Goal: Task Accomplishment & Management: Use online tool/utility

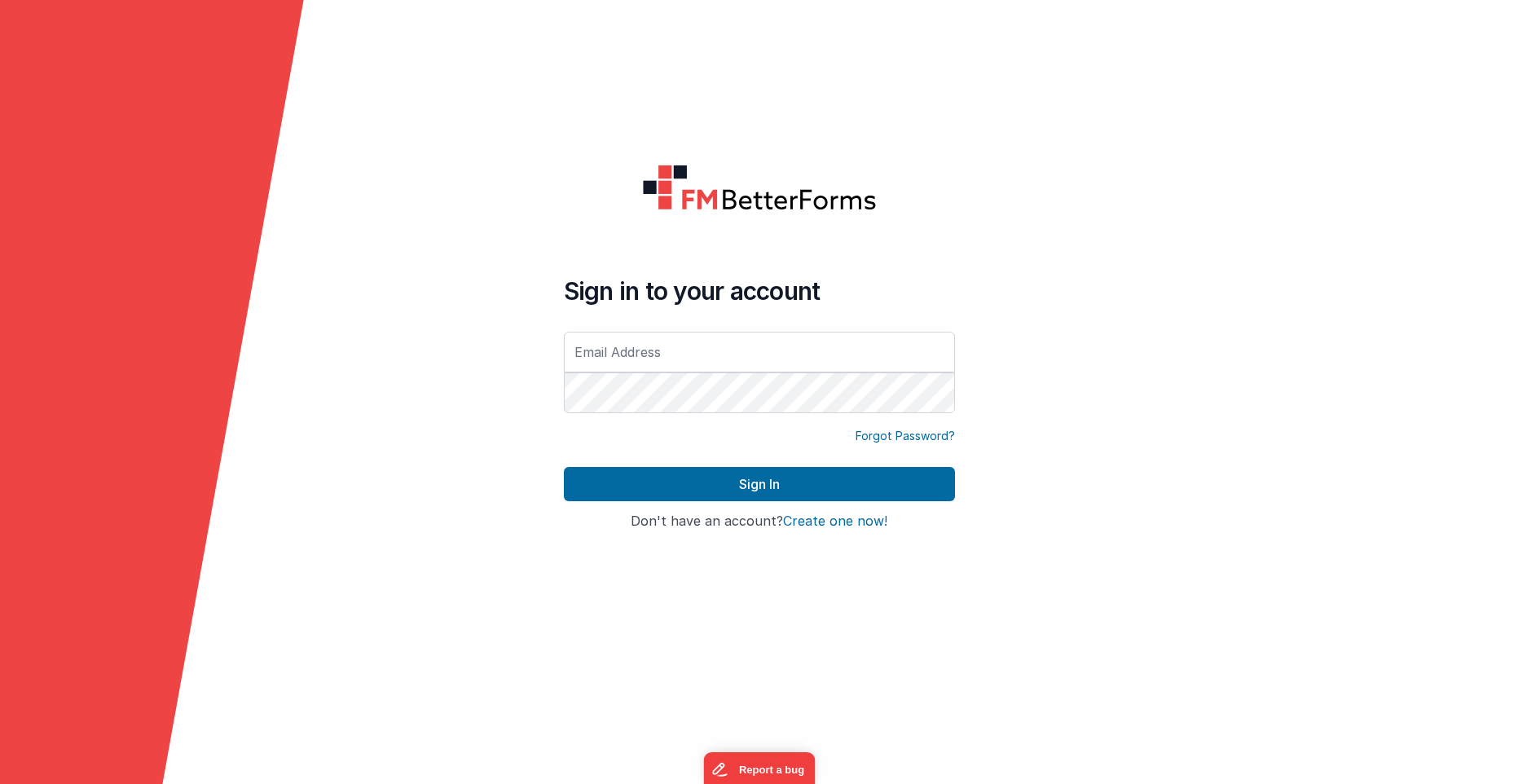
type input "[EMAIL_ADDRESS][DOMAIN_NAME]"
click at [564, 467] on button "Sign In" at bounding box center [759, 483] width 391 height 35
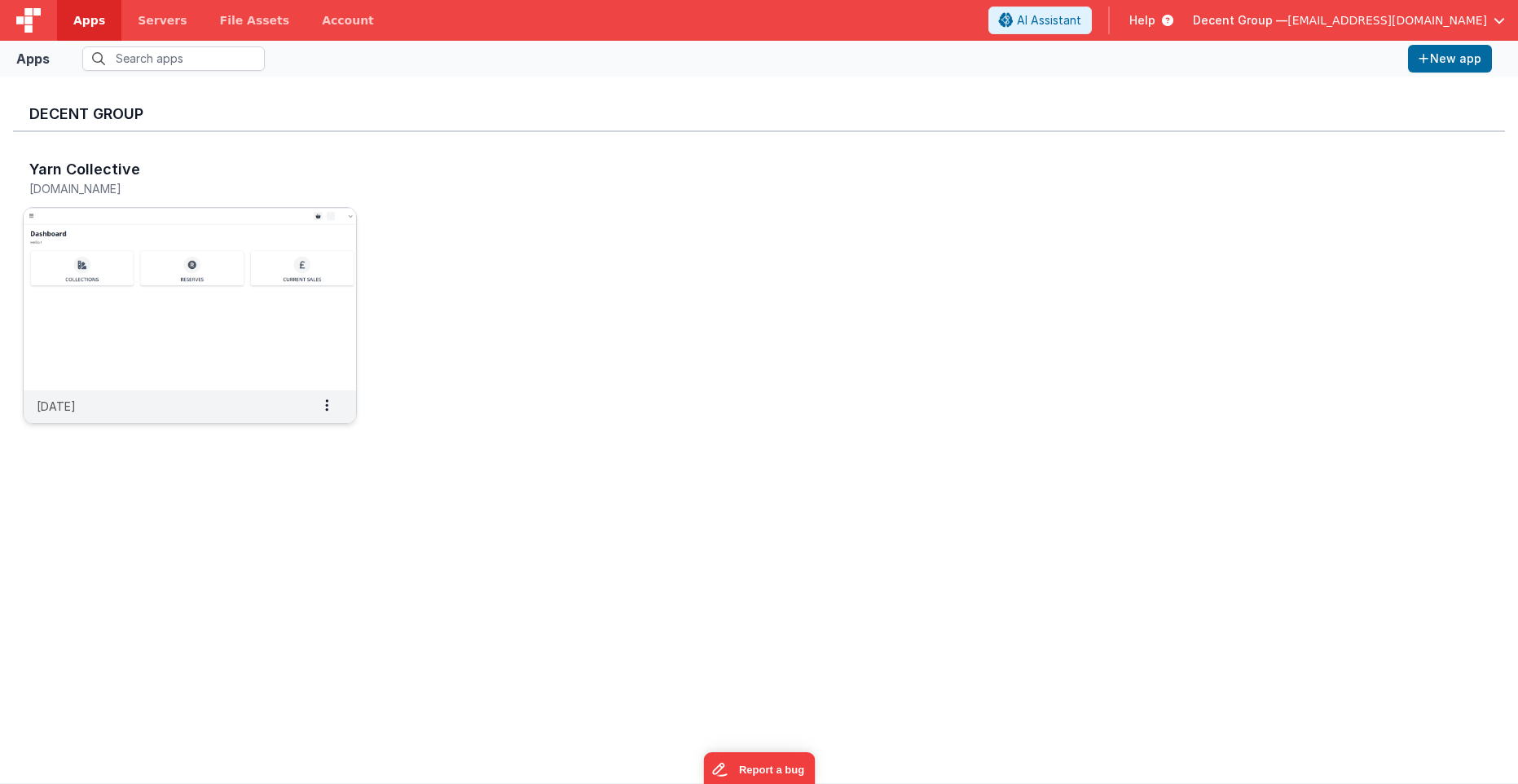
click at [128, 256] on img at bounding box center [190, 300] width 332 height 183
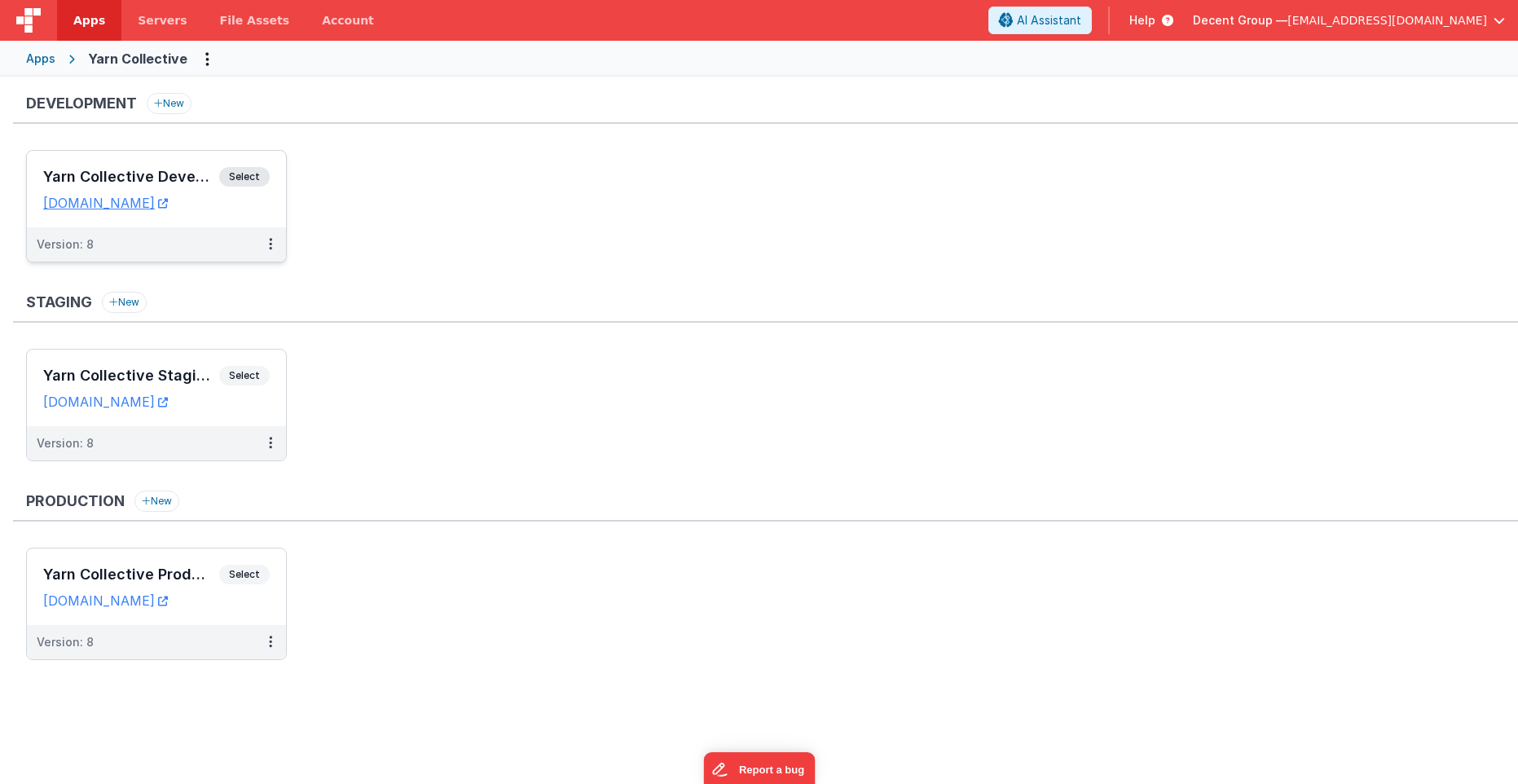
click at [141, 167] on div "Yarn Collective Development Select" at bounding box center [156, 181] width 227 height 28
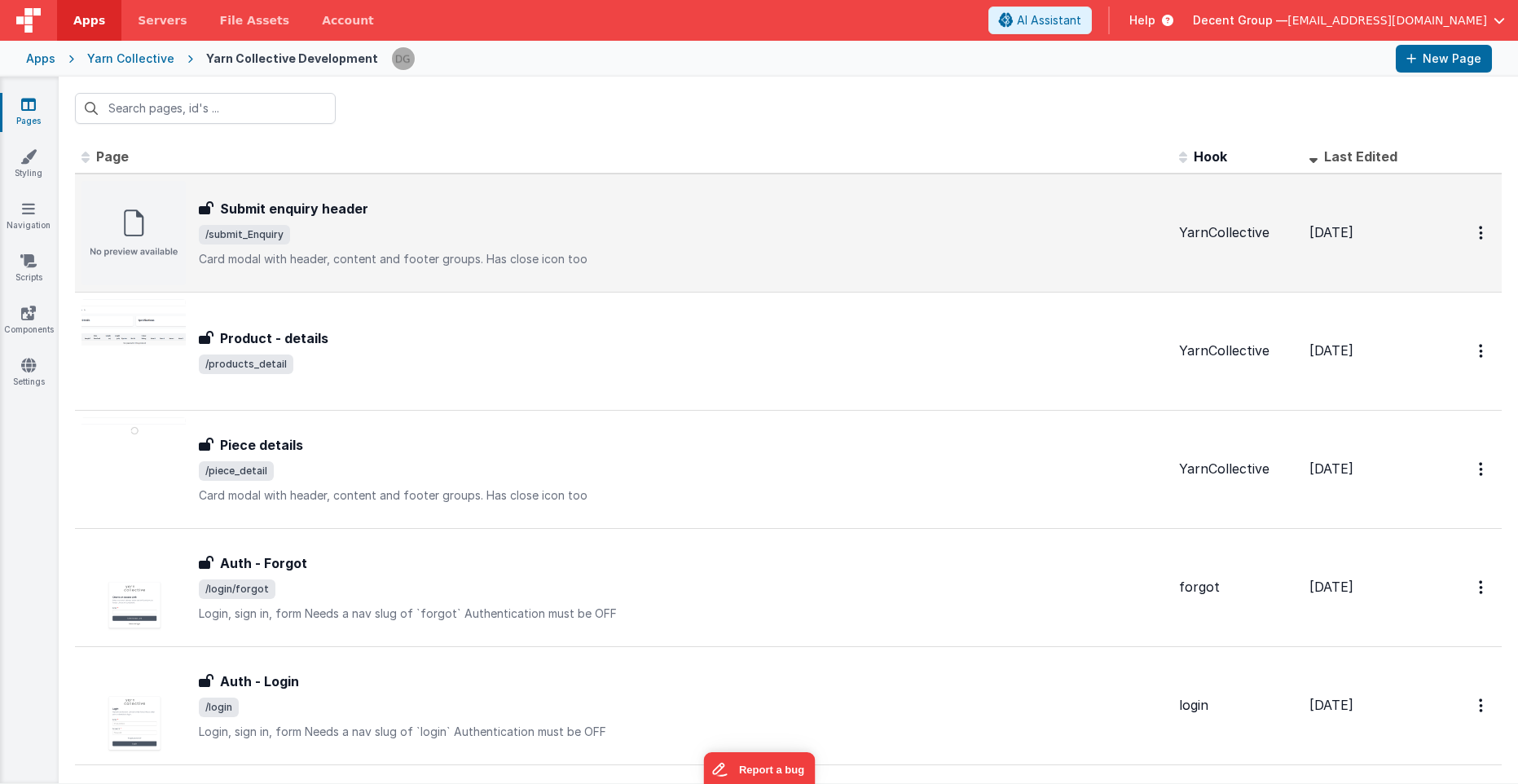
click at [605, 251] on p "Card modal with header, content and footer groups.Has close icon too" at bounding box center [682, 259] width 967 height 16
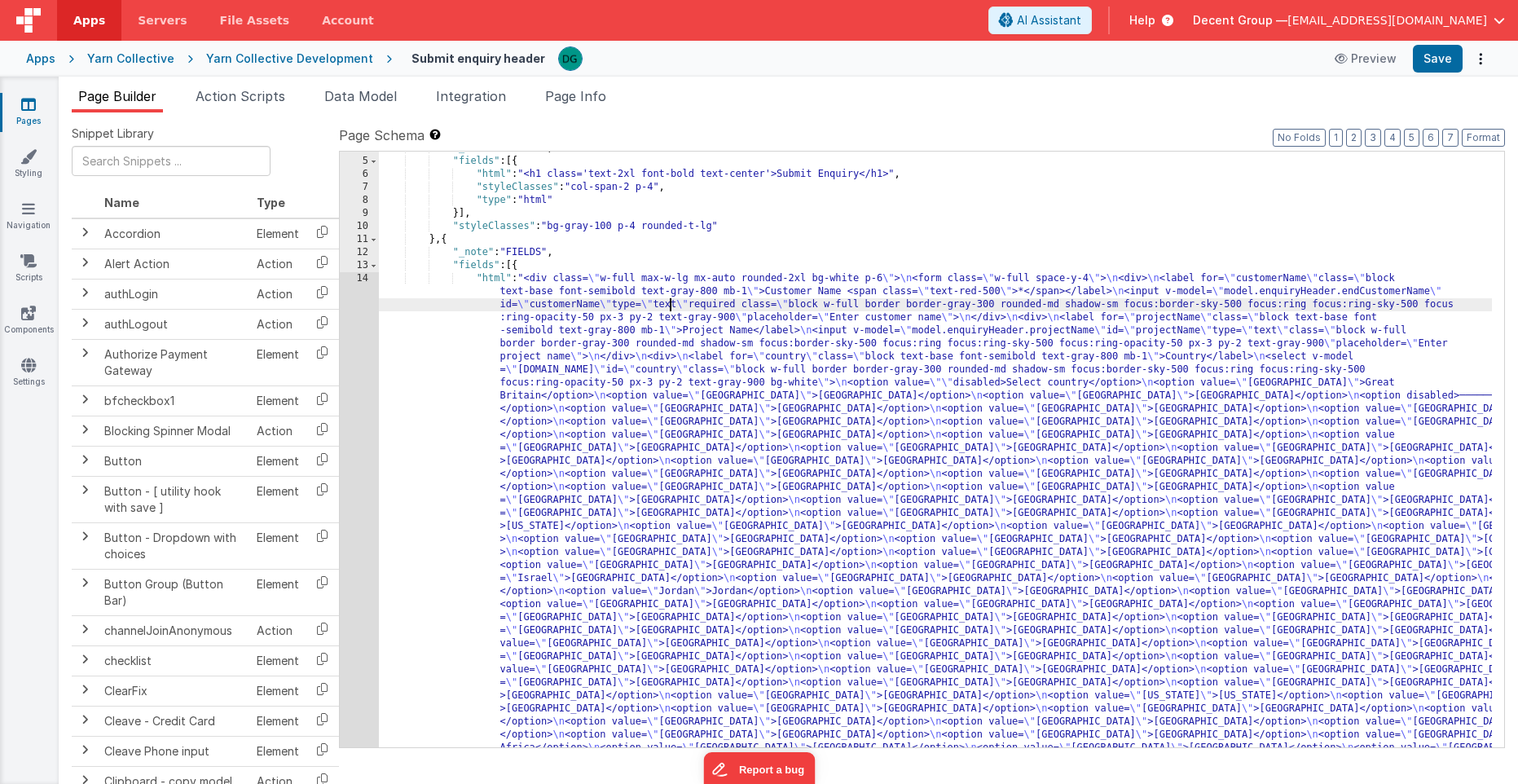
scroll to position [49, 0]
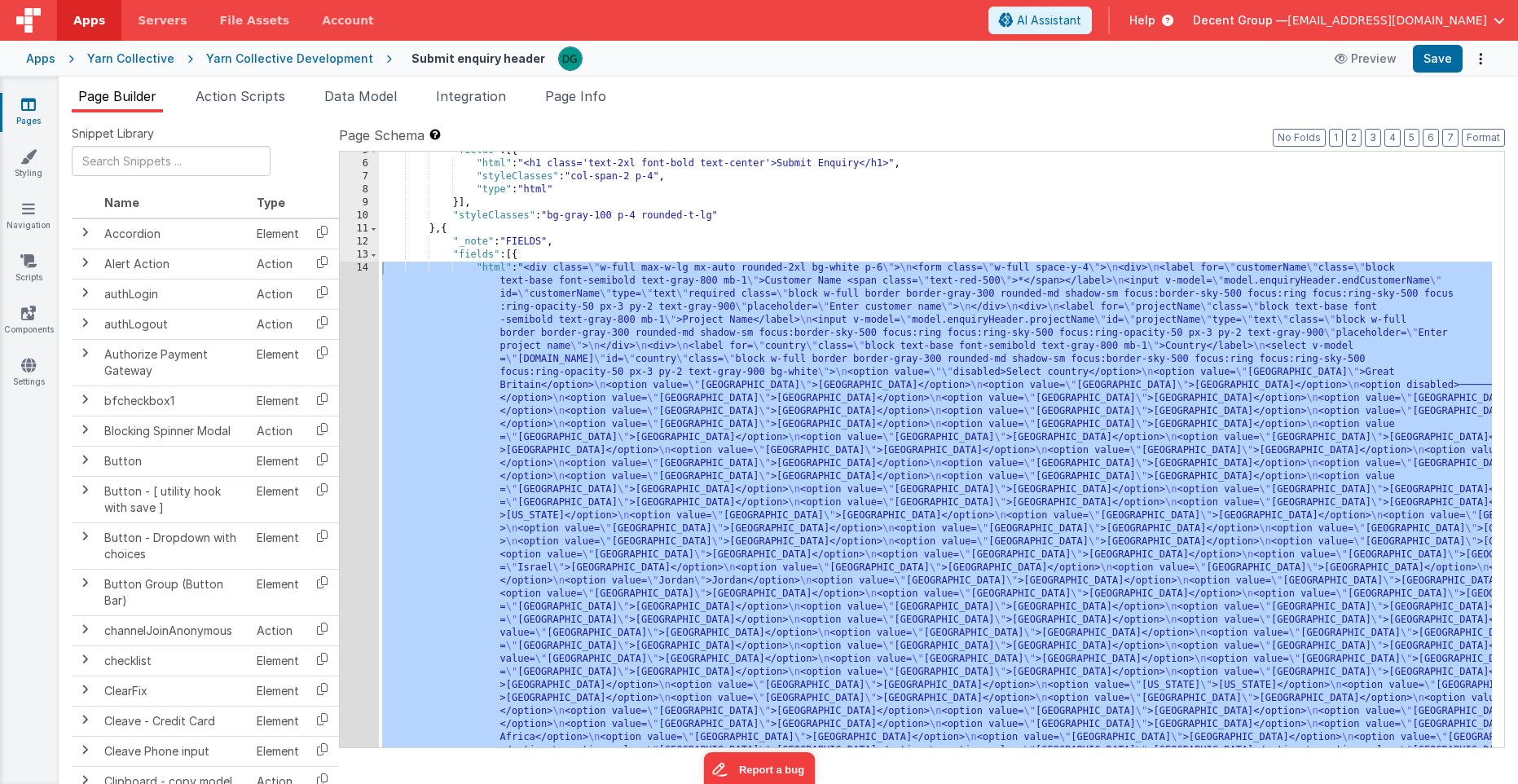
scroll to position [0, 0]
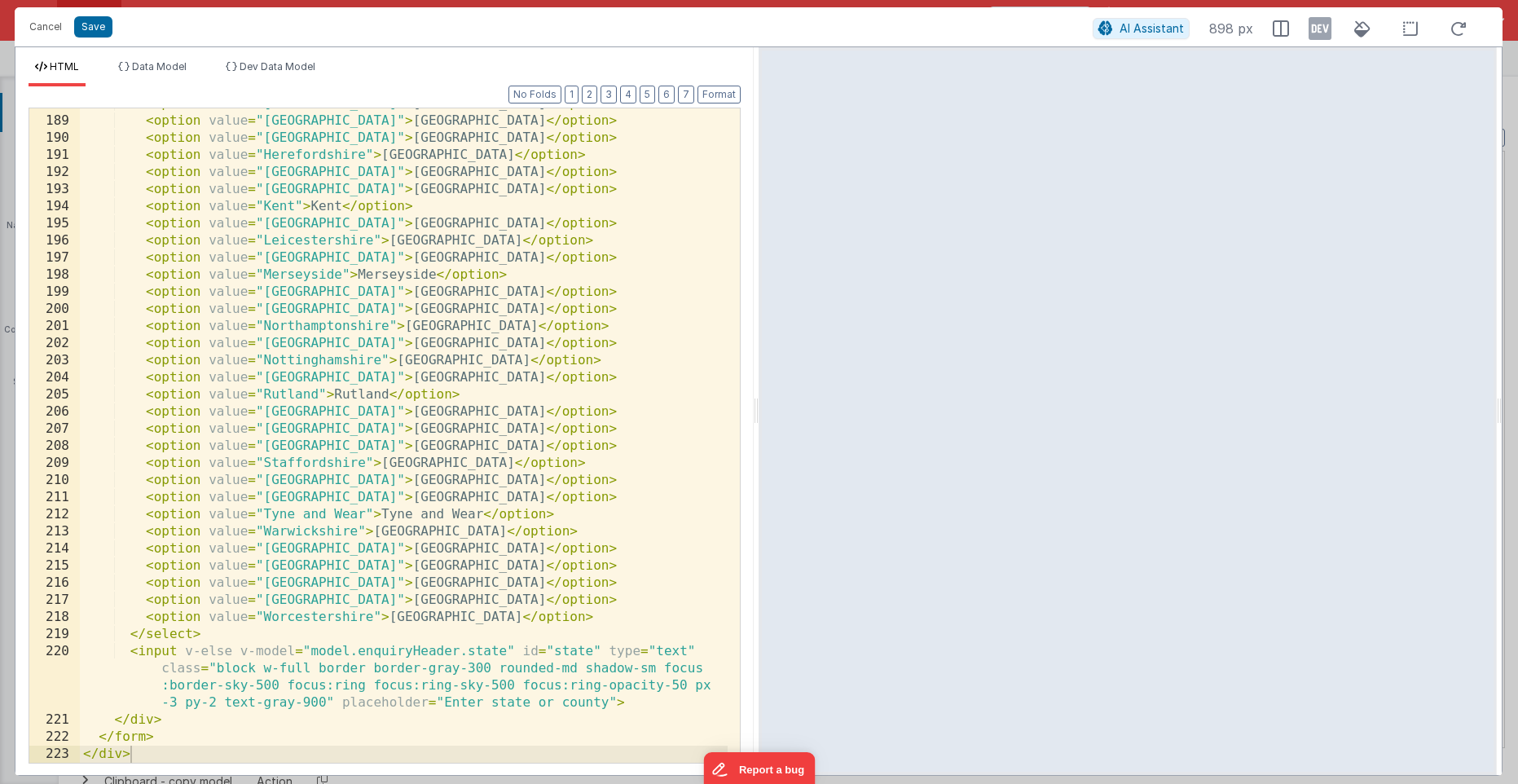
scroll to position [2772, 0]
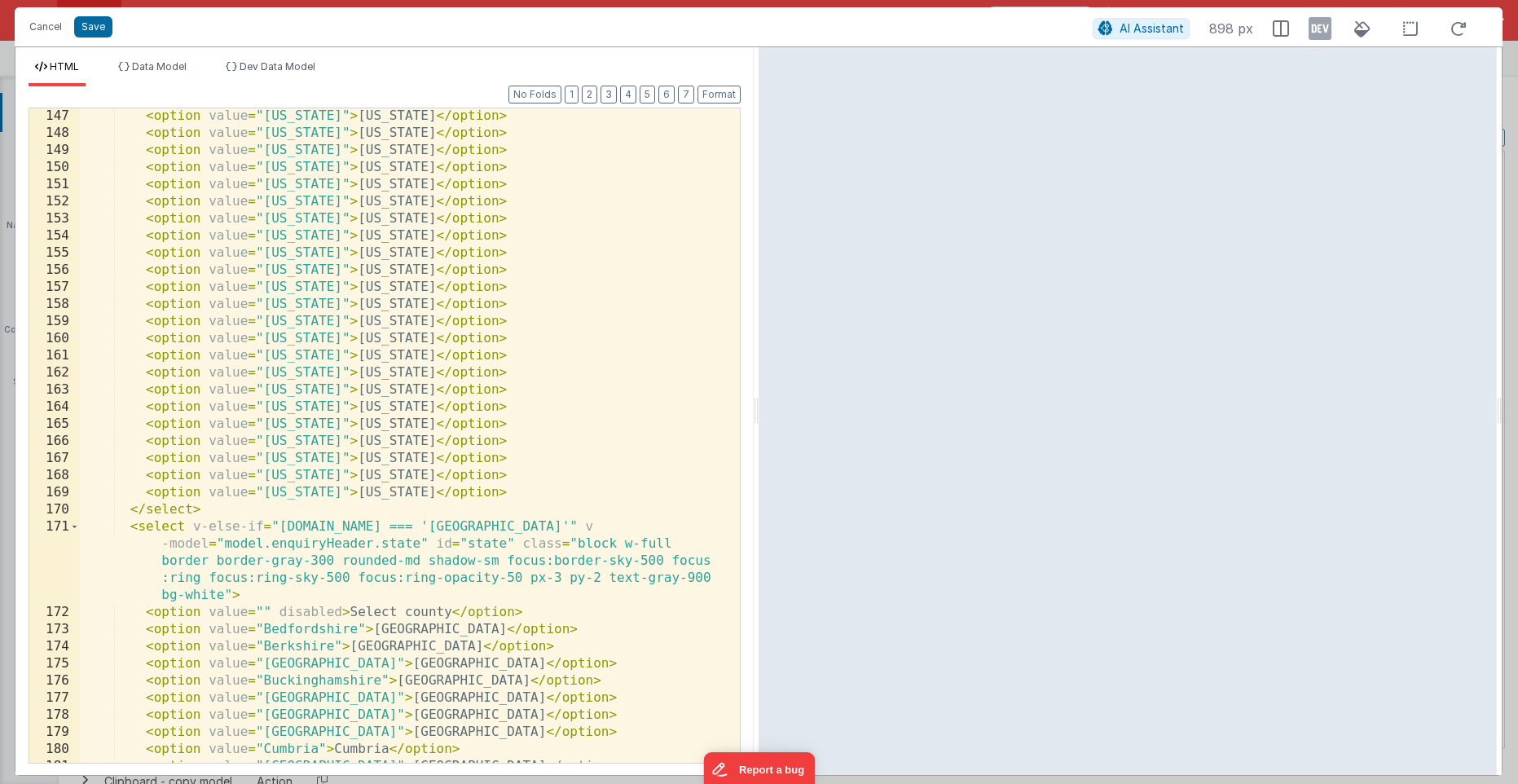
click at [169, 553] on div "< option value = "[US_STATE]" > [US_STATE] </ option > < option value = "[US_ST…" at bounding box center [404, 452] width 648 height 689
click at [126, 529] on div "< option value = "[US_STATE]" > [US_STATE] </ option > < option value = "[US_ST…" at bounding box center [404, 452] width 648 height 689
click at [140, 529] on div "< option value = "[US_STATE]" > [US_STATE] </ option > < option value = "[US_ST…" at bounding box center [404, 452] width 648 height 689
click at [146, 527] on div "< option value = "[US_STATE]" > [US_STATE] </ option > < option value = "[US_ST…" at bounding box center [404, 452] width 648 height 689
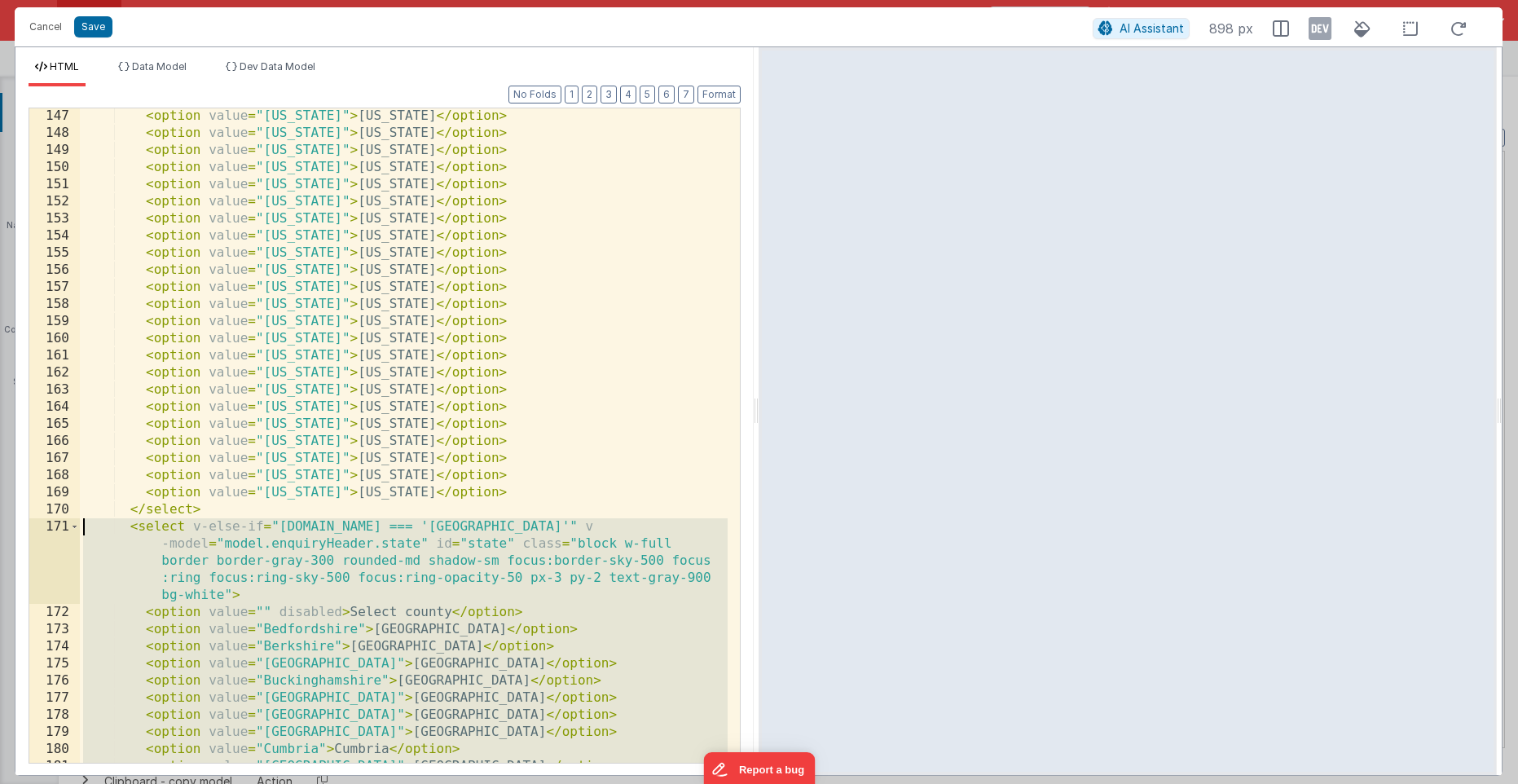
drag, startPoint x: 213, startPoint y: 631, endPoint x: 53, endPoint y: 527, distance: 190.8
click at [53, 527] on div "147 148 149 150 151 152 153 154 155 156 157 158 159 160 161 162 163 164 165 166…" at bounding box center [385, 435] width 712 height 656
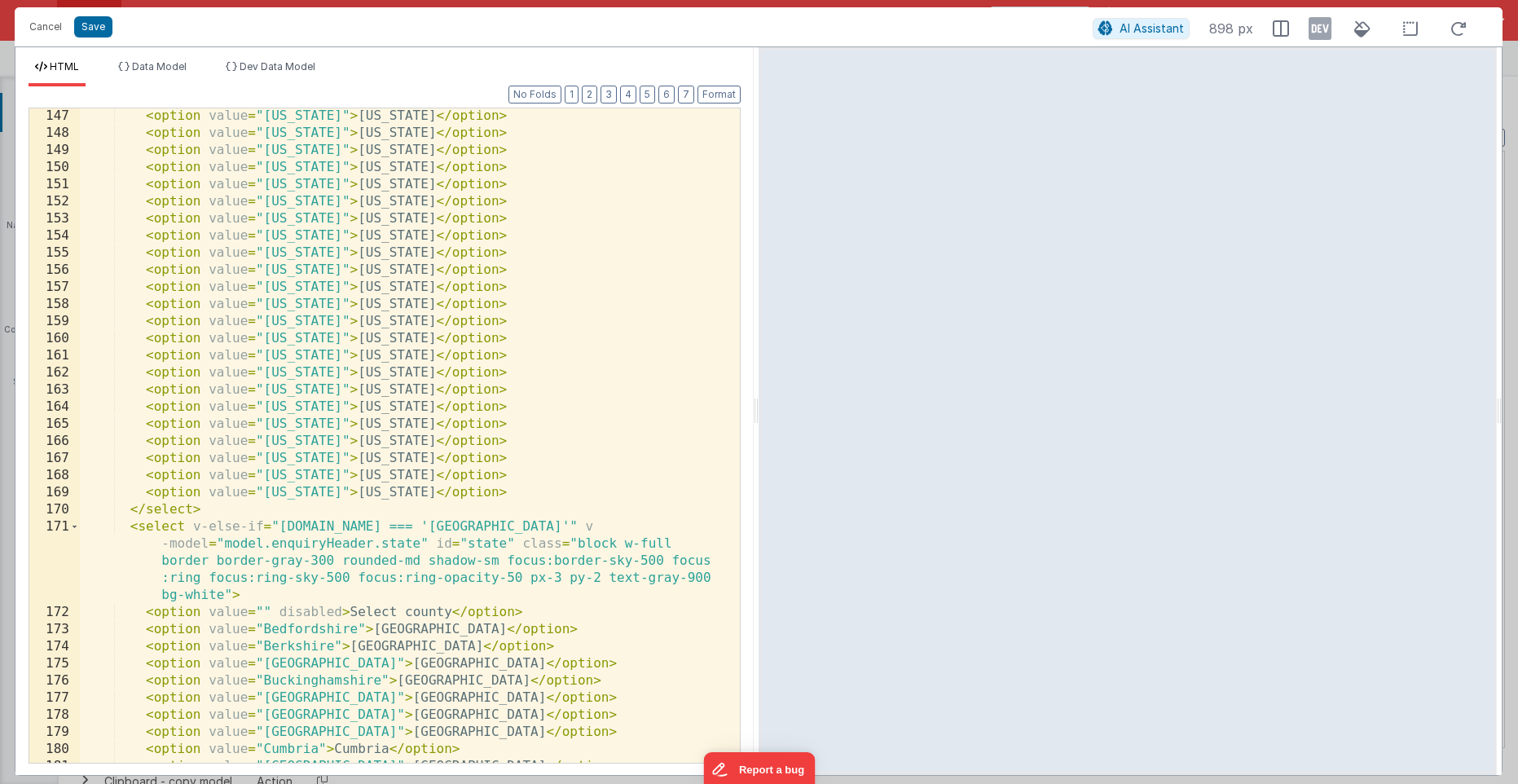
click at [119, 530] on div "< option value = "[US_STATE]" > [US_STATE] </ option > < option value = "[US_ST…" at bounding box center [404, 452] width 648 height 689
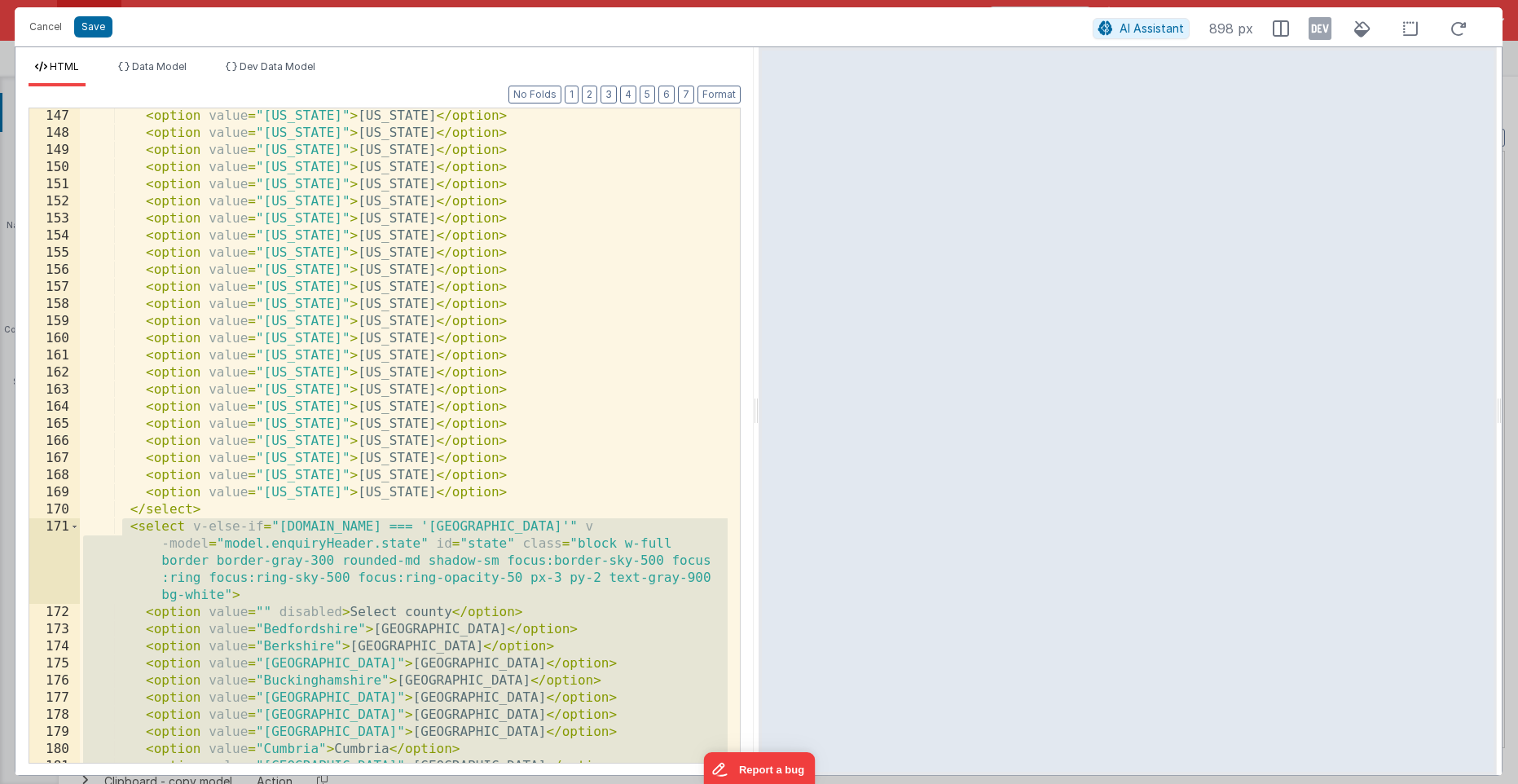
click at [241, 510] on div "< option value = "[US_STATE]" > [US_STATE] </ option > < option value = "[US_ST…" at bounding box center [404, 452] width 648 height 689
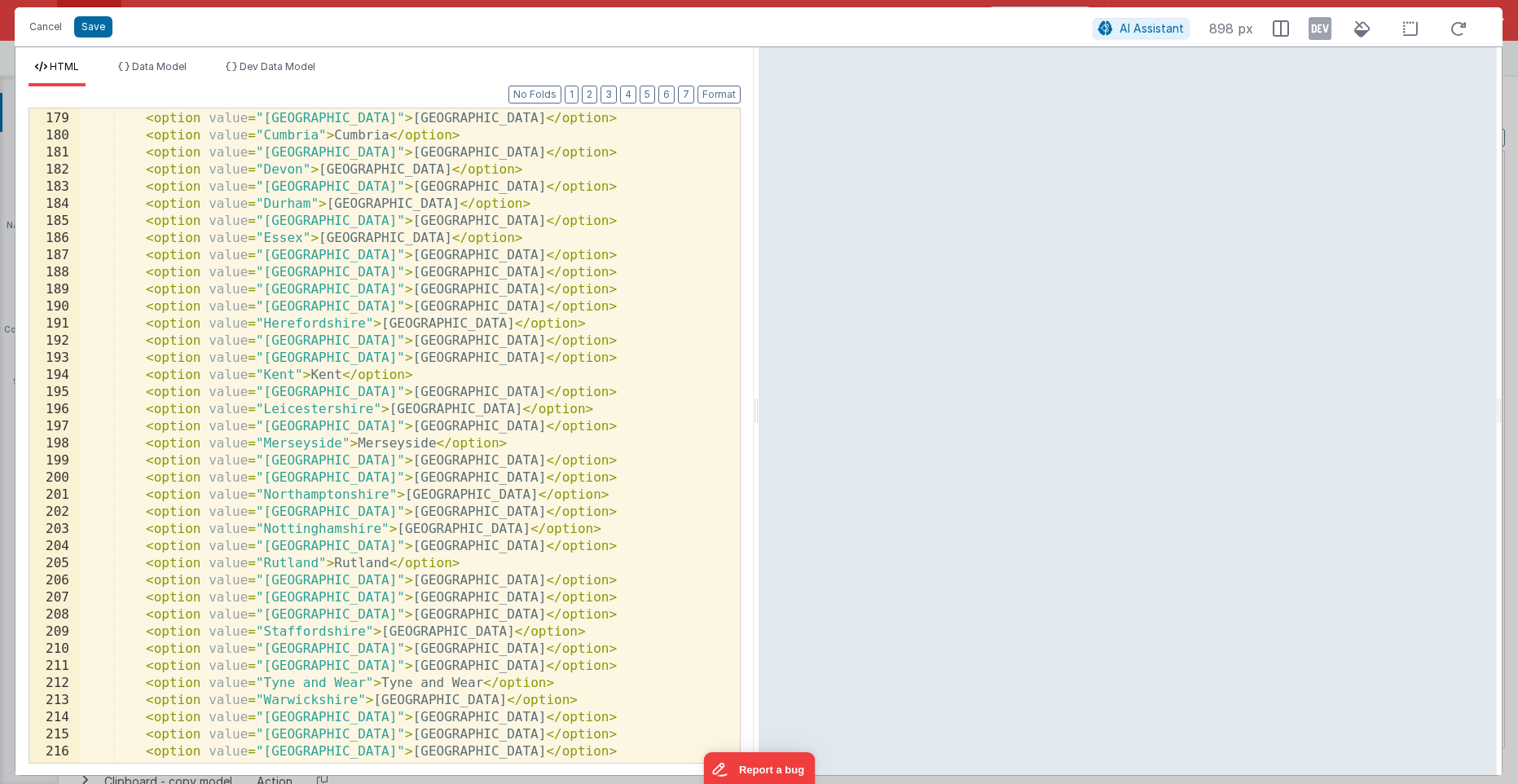
scroll to position [3874, 0]
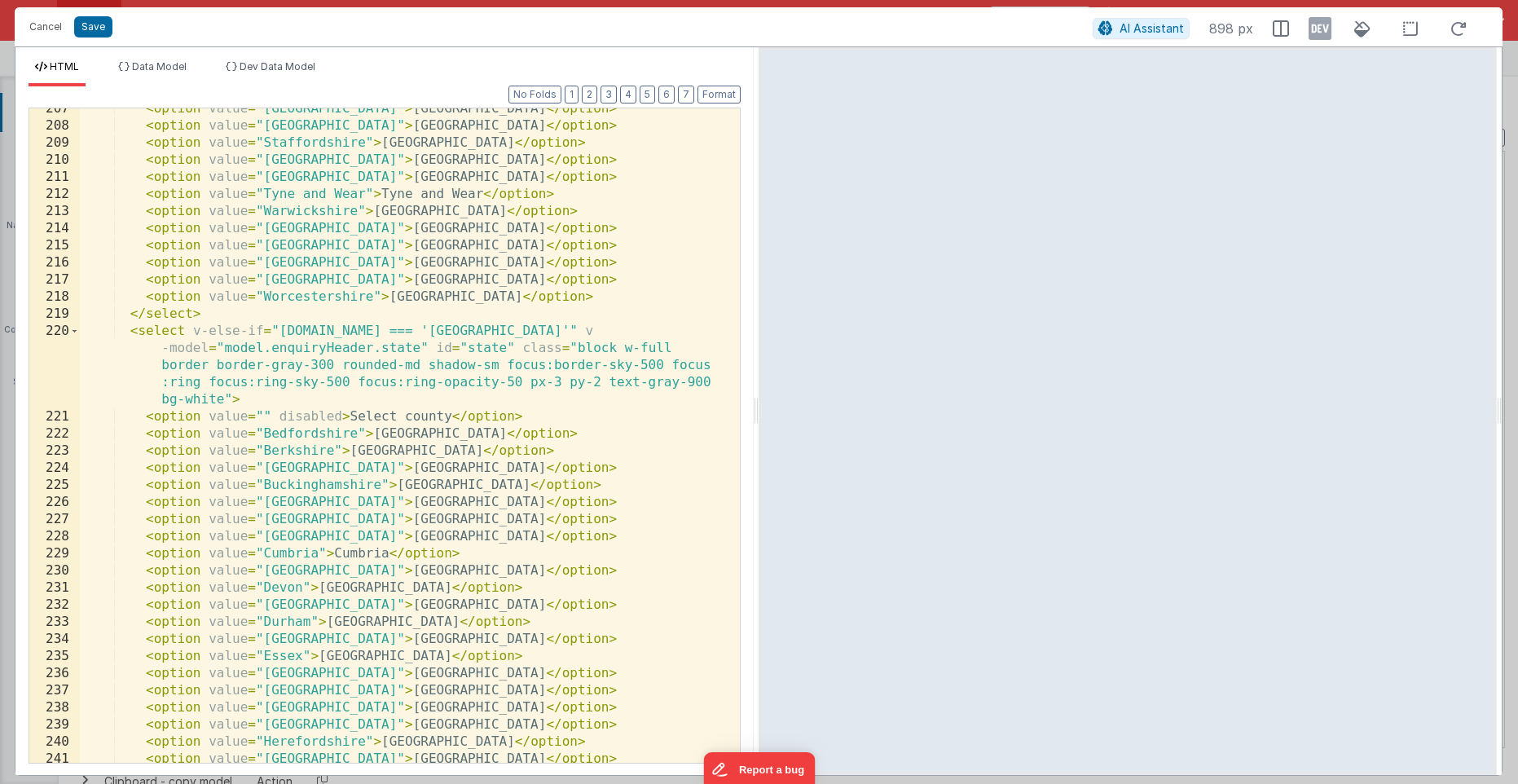
click at [565, 326] on div "< option value = "[GEOGRAPHIC_DATA]" > [GEOGRAPHIC_DATA] </ option > < option v…" at bounding box center [404, 444] width 648 height 689
drag, startPoint x: 565, startPoint y: 326, endPoint x: 616, endPoint y: 331, distance: 51.2
click at [566, 326] on div "< option value = "[GEOGRAPHIC_DATA]" > [GEOGRAPHIC_DATA] </ option > < option v…" at bounding box center [404, 444] width 648 height 689
click at [625, 332] on div "< option value = "[GEOGRAPHIC_DATA]" > [GEOGRAPHIC_DATA] </ option > < option v…" at bounding box center [404, 444] width 648 height 689
drag, startPoint x: 648, startPoint y: 331, endPoint x: 664, endPoint y: 333, distance: 16.1
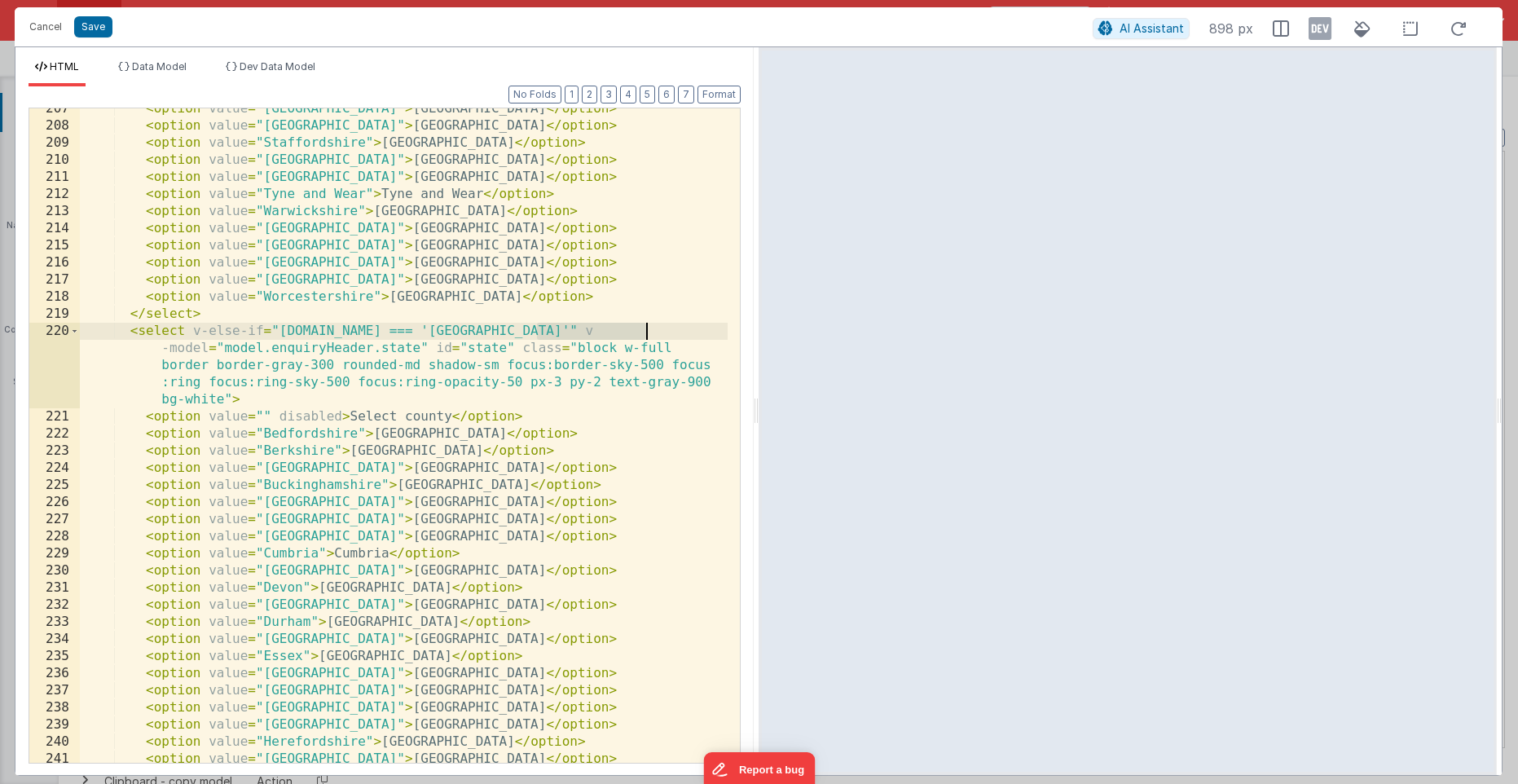
click at [648, 331] on div "< option value = "[GEOGRAPHIC_DATA]" > [GEOGRAPHIC_DATA] </ option > < option v…" at bounding box center [404, 444] width 648 height 689
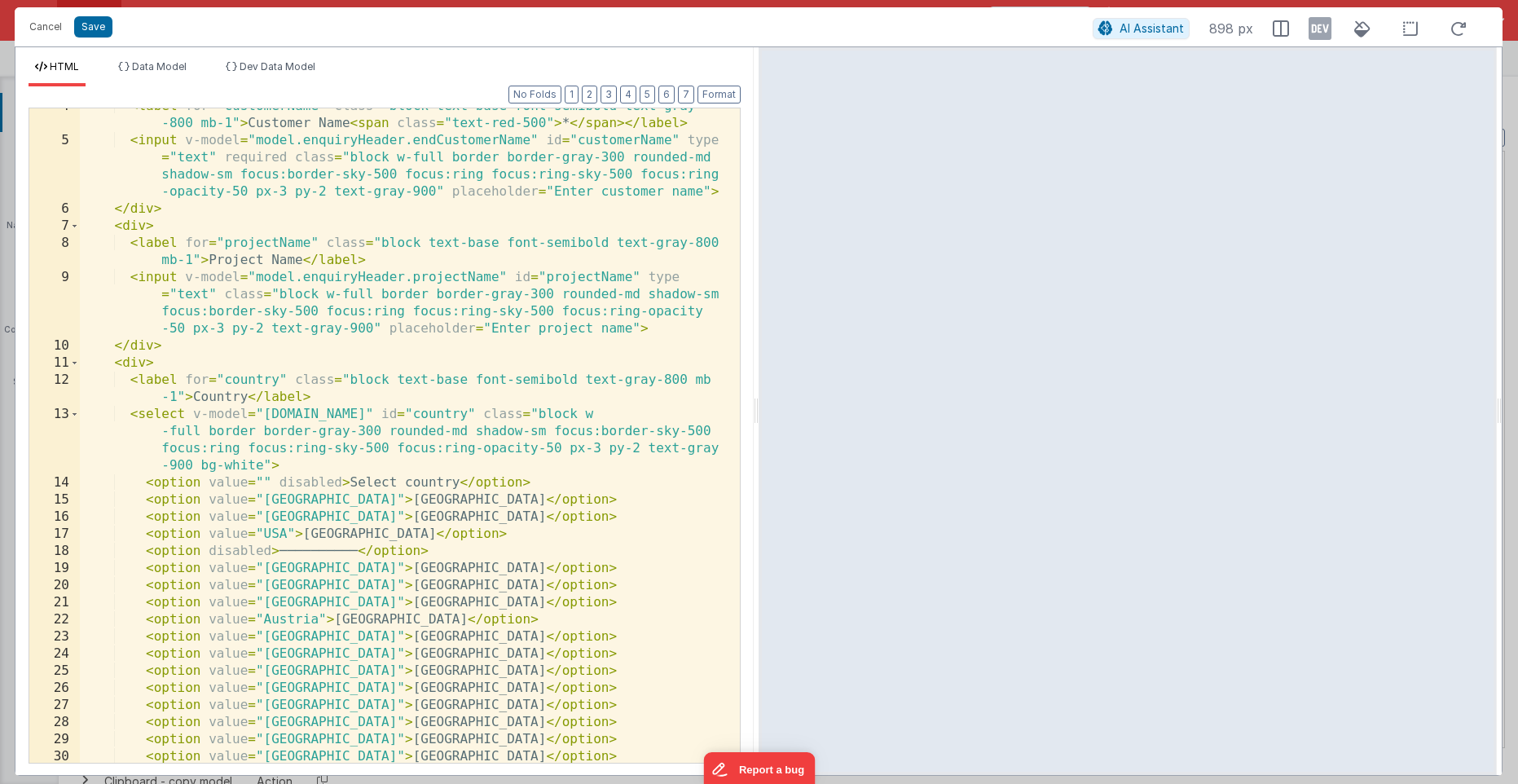
scroll to position [62, 0]
drag, startPoint x: 383, startPoint y: 498, endPoint x: 480, endPoint y: 497, distance: 97.0
click at [484, 499] on div "< label for = "customerName" class = "block text-base font-semibold text-gray -…" at bounding box center [404, 451] width 648 height 706
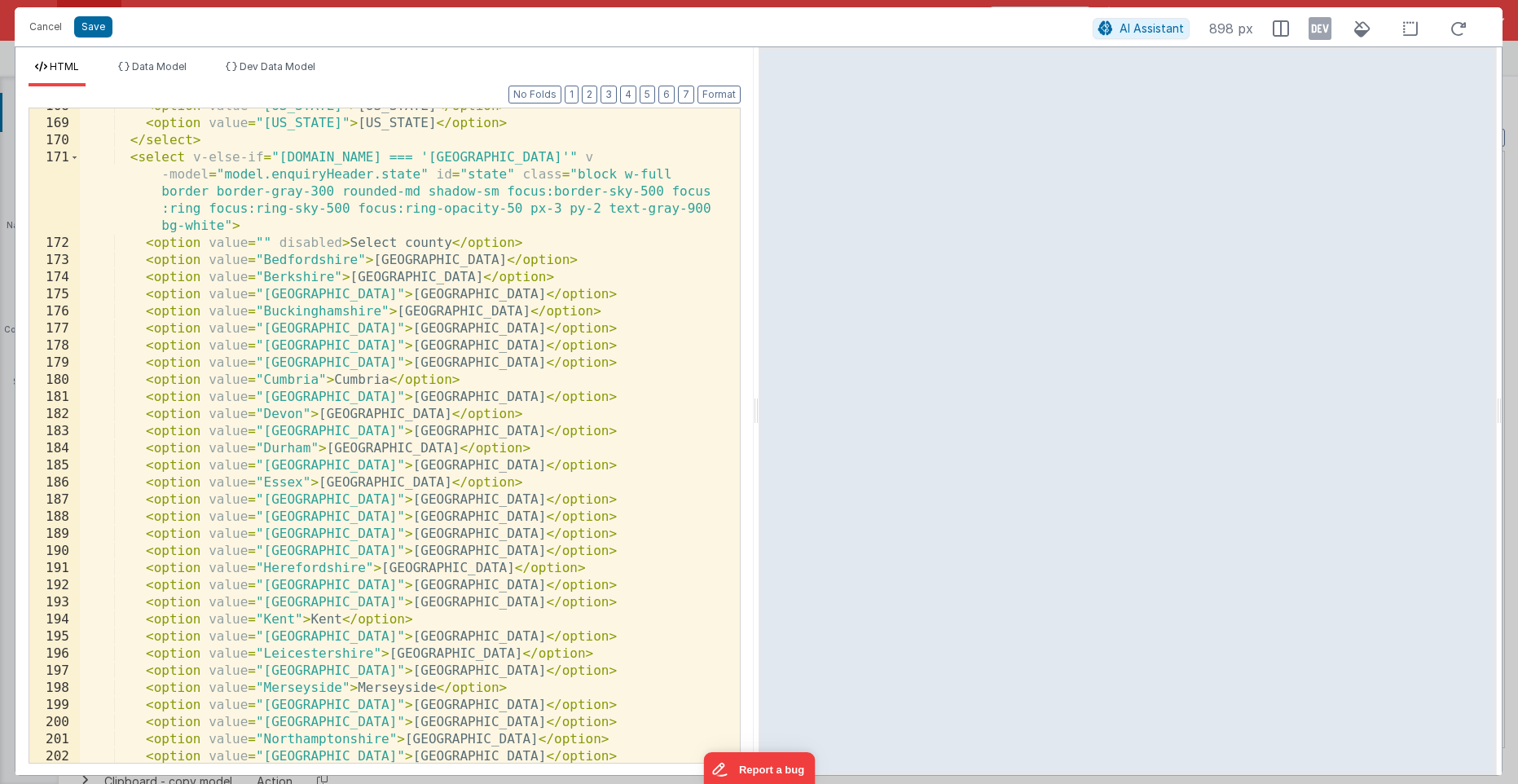
scroll to position [3092, 0]
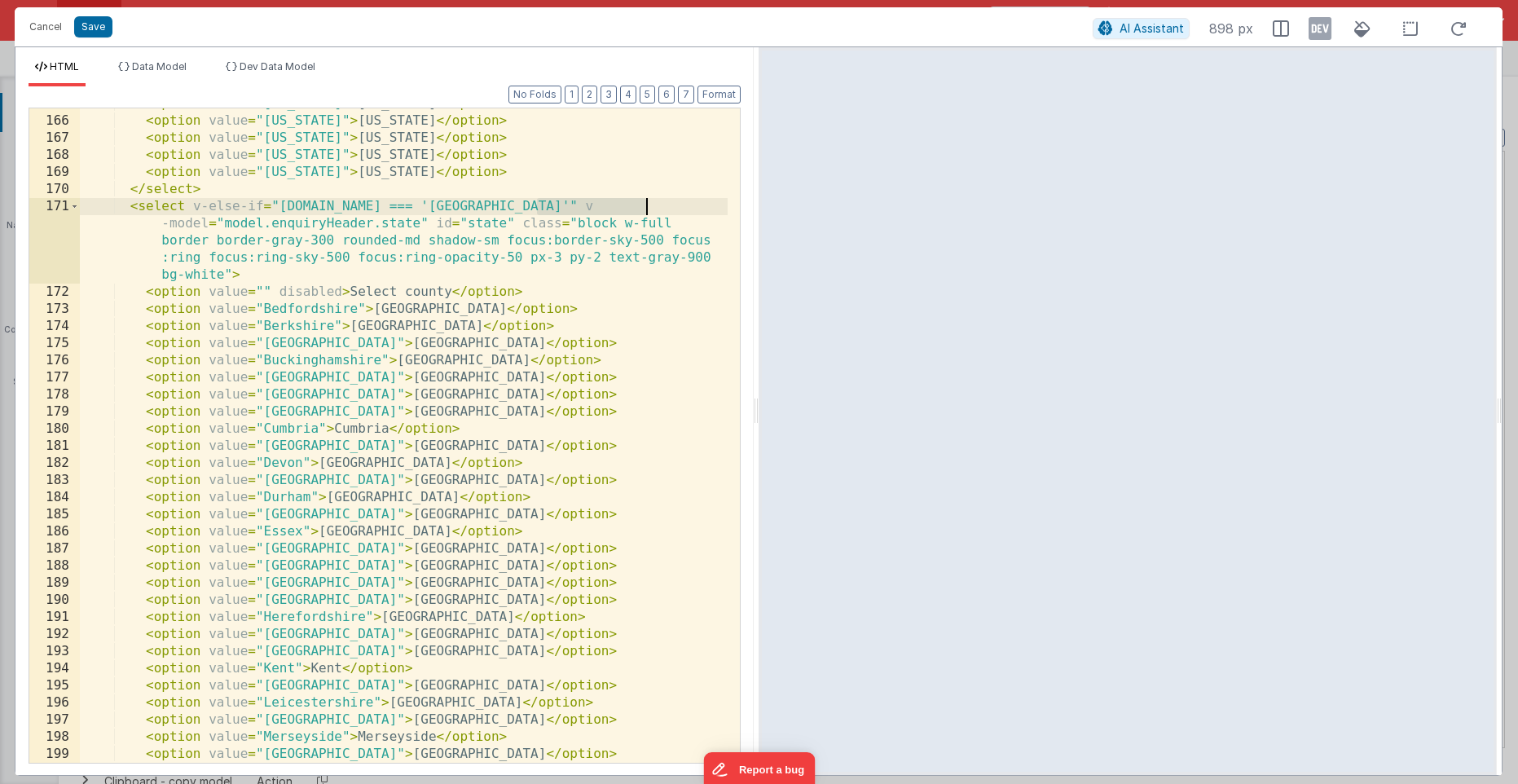
drag, startPoint x: 538, startPoint y: 204, endPoint x: 660, endPoint y: 204, distance: 122.0
click at [649, 202] on div "< option value = "[US_STATE]" > [US_STATE] </ option > < option value = "[US_ST…" at bounding box center [404, 440] width 648 height 689
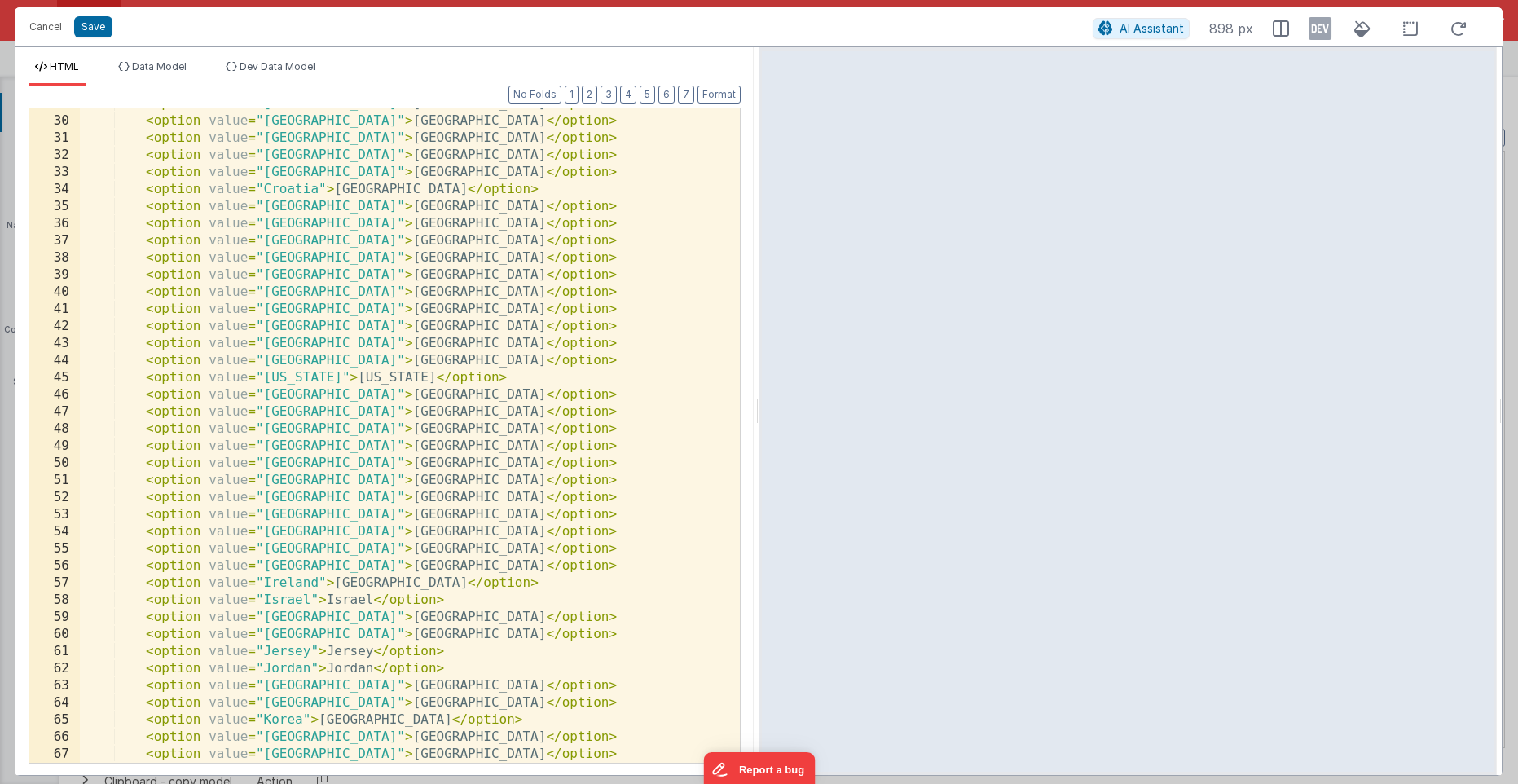
scroll to position [0, 0]
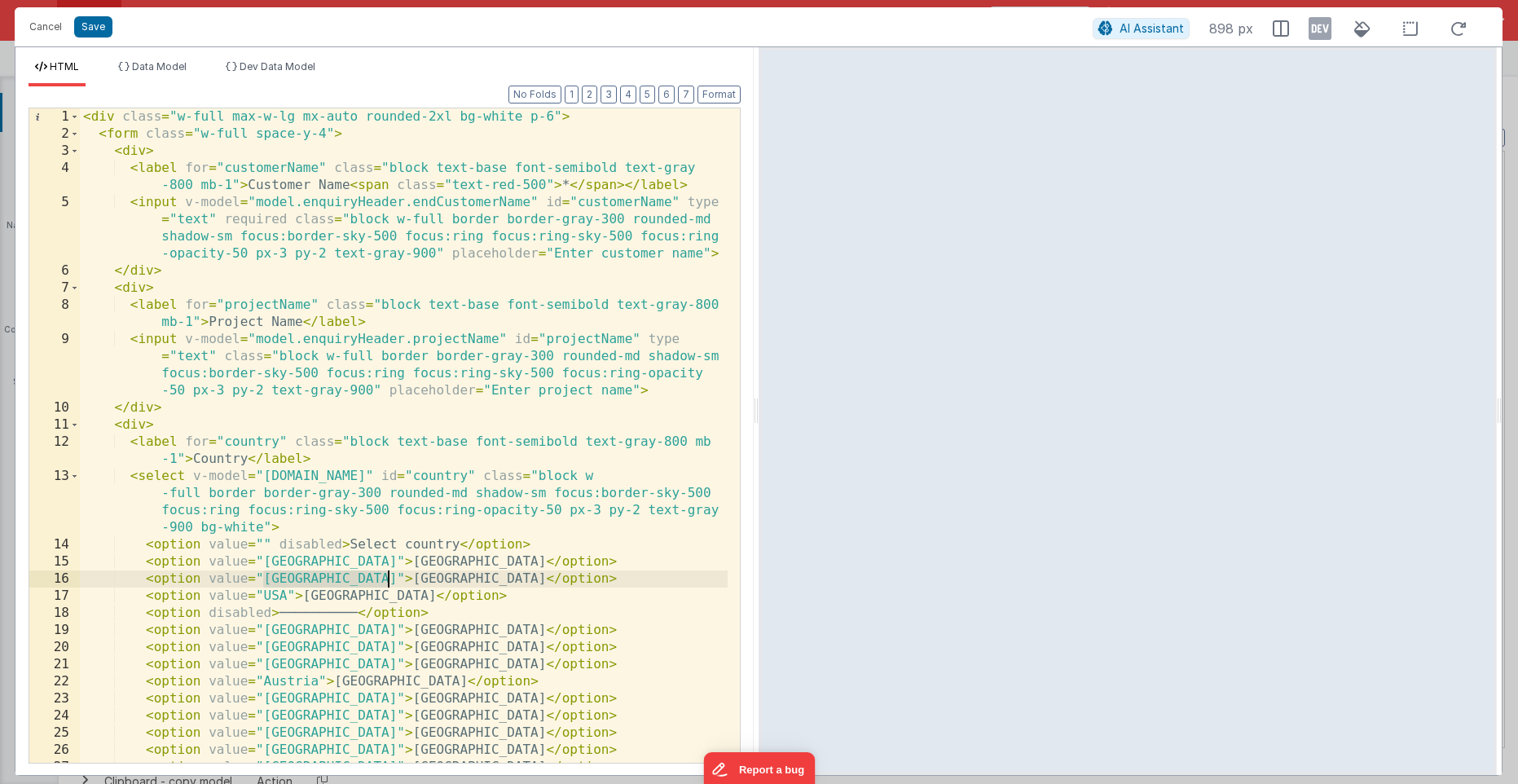
drag, startPoint x: 263, startPoint y: 580, endPoint x: 390, endPoint y: 577, distance: 127.0
click at [390, 577] on div "< div class = "w-full max-w-lg mx-auto rounded-2xl bg-white p-6" > < form class…" at bounding box center [404, 453] width 648 height 689
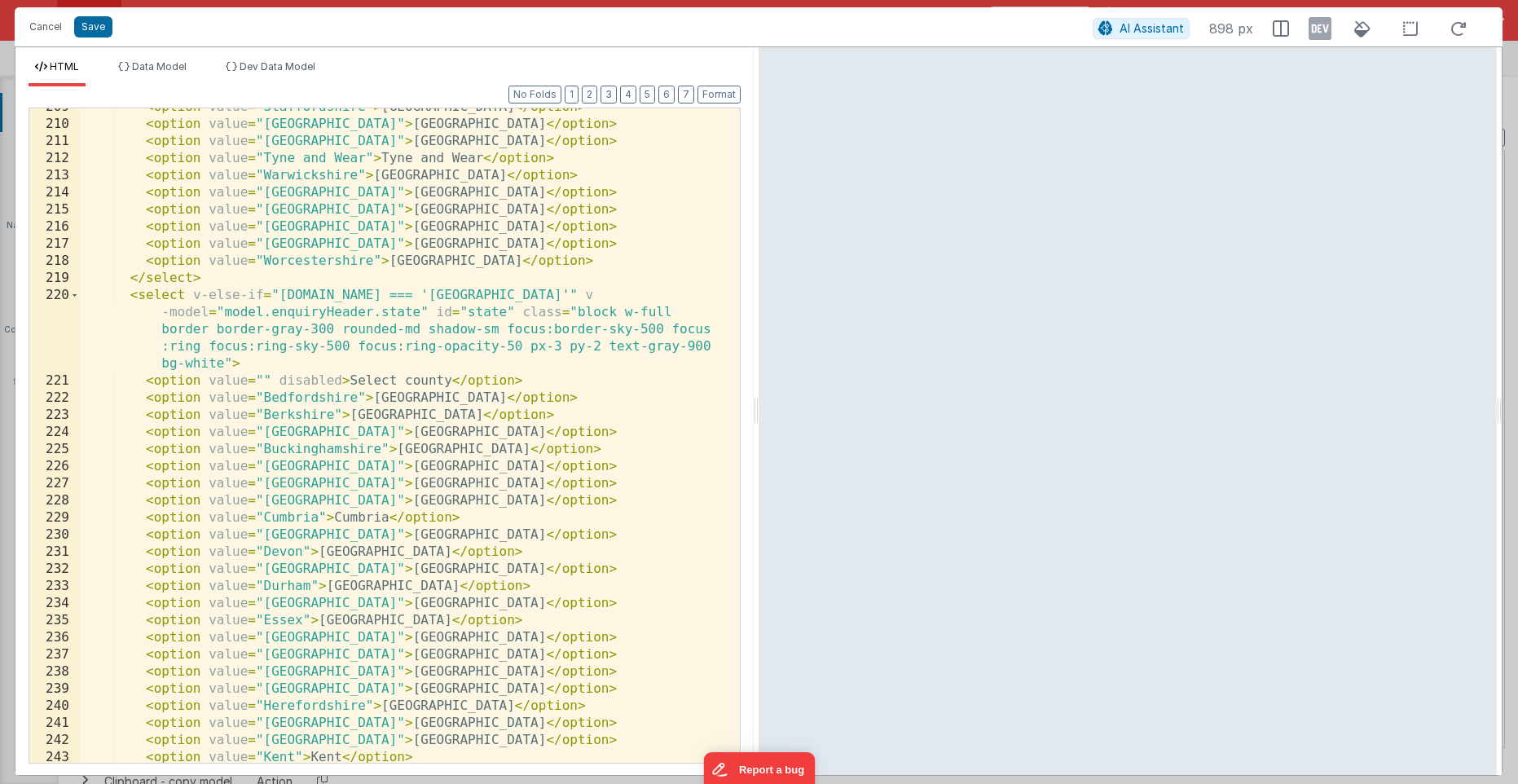
scroll to position [4009, 0]
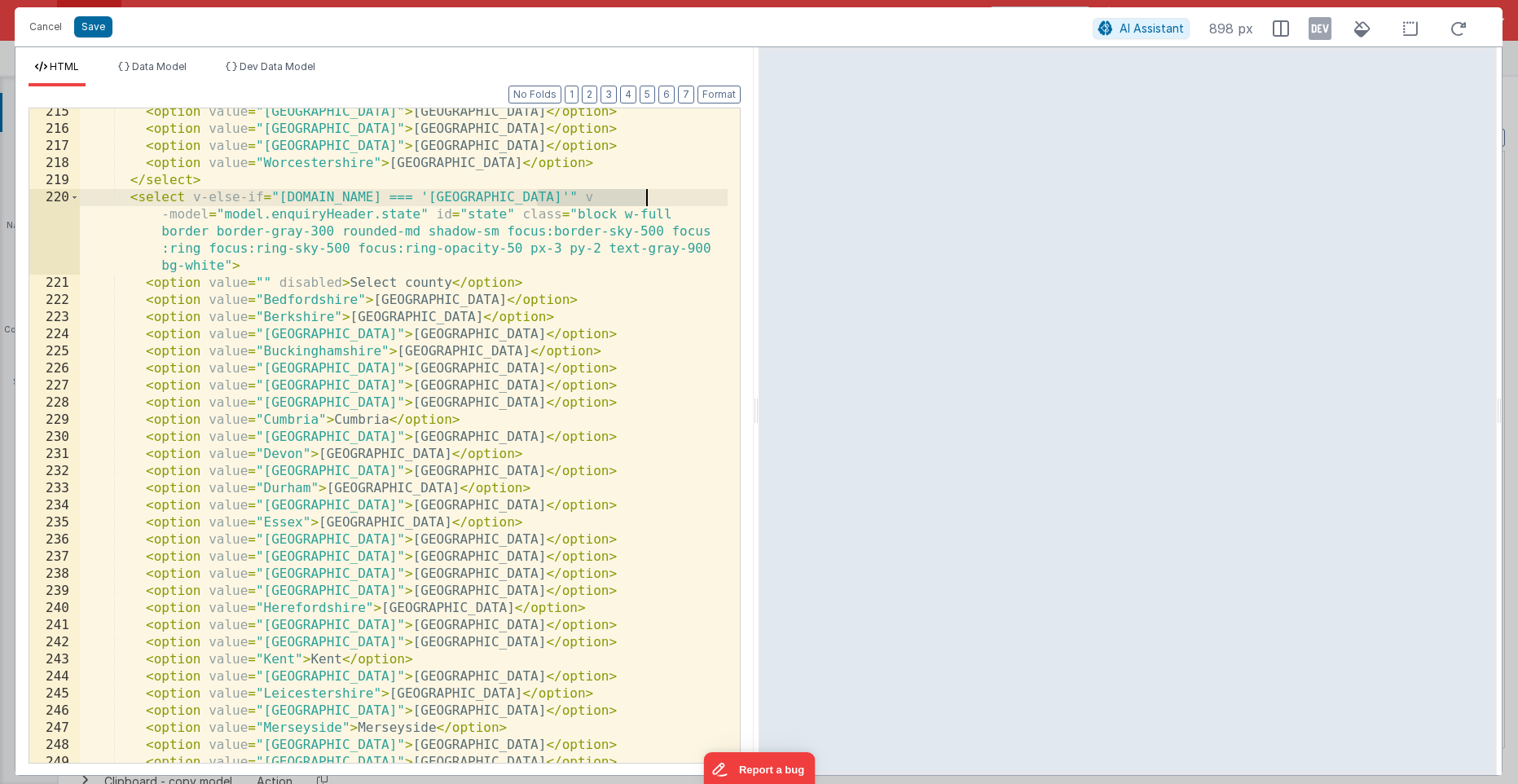
drag, startPoint x: 539, startPoint y: 196, endPoint x: 649, endPoint y: 203, distance: 110.2
click at [650, 203] on div "< option value = "[GEOGRAPHIC_DATA]" > [GEOGRAPHIC_DATA] </ option > < option v…" at bounding box center [404, 448] width 648 height 689
click at [299, 299] on div "< option value = "[GEOGRAPHIC_DATA]" > [GEOGRAPHIC_DATA] </ option > < option v…" at bounding box center [404, 448] width 648 height 689
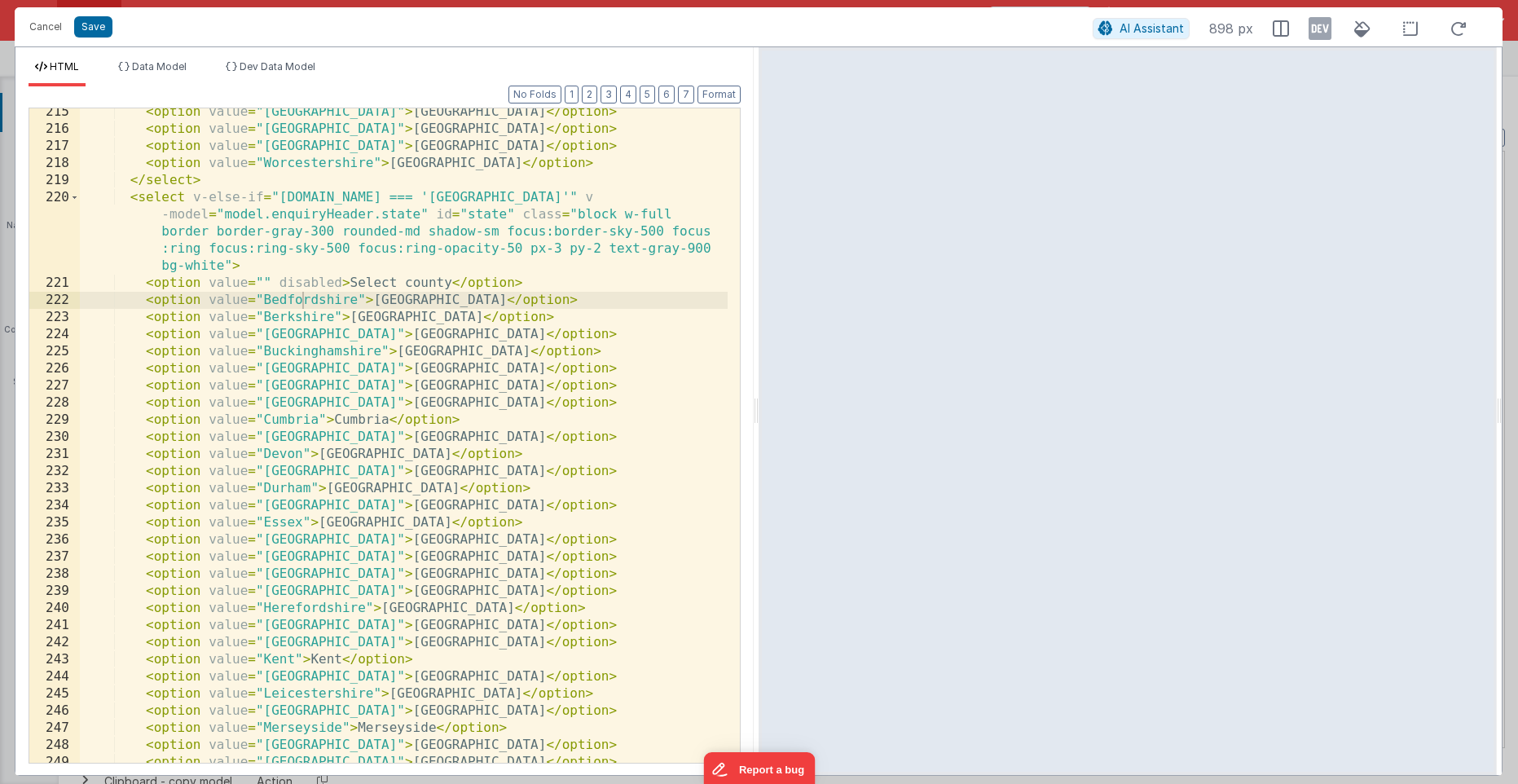
click at [291, 304] on div "< option value = "[GEOGRAPHIC_DATA]" > [GEOGRAPHIC_DATA] </ option > < option v…" at bounding box center [404, 448] width 648 height 689
click at [390, 302] on div "< option value = "[GEOGRAPHIC_DATA]" > [GEOGRAPHIC_DATA] </ option > < option v…" at bounding box center [404, 448] width 648 height 689
click at [292, 315] on div "< option value = "[GEOGRAPHIC_DATA]" > [GEOGRAPHIC_DATA] </ option > < option v…" at bounding box center [404, 448] width 648 height 689
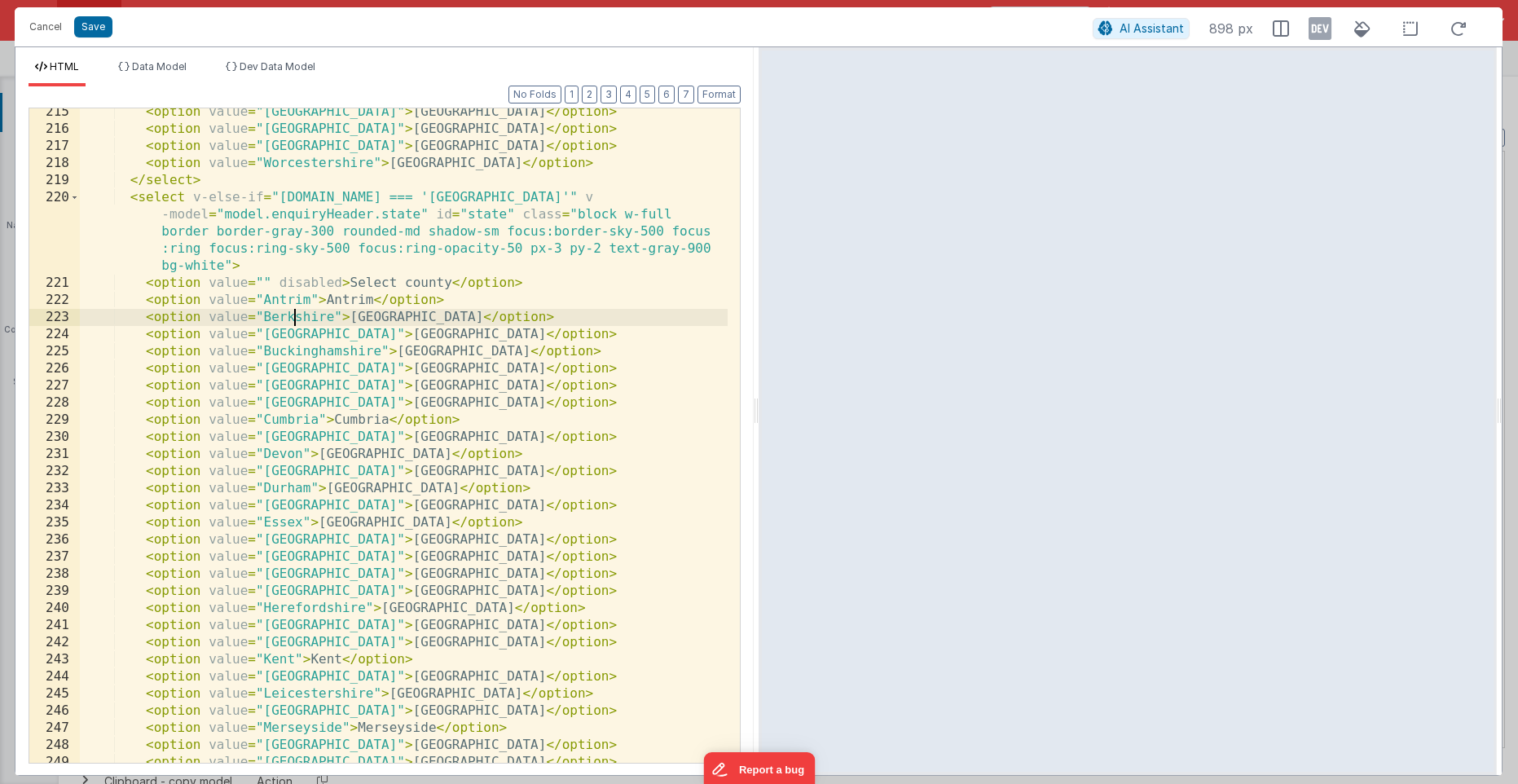
click at [292, 315] on div "< option value = "[GEOGRAPHIC_DATA]" > [GEOGRAPHIC_DATA] </ option > < option v…" at bounding box center [404, 448] width 648 height 689
click at [375, 318] on div "< option value = "[GEOGRAPHIC_DATA]" > [GEOGRAPHIC_DATA] </ option > < option v…" at bounding box center [404, 448] width 648 height 689
click at [286, 335] on div "< option value = "[GEOGRAPHIC_DATA]" > [GEOGRAPHIC_DATA] </ option > < option v…" at bounding box center [404, 448] width 648 height 689
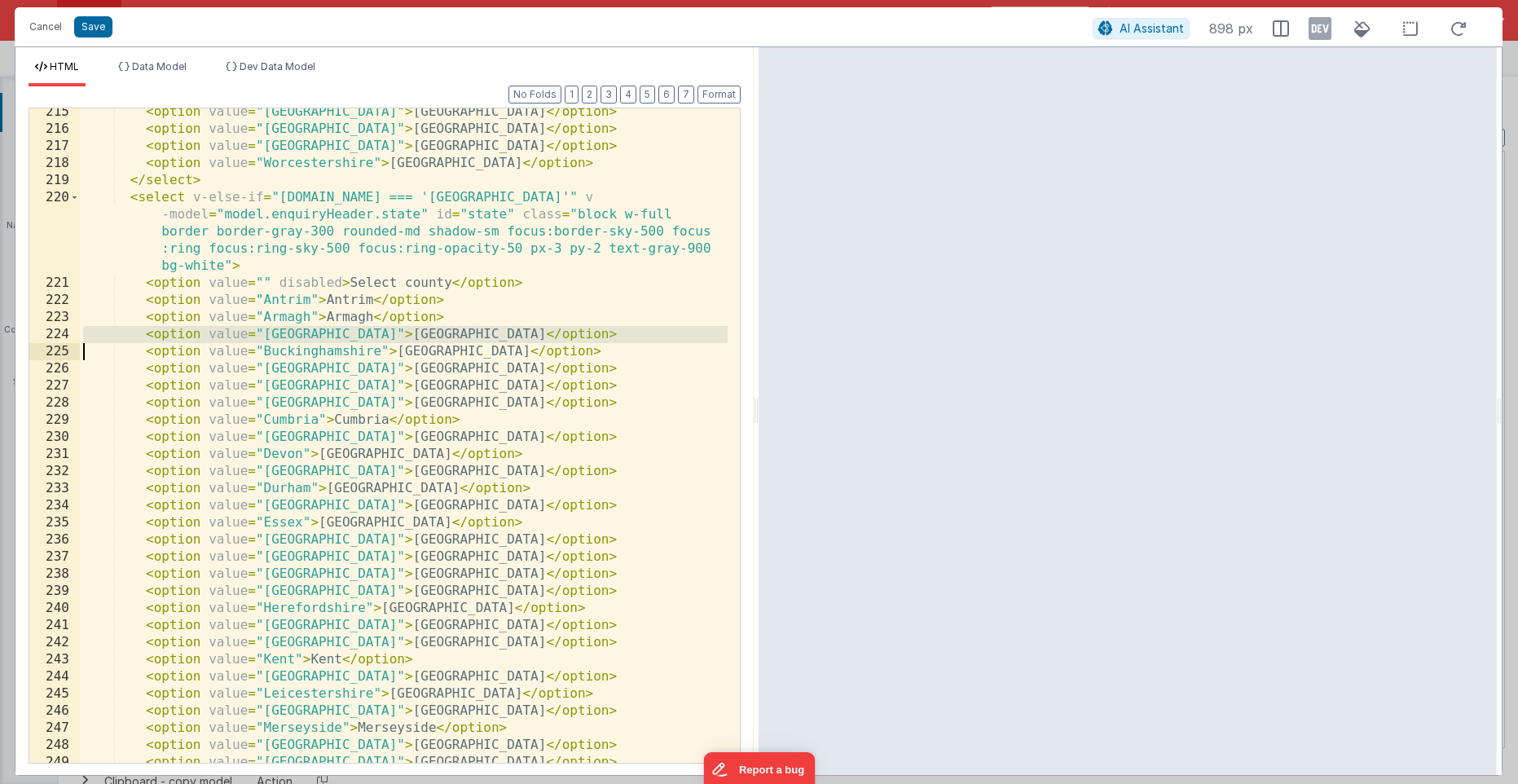
click at [286, 335] on div "< option value = "[GEOGRAPHIC_DATA]" > [GEOGRAPHIC_DATA] </ option > < option v…" at bounding box center [404, 448] width 648 height 689
click at [284, 330] on div "< option value = "[GEOGRAPHIC_DATA]" > [GEOGRAPHIC_DATA] </ option > < option v…" at bounding box center [404, 448] width 648 height 689
click at [374, 330] on div "< option value = "[GEOGRAPHIC_DATA]" > [GEOGRAPHIC_DATA] </ option > < option v…" at bounding box center [404, 448] width 648 height 689
click at [346, 334] on div "< option value = "[GEOGRAPHIC_DATA]" > [GEOGRAPHIC_DATA] </ option > < option v…" at bounding box center [404, 448] width 648 height 689
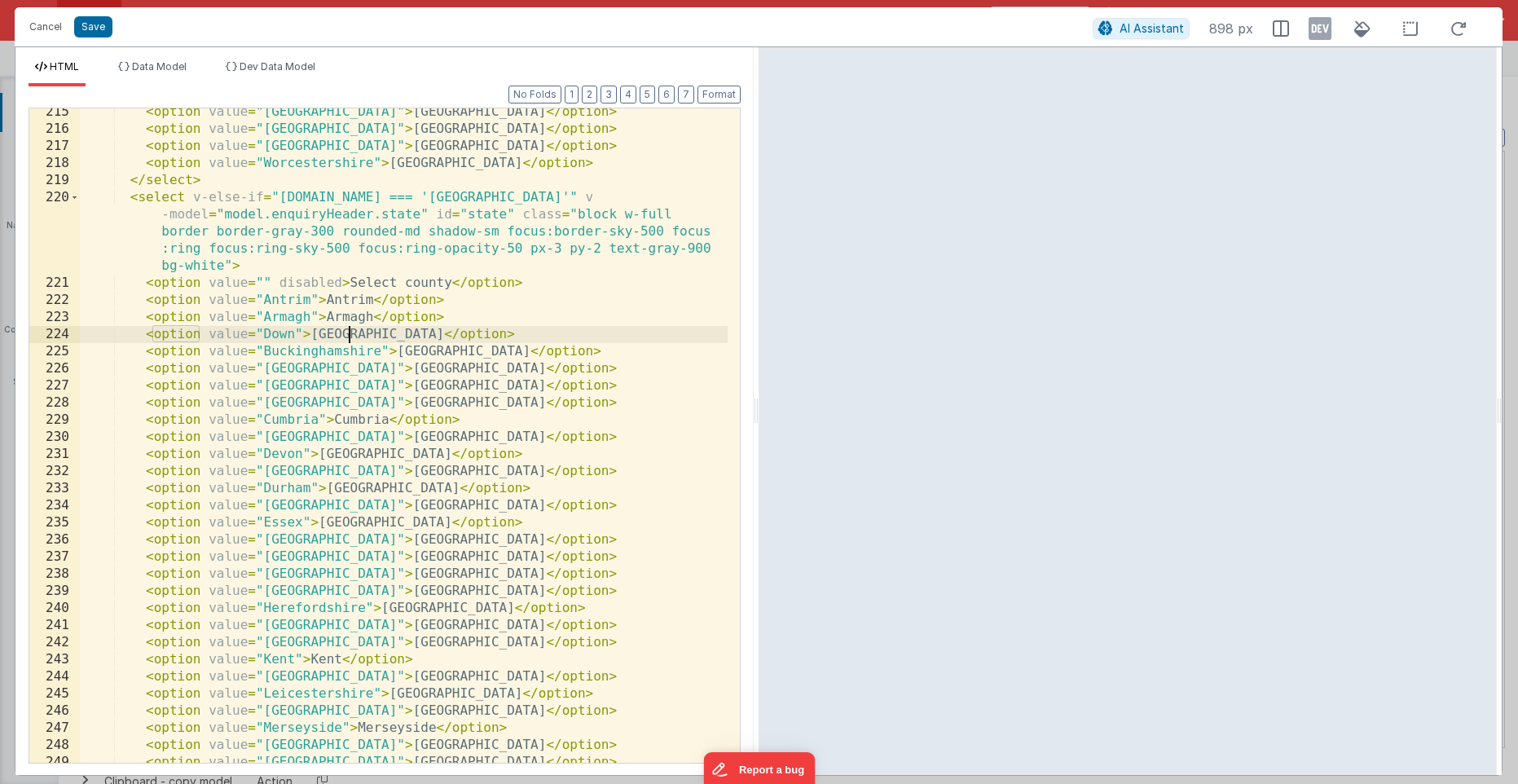
click at [346, 334] on div "< option value = "[GEOGRAPHIC_DATA]" > [GEOGRAPHIC_DATA] </ option > < option v…" at bounding box center [404, 448] width 648 height 689
click at [313, 348] on div "< option value = "[GEOGRAPHIC_DATA]" > [GEOGRAPHIC_DATA] </ option > < option v…" at bounding box center [404, 448] width 648 height 689
click at [337, 354] on div "< option value = "[GEOGRAPHIC_DATA]" > [GEOGRAPHIC_DATA] </ option > < option v…" at bounding box center [404, 448] width 648 height 689
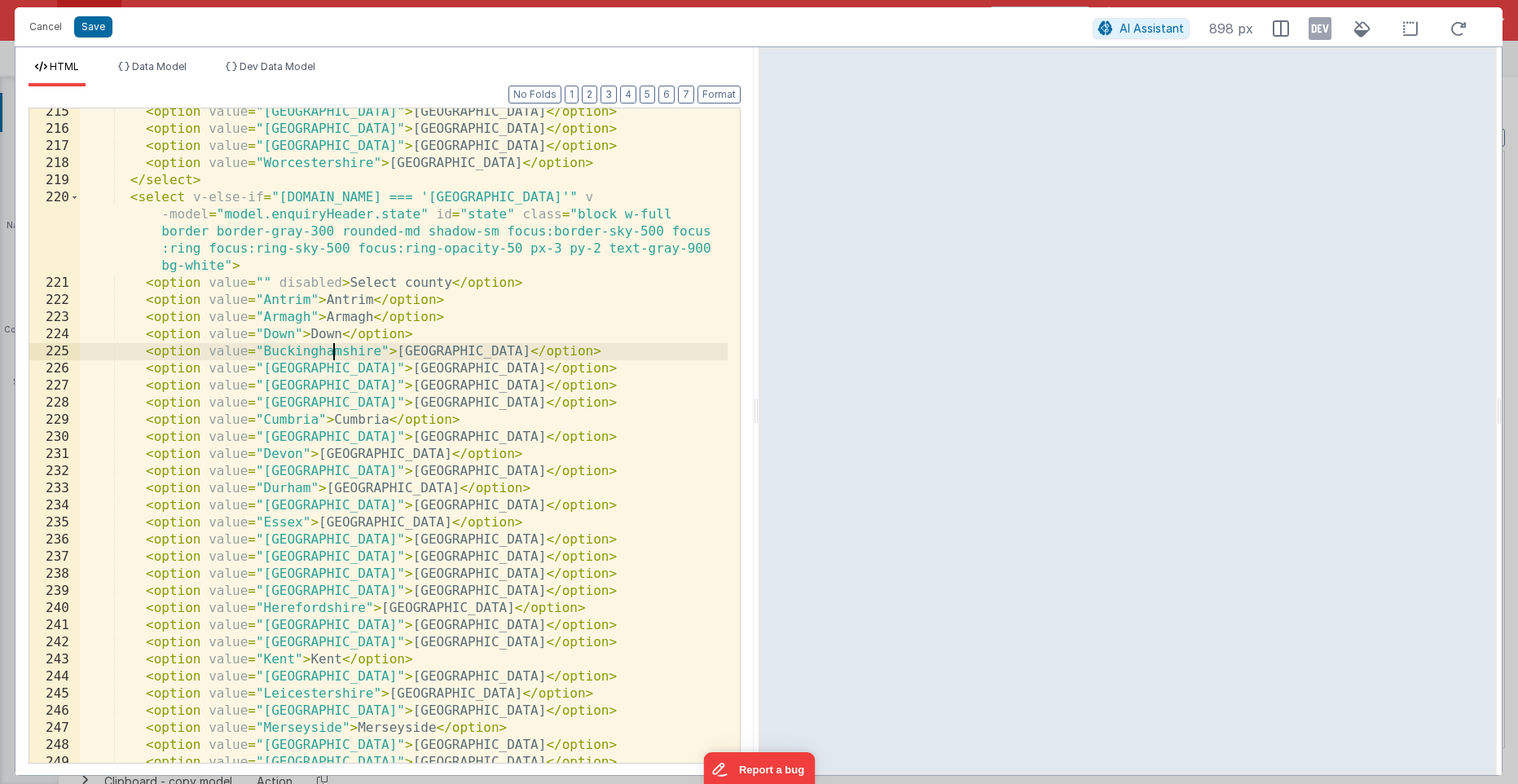
click at [337, 354] on div "< option value = "[GEOGRAPHIC_DATA]" > [GEOGRAPHIC_DATA] </ option > < option v…" at bounding box center [404, 448] width 648 height 689
drag, startPoint x: 438, startPoint y: 352, endPoint x: 427, endPoint y: 351, distance: 11.0
click at [438, 352] on div "< option value = "[GEOGRAPHIC_DATA]" > [GEOGRAPHIC_DATA] </ option > < option v…" at bounding box center [404, 448] width 648 height 689
click at [420, 351] on div "< option value = "[GEOGRAPHIC_DATA]" > [GEOGRAPHIC_DATA] </ option > < option v…" at bounding box center [404, 448] width 648 height 689
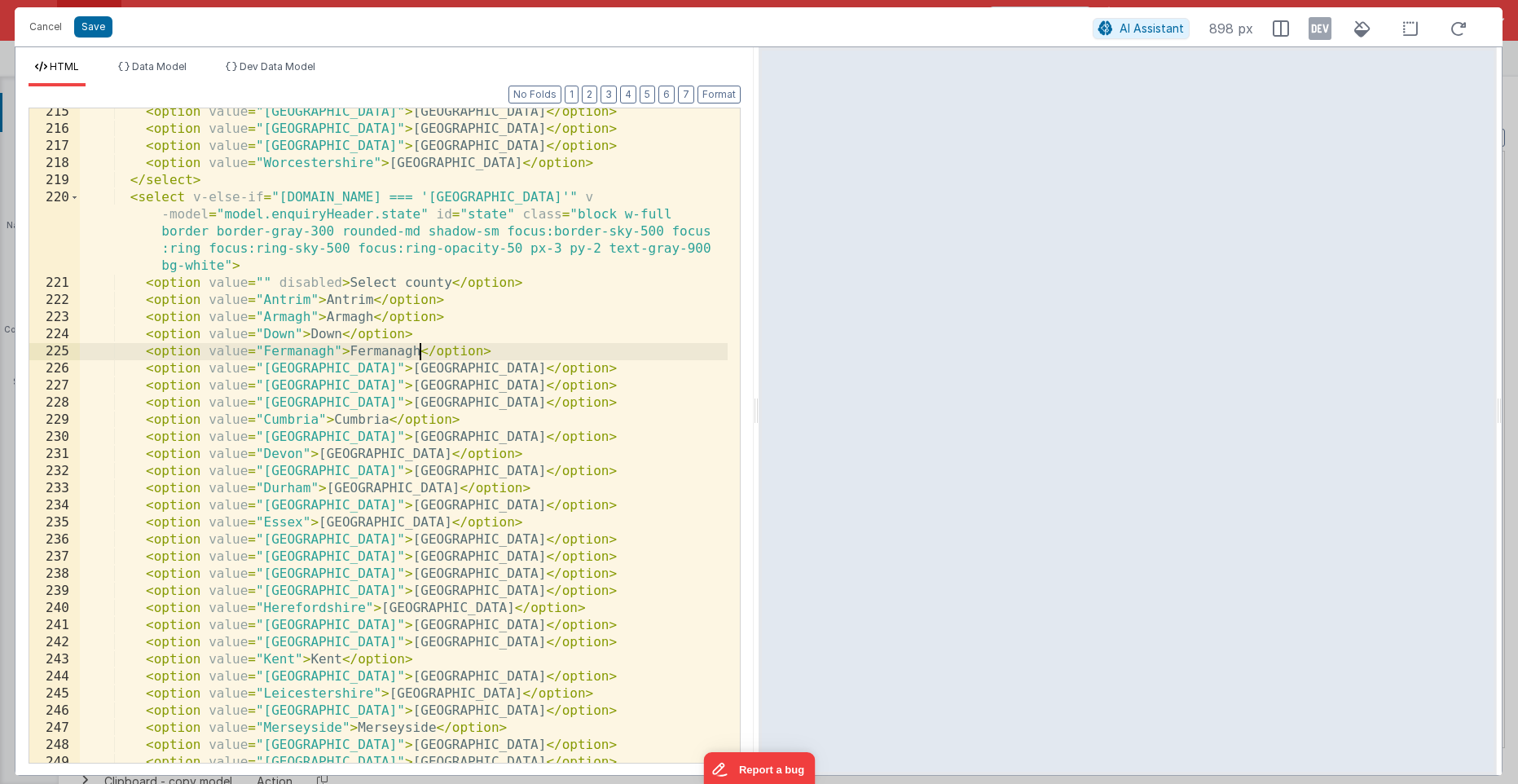
click at [323, 365] on div "< option value = "[GEOGRAPHIC_DATA]" > [GEOGRAPHIC_DATA] </ option > < option v…" at bounding box center [404, 448] width 648 height 689
click at [420, 363] on div "< option value = "[GEOGRAPHIC_DATA]" > [GEOGRAPHIC_DATA] </ option > < option v…" at bounding box center [404, 448] width 648 height 689
click at [417, 365] on div "< option value = "[GEOGRAPHIC_DATA]" > [GEOGRAPHIC_DATA] </ option > < option v…" at bounding box center [404, 448] width 648 height 689
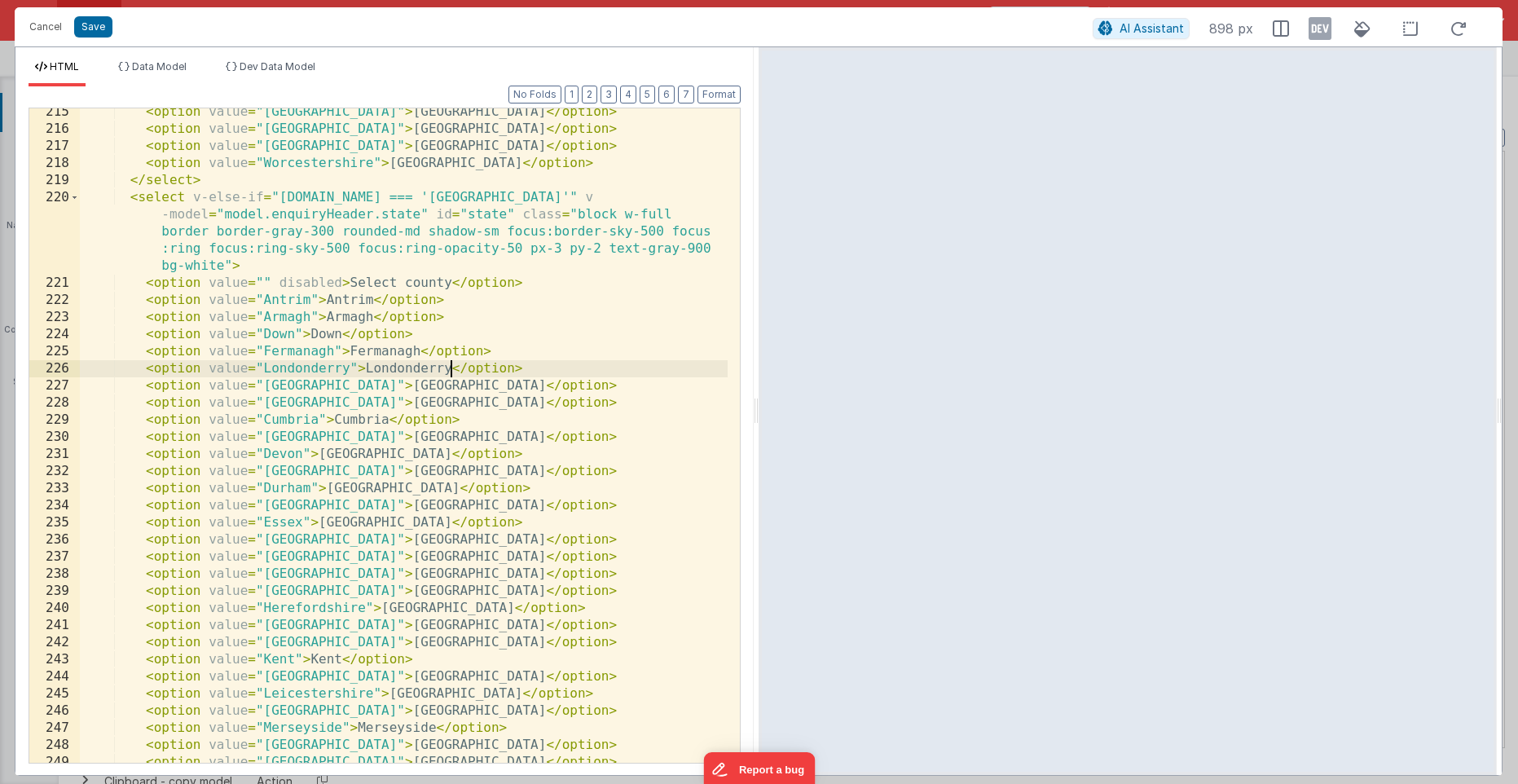
click at [295, 392] on div "< option value = "[GEOGRAPHIC_DATA]" > [GEOGRAPHIC_DATA] </ option > < option v…" at bounding box center [404, 448] width 648 height 689
click at [295, 391] on div "< option value = "[GEOGRAPHIC_DATA]" > [GEOGRAPHIC_DATA] </ option > < option v…" at bounding box center [404, 448] width 648 height 689
click at [351, 384] on div "< option value = "[GEOGRAPHIC_DATA]" > [GEOGRAPHIC_DATA] </ option > < option v…" at bounding box center [404, 448] width 648 height 689
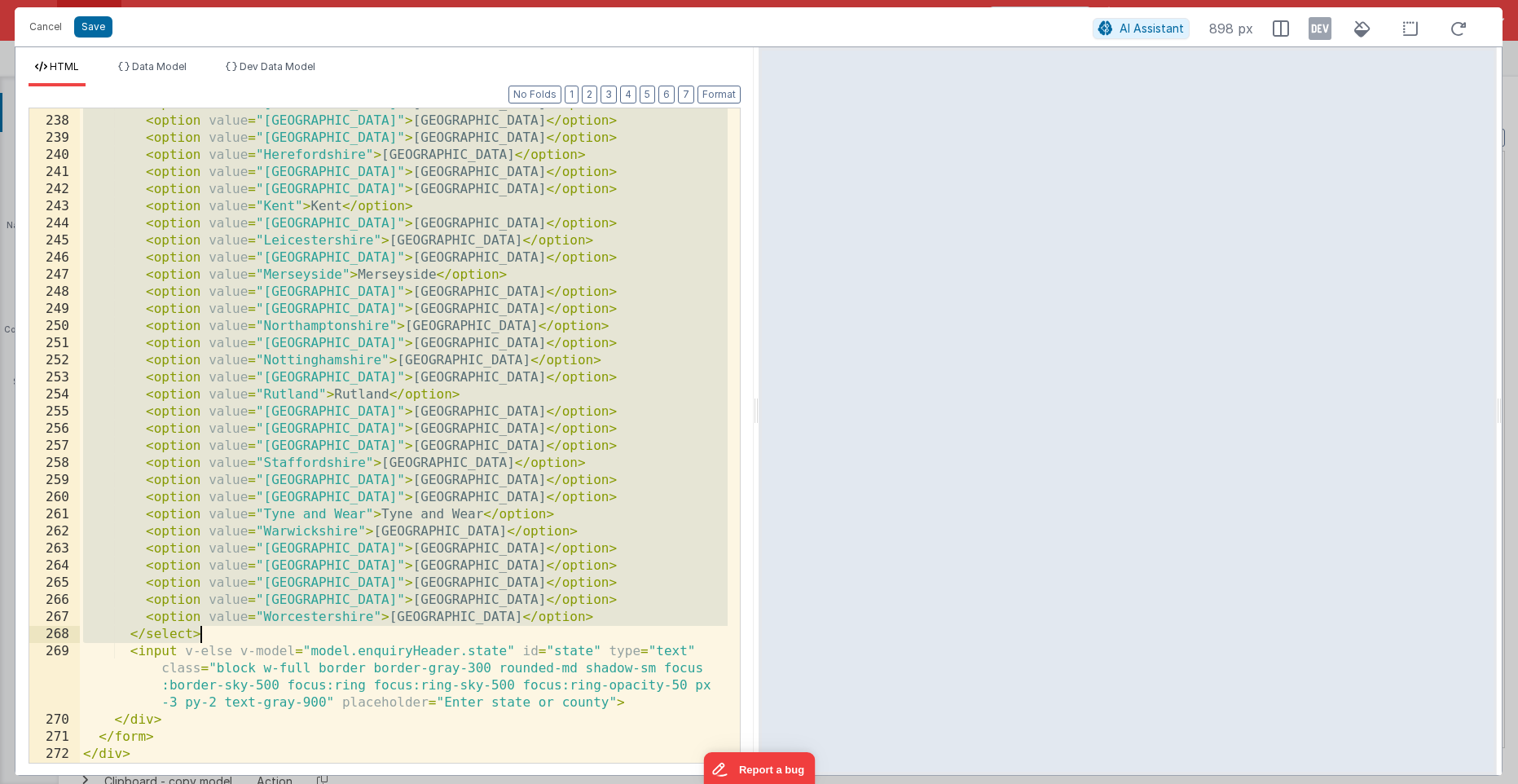
scroll to position [4461, 0]
drag, startPoint x: 477, startPoint y: 387, endPoint x: 615, endPoint y: 614, distance: 265.7
click at [615, 614] on div "< option value = "[GEOGRAPHIC_DATA]" > [GEOGRAPHIC_DATA] </ option > < option v…" at bounding box center [404, 440] width 648 height 689
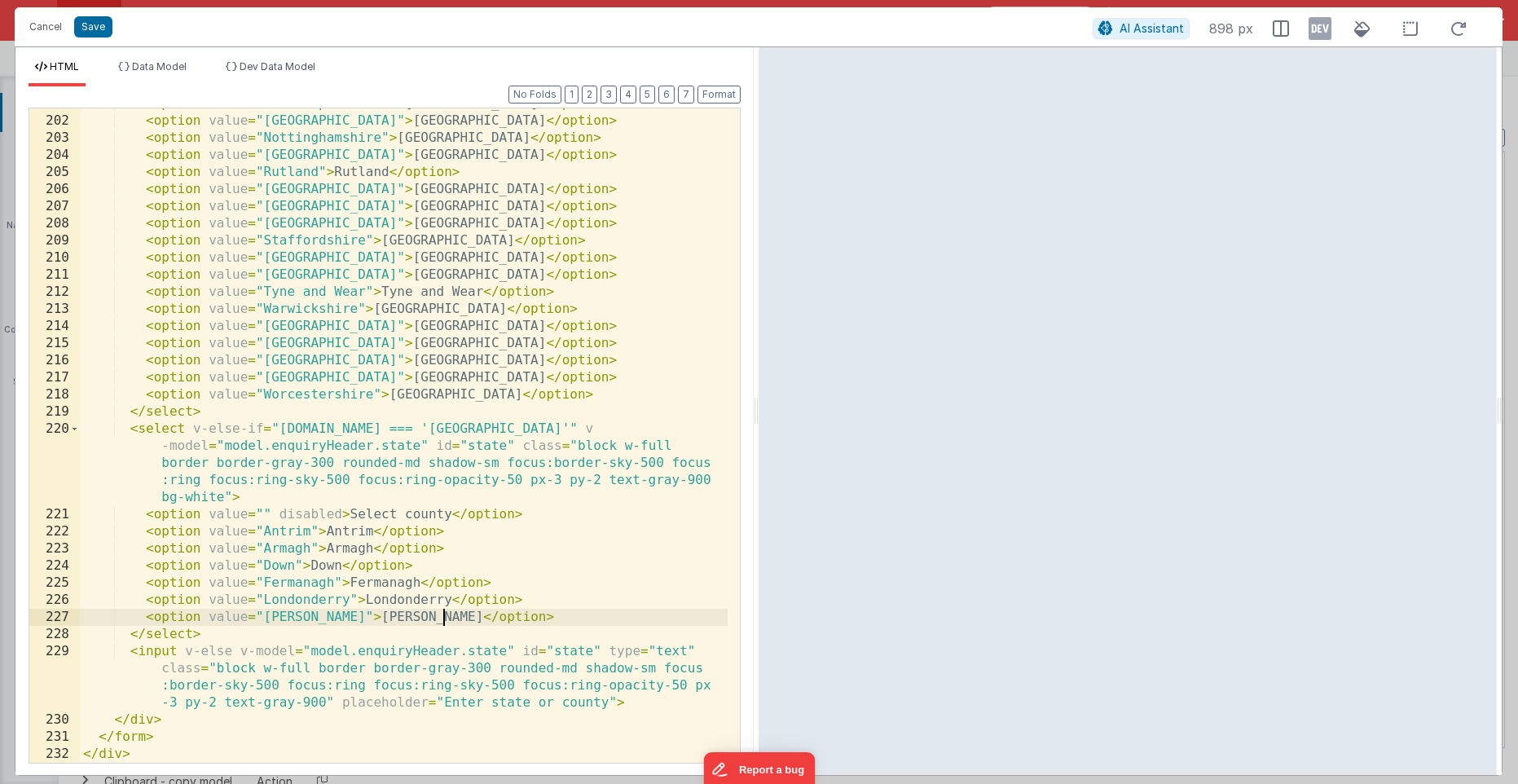
scroll to position [3777, 0]
click at [303, 593] on div "< option value = "[GEOGRAPHIC_DATA]" > [GEOGRAPHIC_DATA] </ option > < option v…" at bounding box center [404, 440] width 648 height 689
click at [299, 580] on div "< option value = "[GEOGRAPHIC_DATA]" > [GEOGRAPHIC_DATA] </ option > < option v…" at bounding box center [404, 440] width 648 height 689
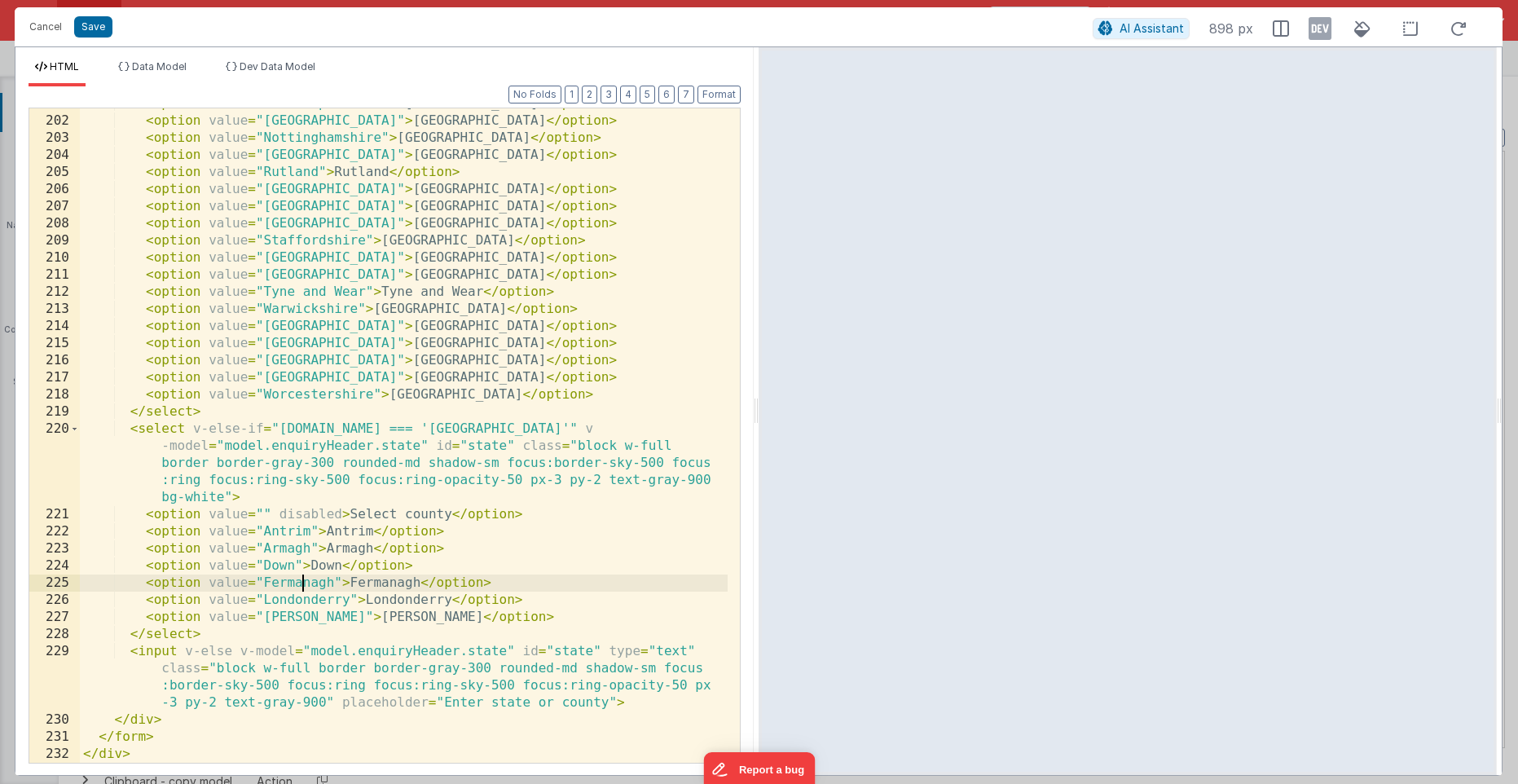
click at [289, 570] on div "< option value = "[GEOGRAPHIC_DATA]" > [GEOGRAPHIC_DATA] </ option > < option v…" at bounding box center [404, 440] width 648 height 689
click at [104, 31] on button "Save" at bounding box center [92, 26] width 38 height 21
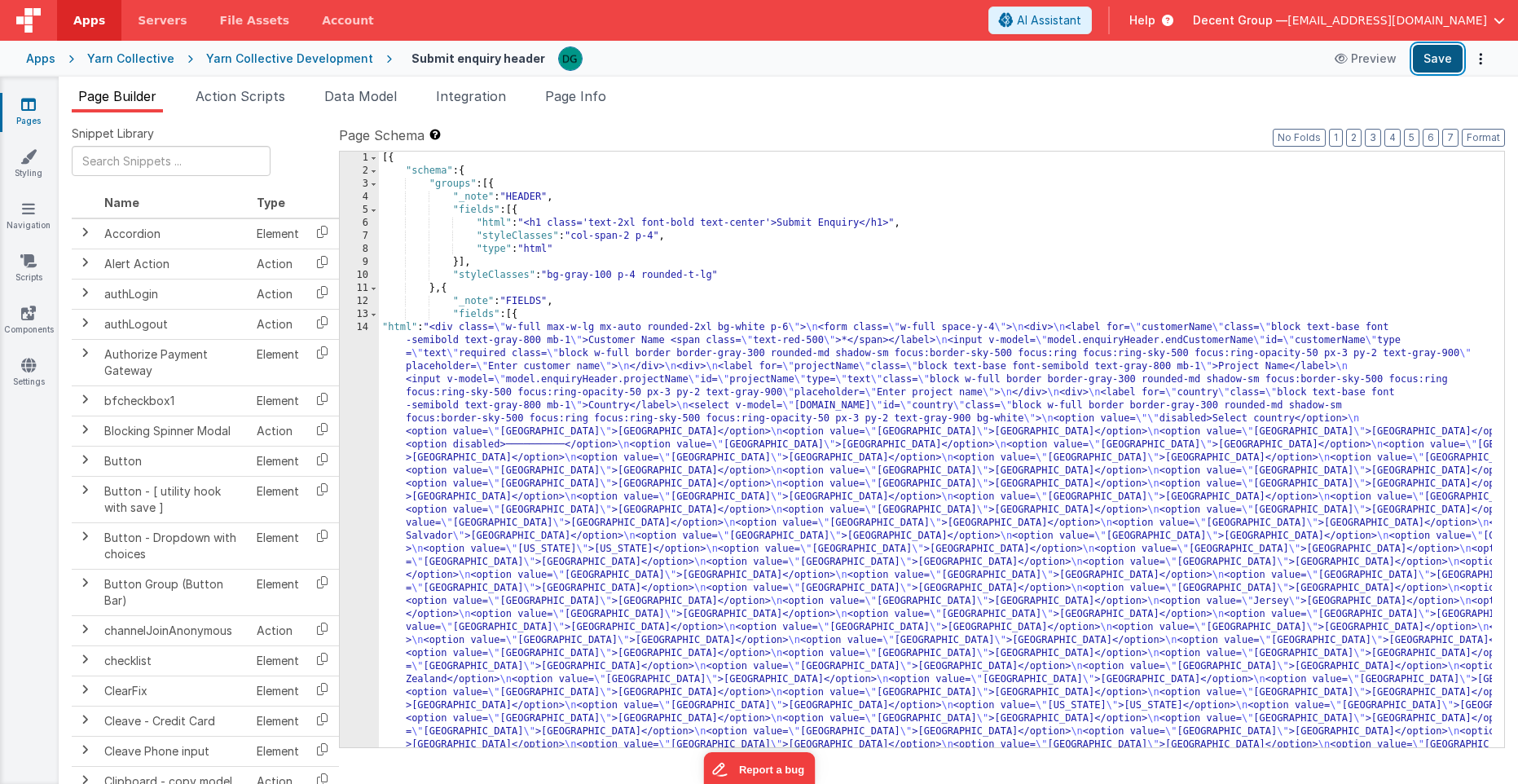
click at [1431, 52] on button "Save" at bounding box center [1438, 59] width 49 height 28
click at [111, 61] on div "Yarn Collective" at bounding box center [130, 58] width 87 height 16
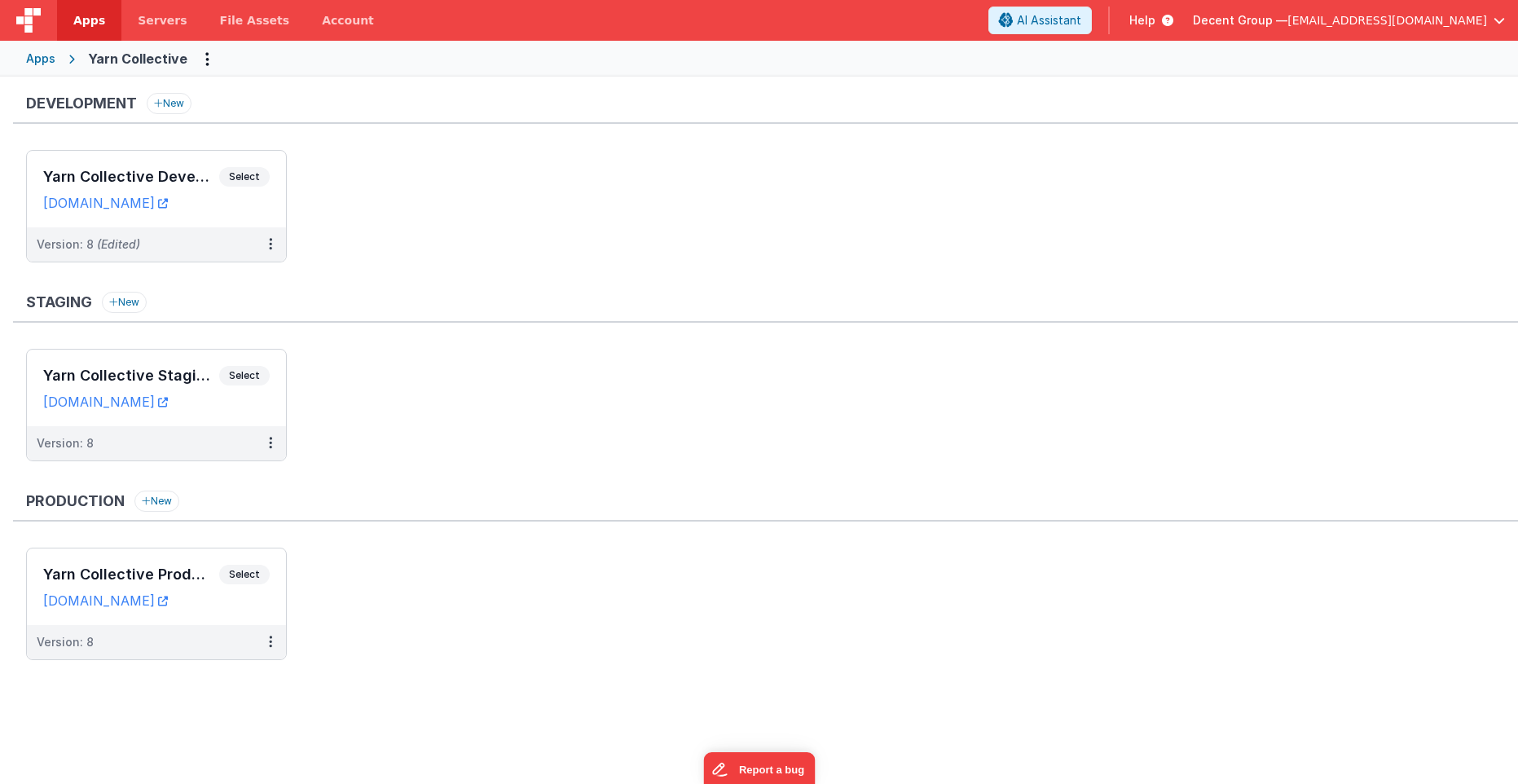
drag, startPoint x: 460, startPoint y: 239, endPoint x: 381, endPoint y: 236, distance: 79.1
click at [456, 238] on ul "Yarn Collective Development Select URLs [DOMAIN_NAME] Version: 8 (Edited)" at bounding box center [772, 215] width 1492 height 129
click at [272, 244] on icon at bounding box center [270, 244] width 3 height 1
click at [222, 336] on link "Deploy..." at bounding box center [215, 339] width 144 height 29
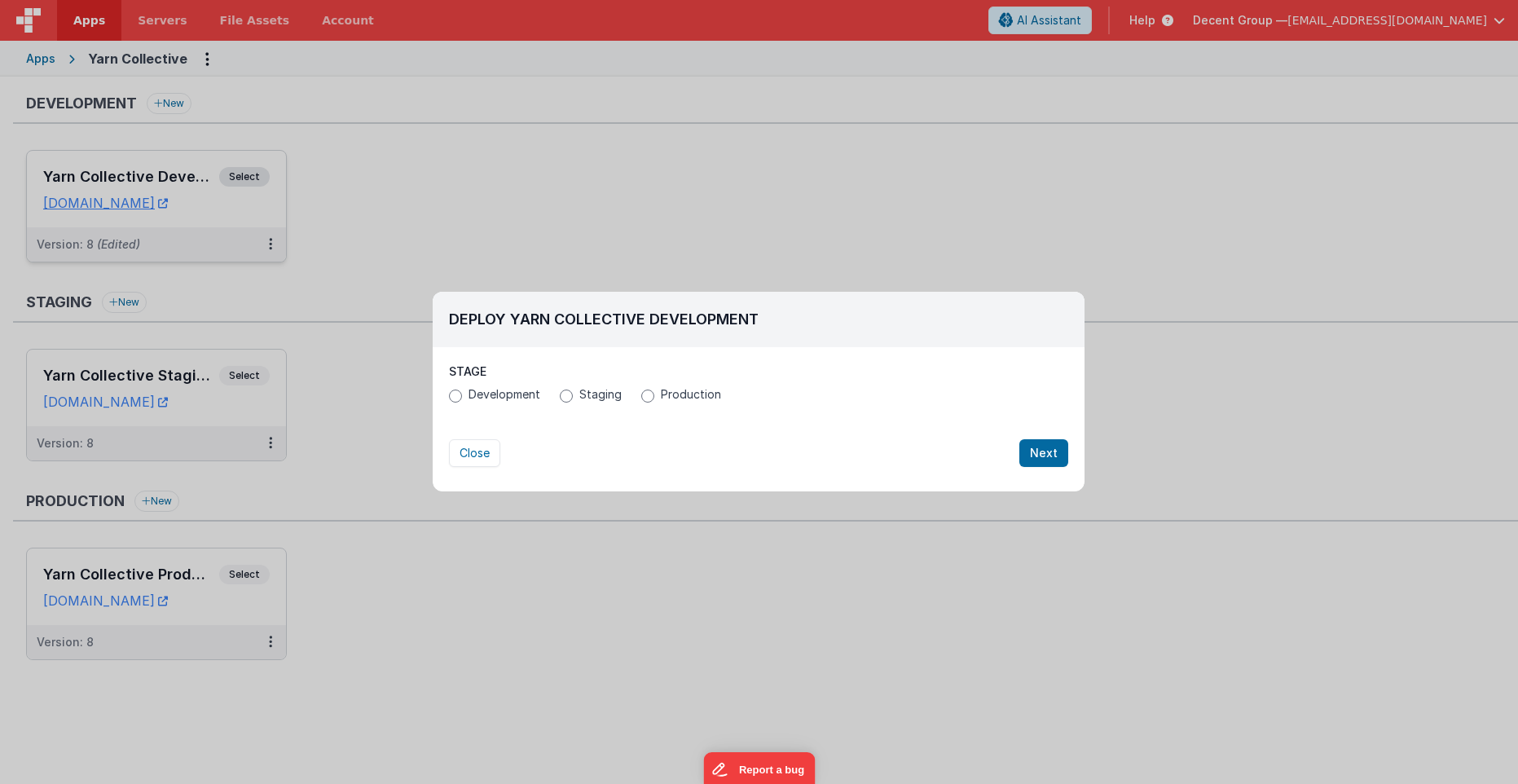
click at [510, 394] on span "Development" at bounding box center [504, 394] width 72 height 16
click at [462, 394] on input "Development" at bounding box center [456, 396] width 13 height 13
radio input "true"
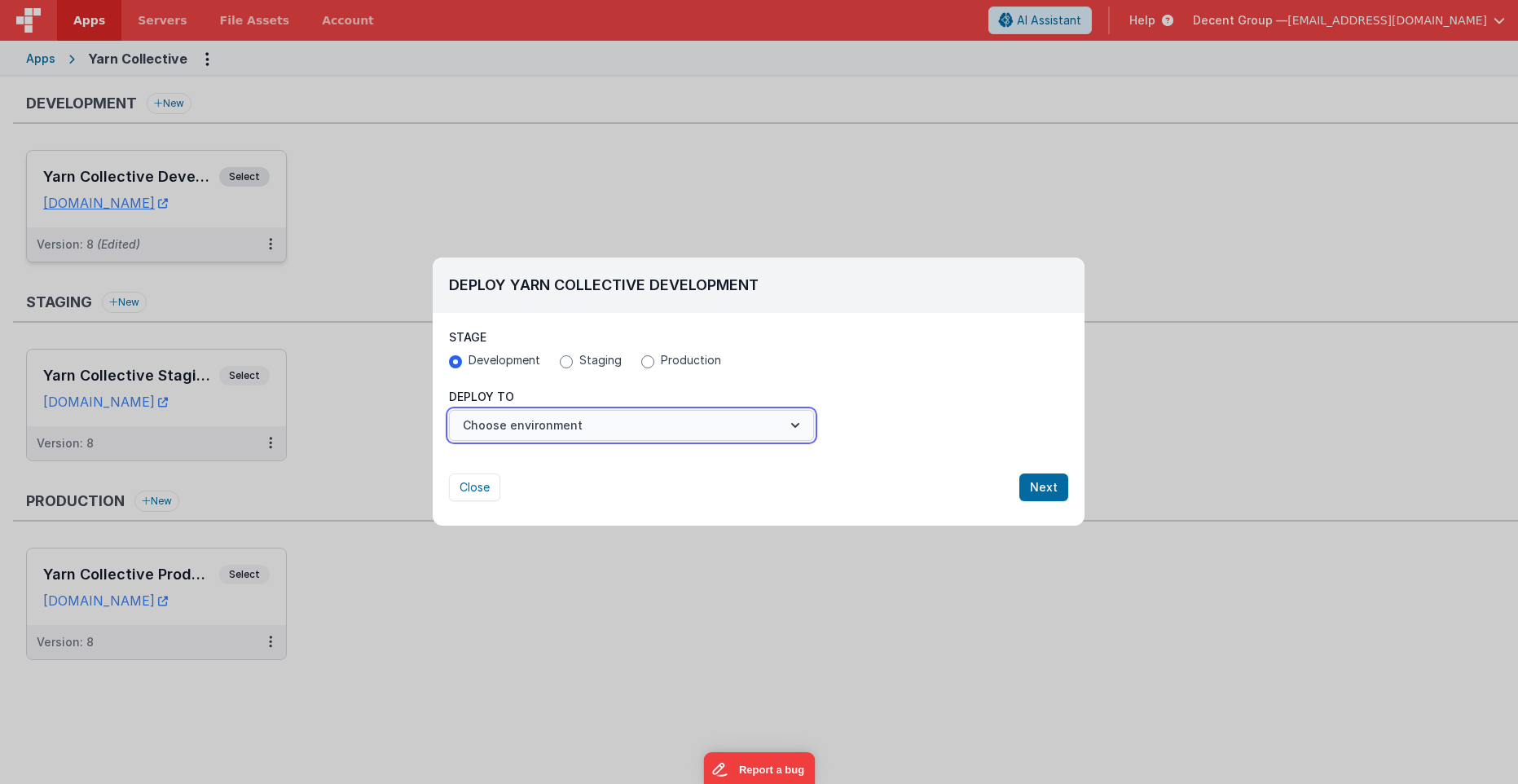
click at [514, 430] on button "Choose environment" at bounding box center [631, 425] width 365 height 31
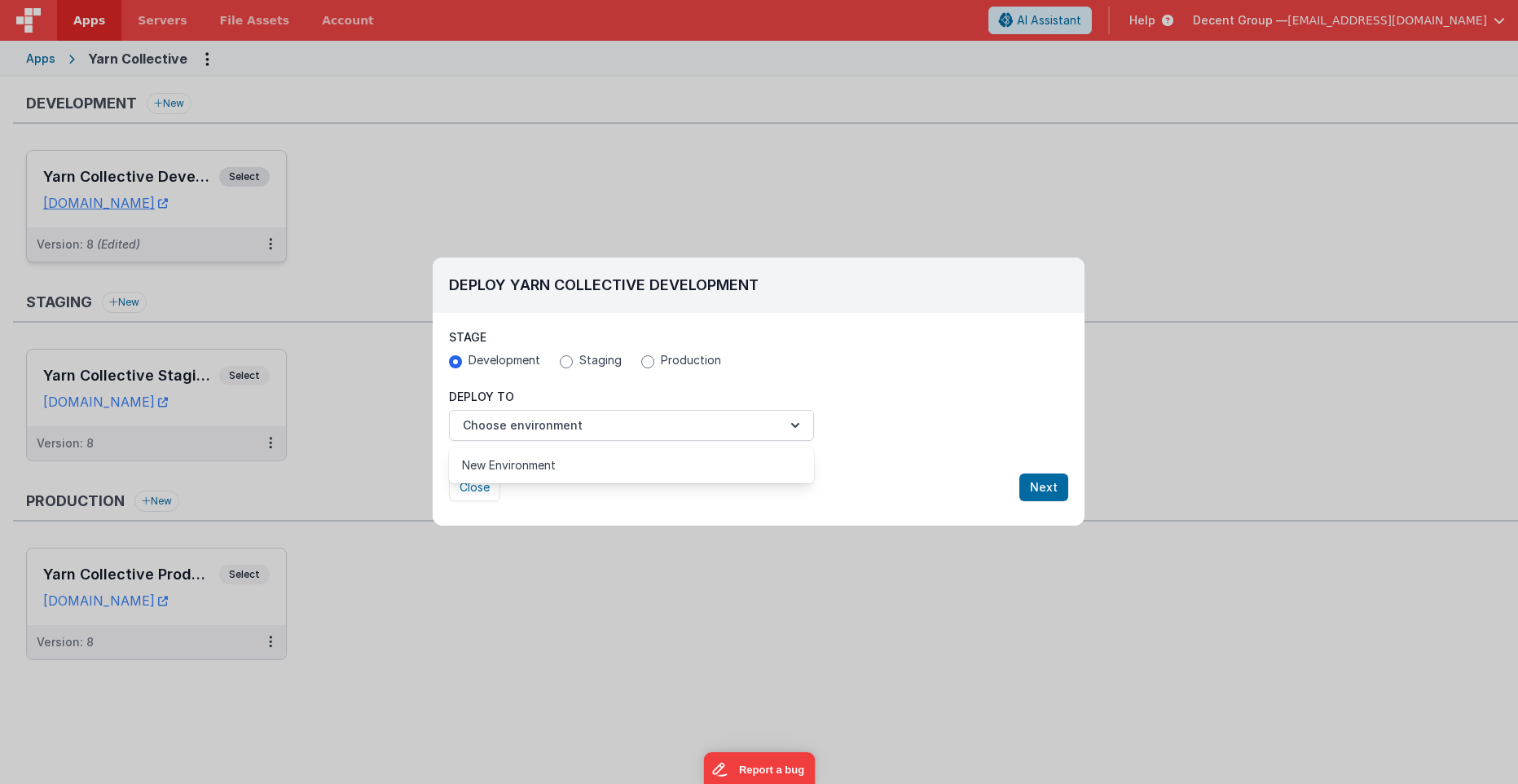
click at [562, 436] on div at bounding box center [759, 392] width 1518 height 784
click at [583, 362] on span "Staging" at bounding box center [600, 359] width 42 height 16
click at [573, 362] on input "Staging" at bounding box center [567, 362] width 13 height 13
radio input "true"
radio input "false"
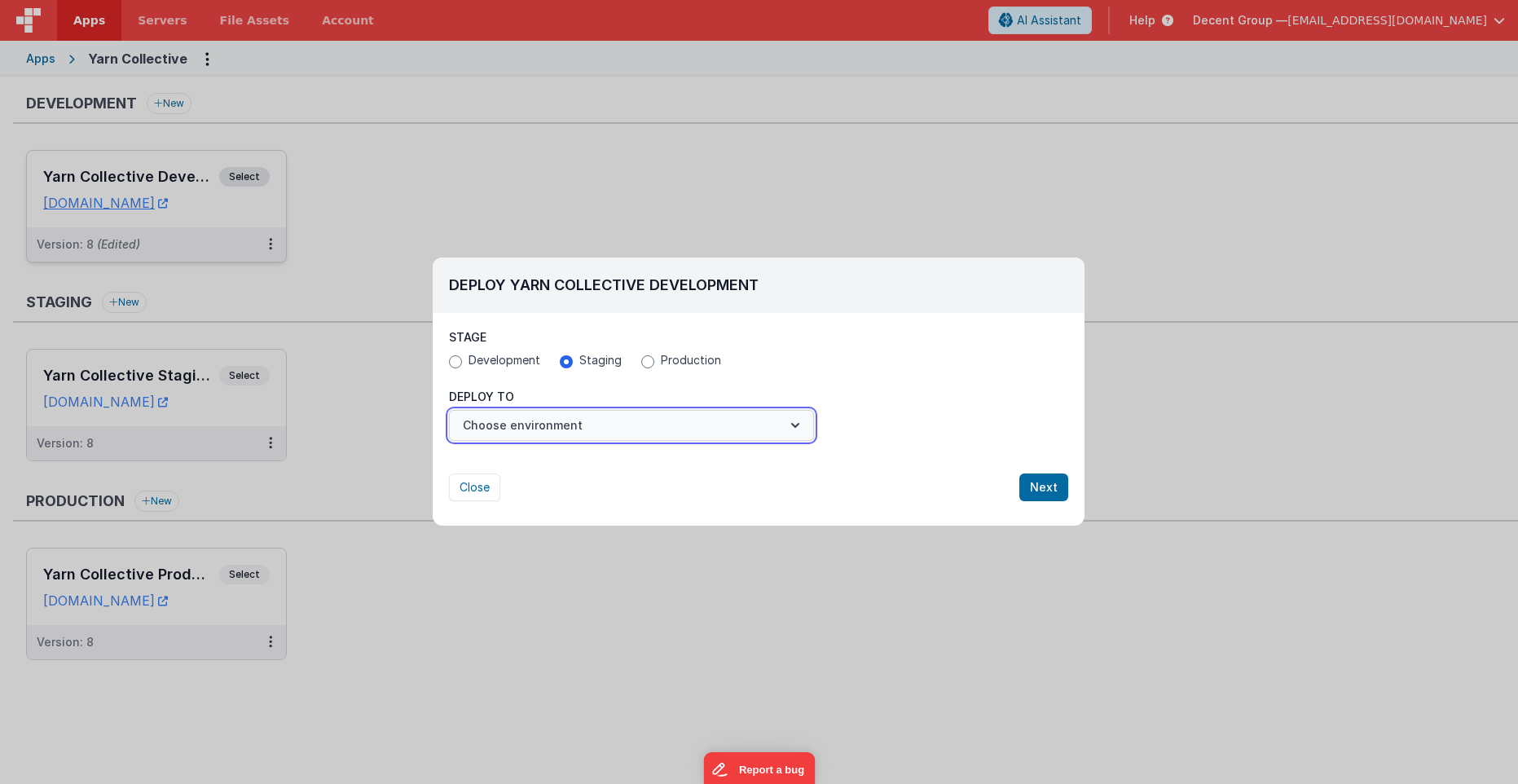
click at [603, 411] on button "Choose environment" at bounding box center [631, 425] width 365 height 31
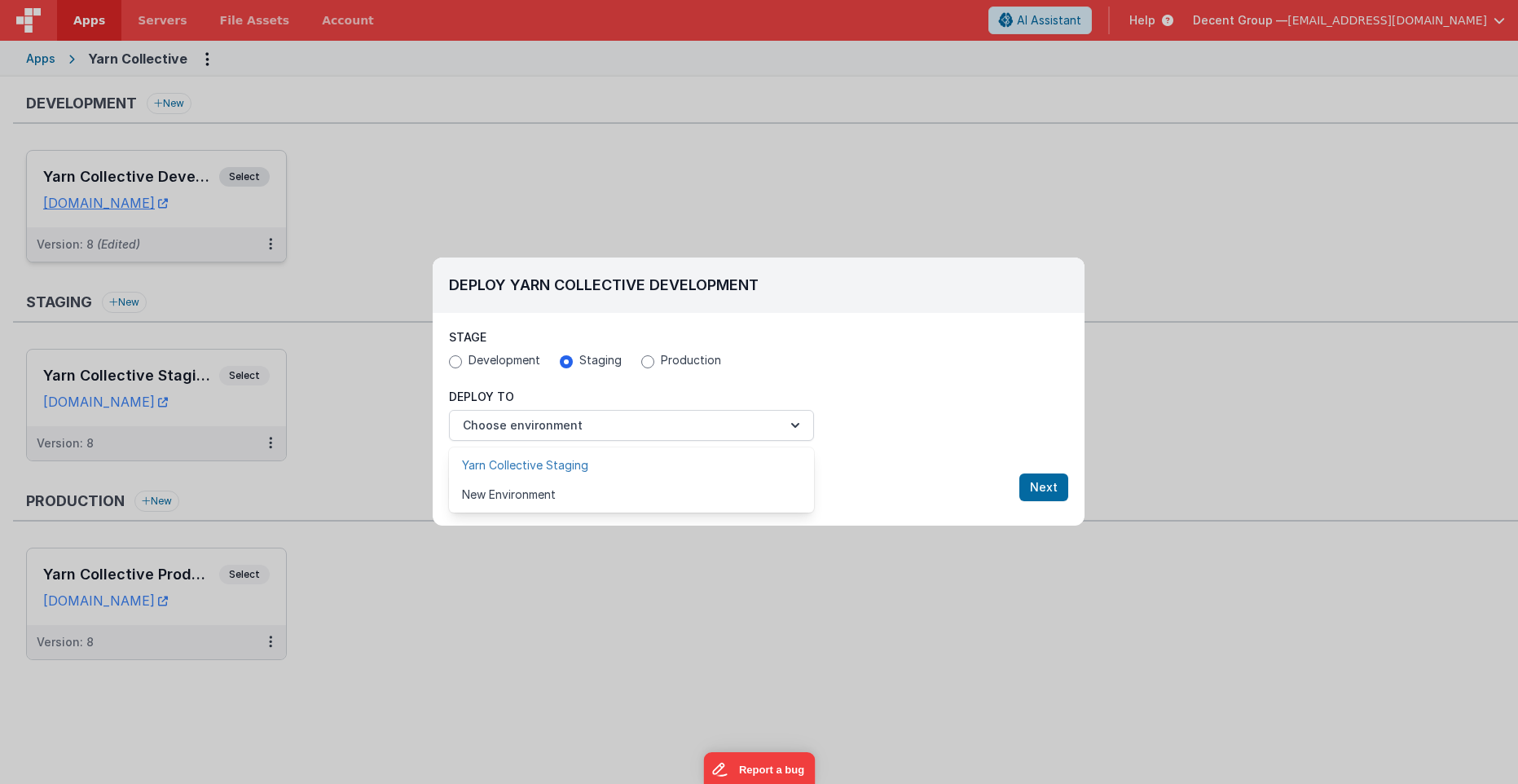
click at [604, 465] on link "Yarn Collective Staging" at bounding box center [631, 465] width 365 height 29
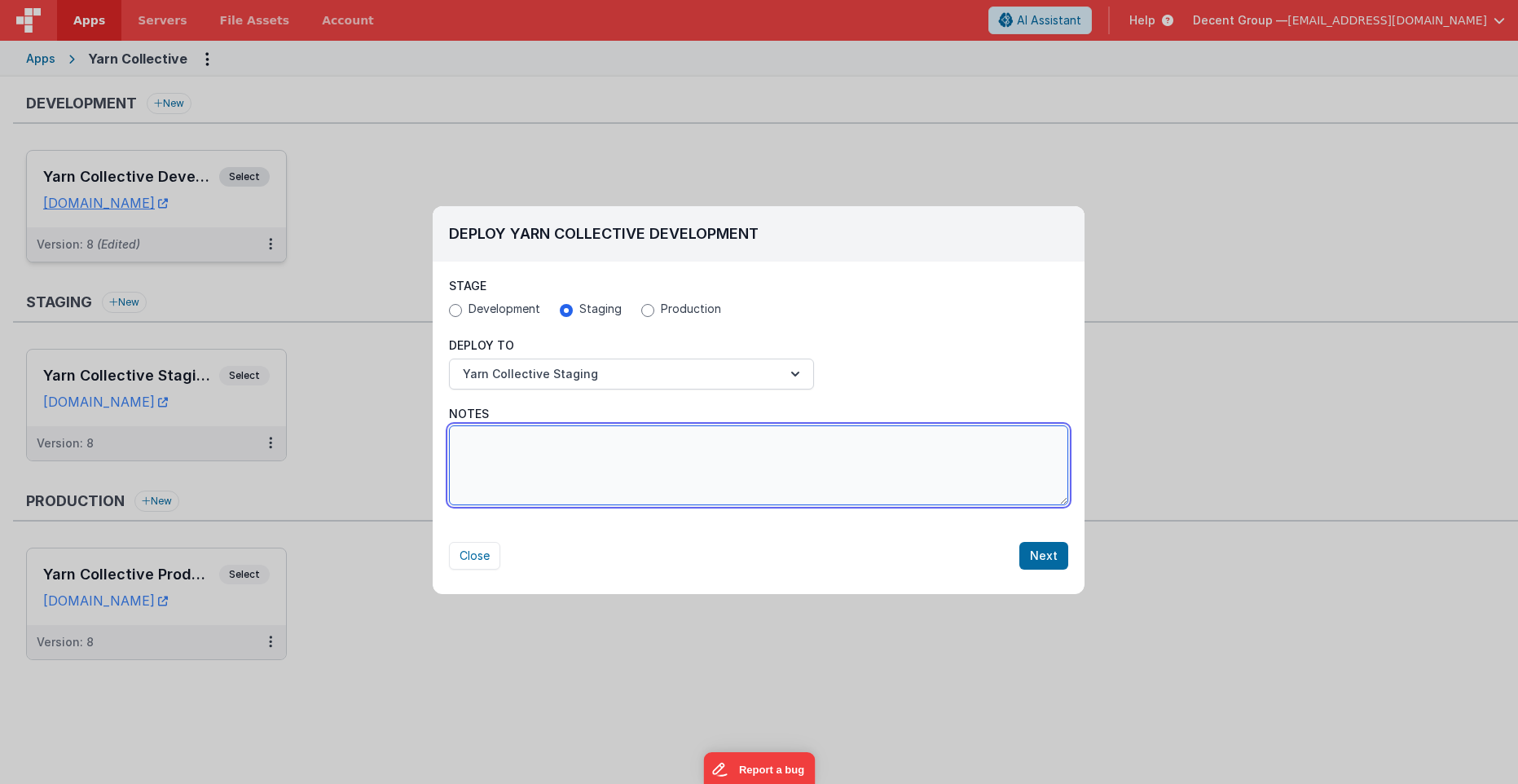
click at [578, 482] on textarea "Notes" at bounding box center [758, 466] width 619 height 80
type textarea "N"
type textarea "F"
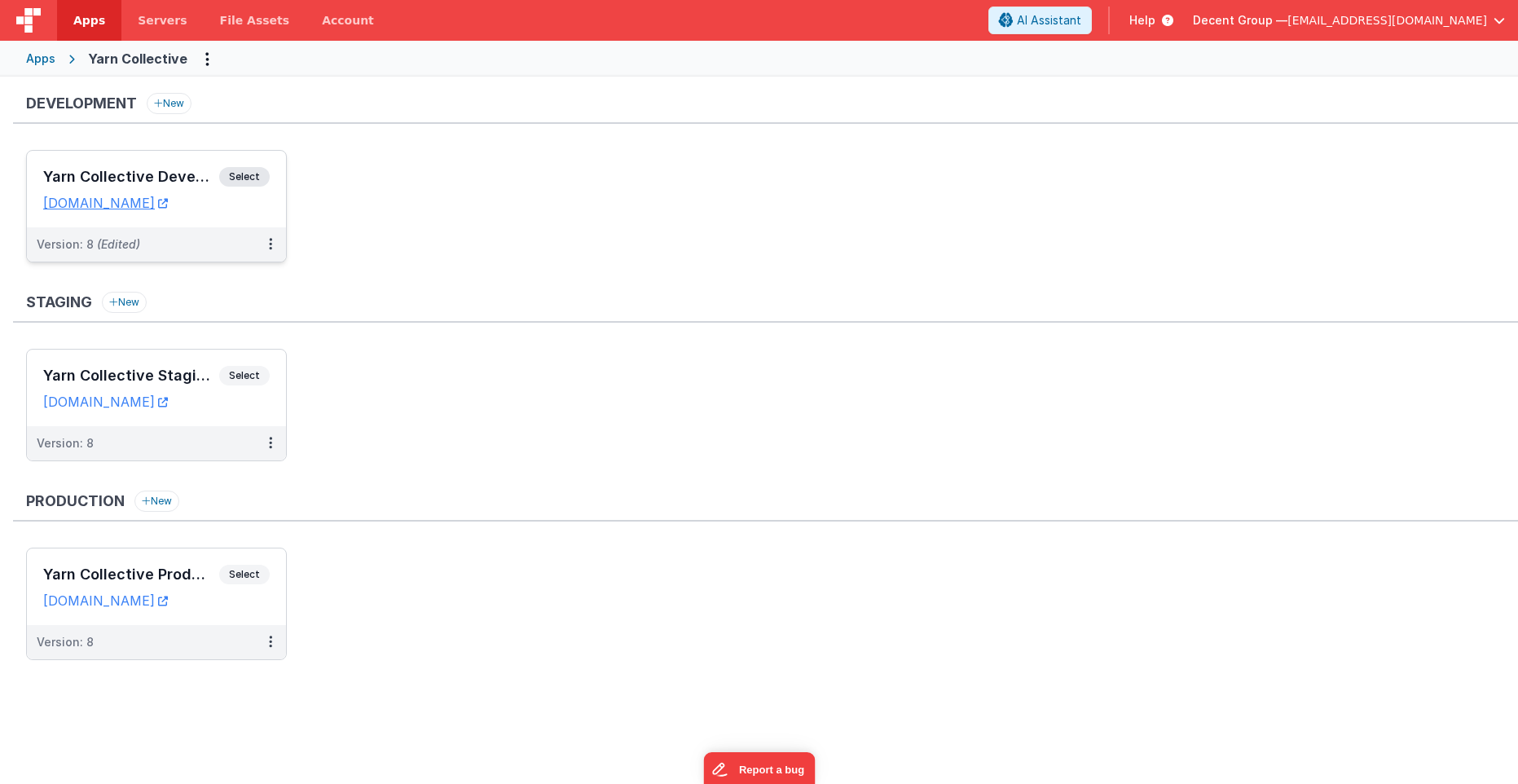
click at [238, 223] on div "Yarn Collective Development Select URLs [DOMAIN_NAME]" at bounding box center [157, 189] width 260 height 77
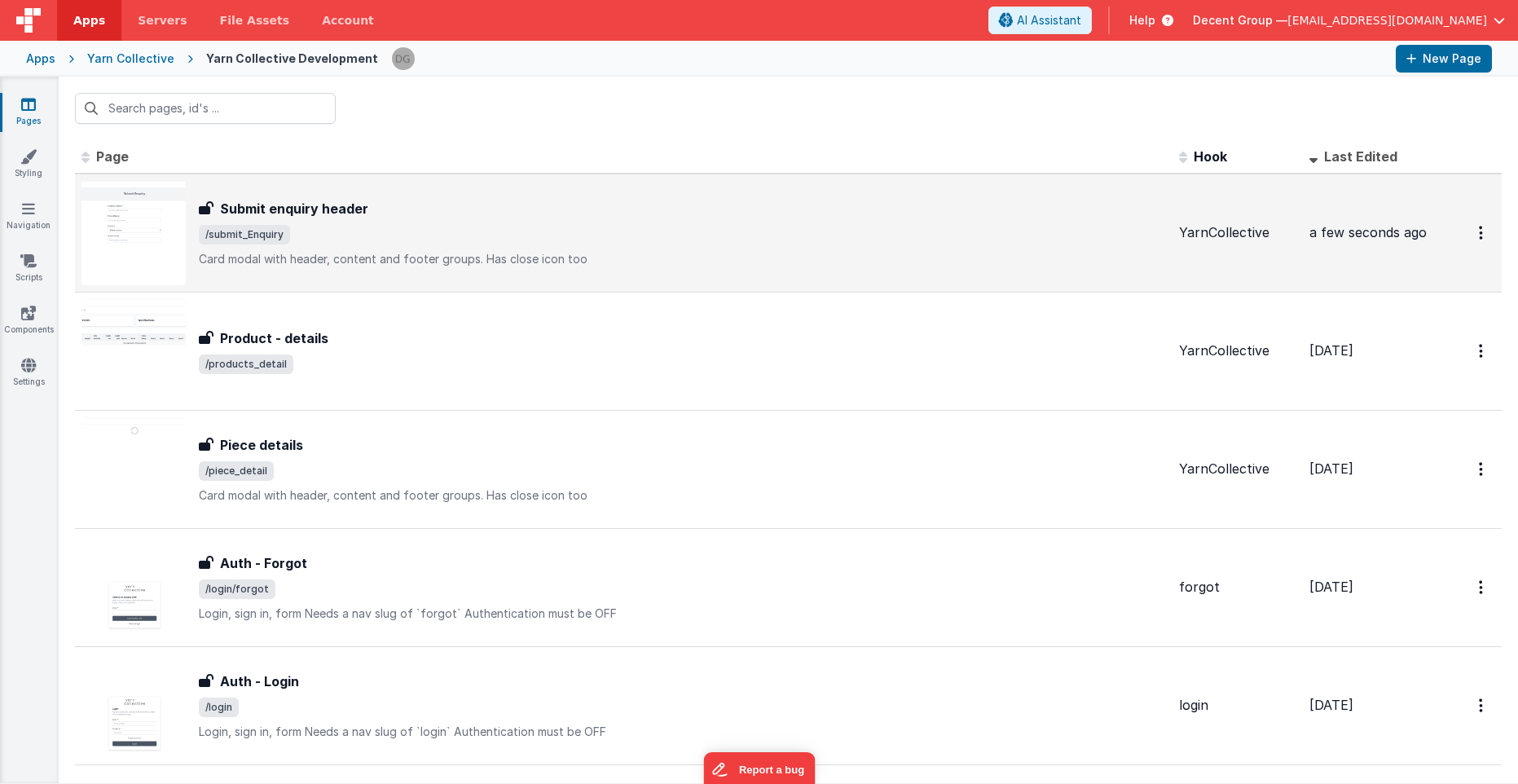
click at [1107, 230] on span "/submit_Enquiry" at bounding box center [682, 234] width 967 height 20
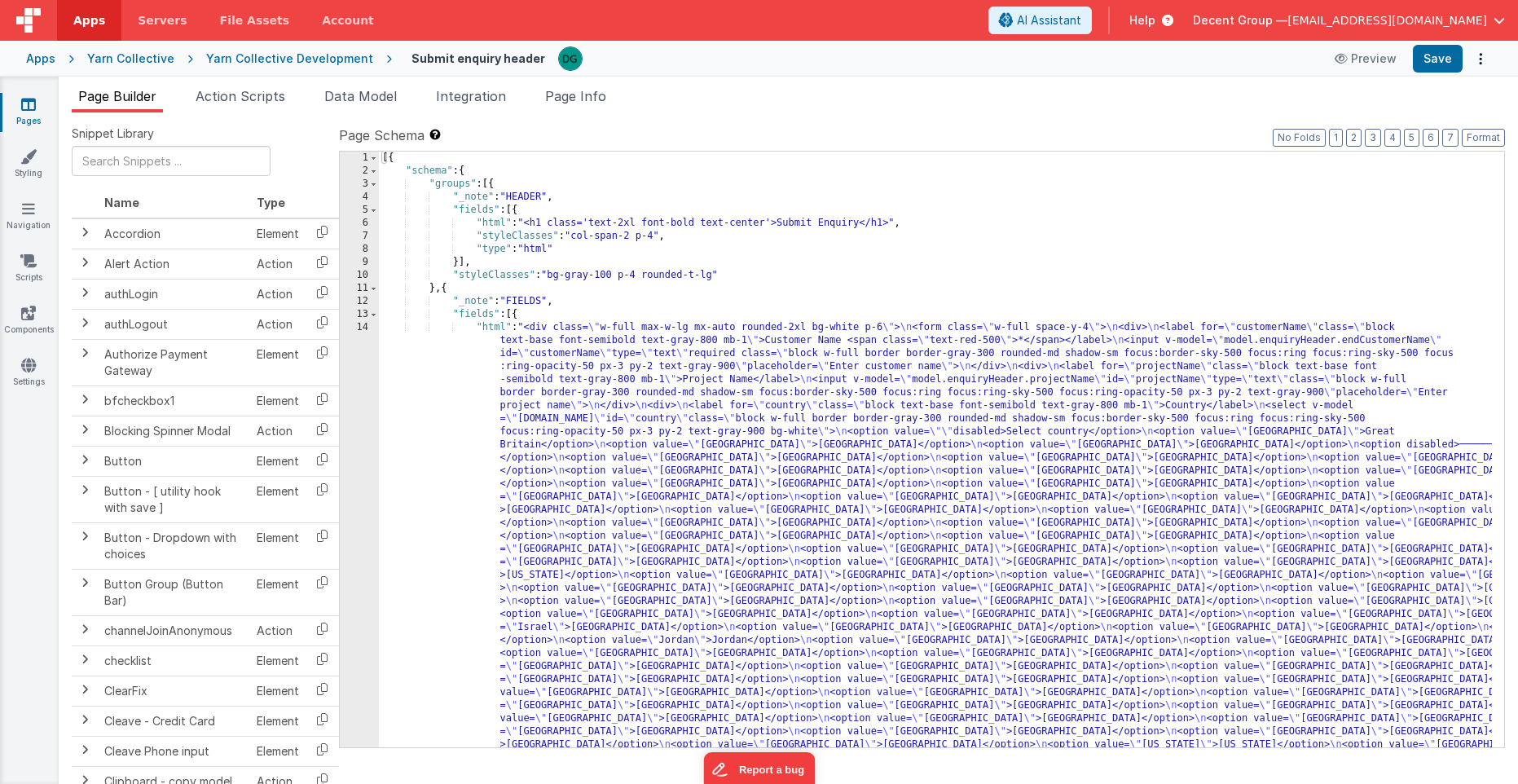
drag, startPoint x: 952, startPoint y: 385, endPoint x: 936, endPoint y: 379, distance: 17.1
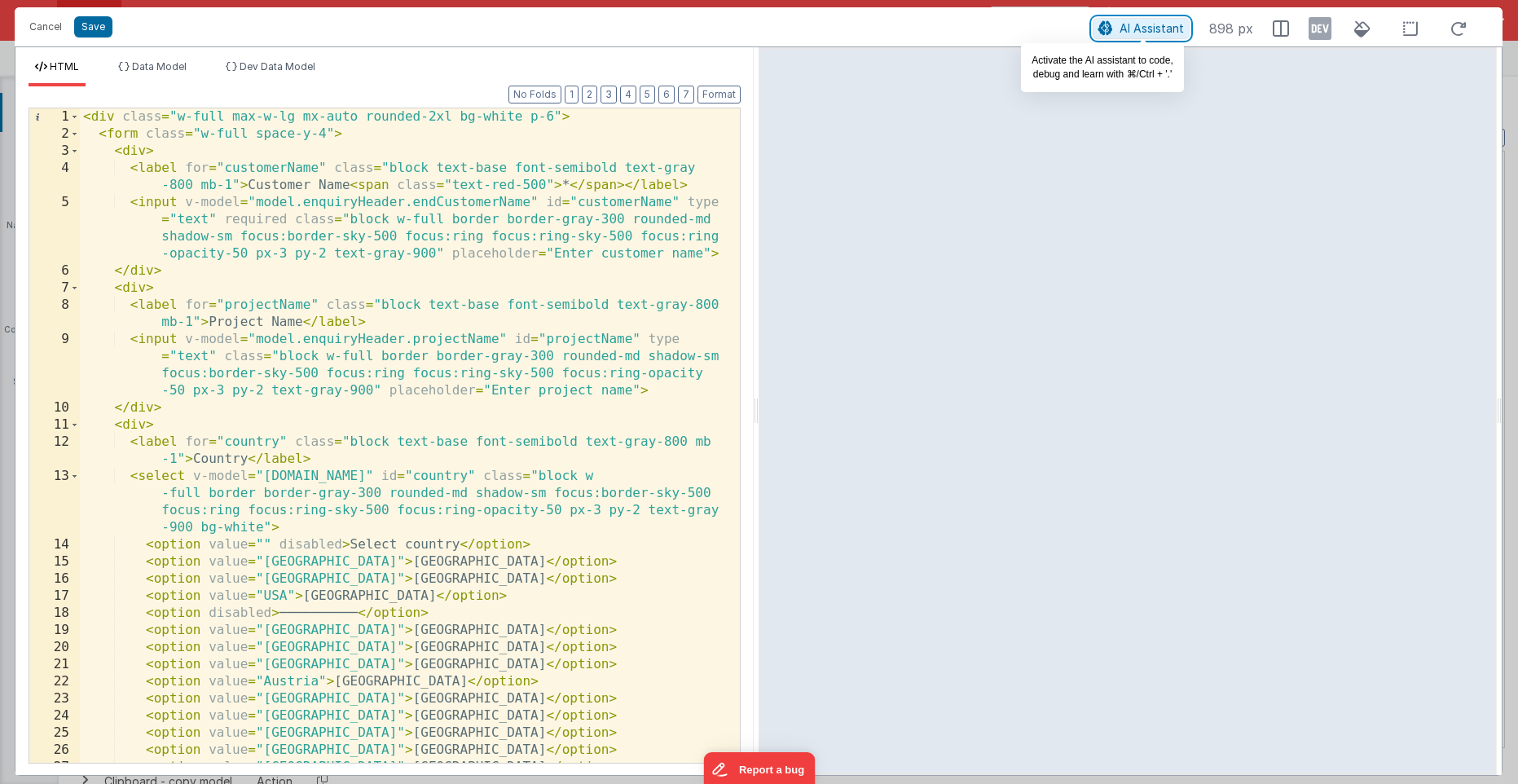
drag, startPoint x: 1122, startPoint y: 28, endPoint x: 1089, endPoint y: 9, distance: 38.1
click at [1122, 27] on span "AI Assistant" at bounding box center [1151, 28] width 64 height 14
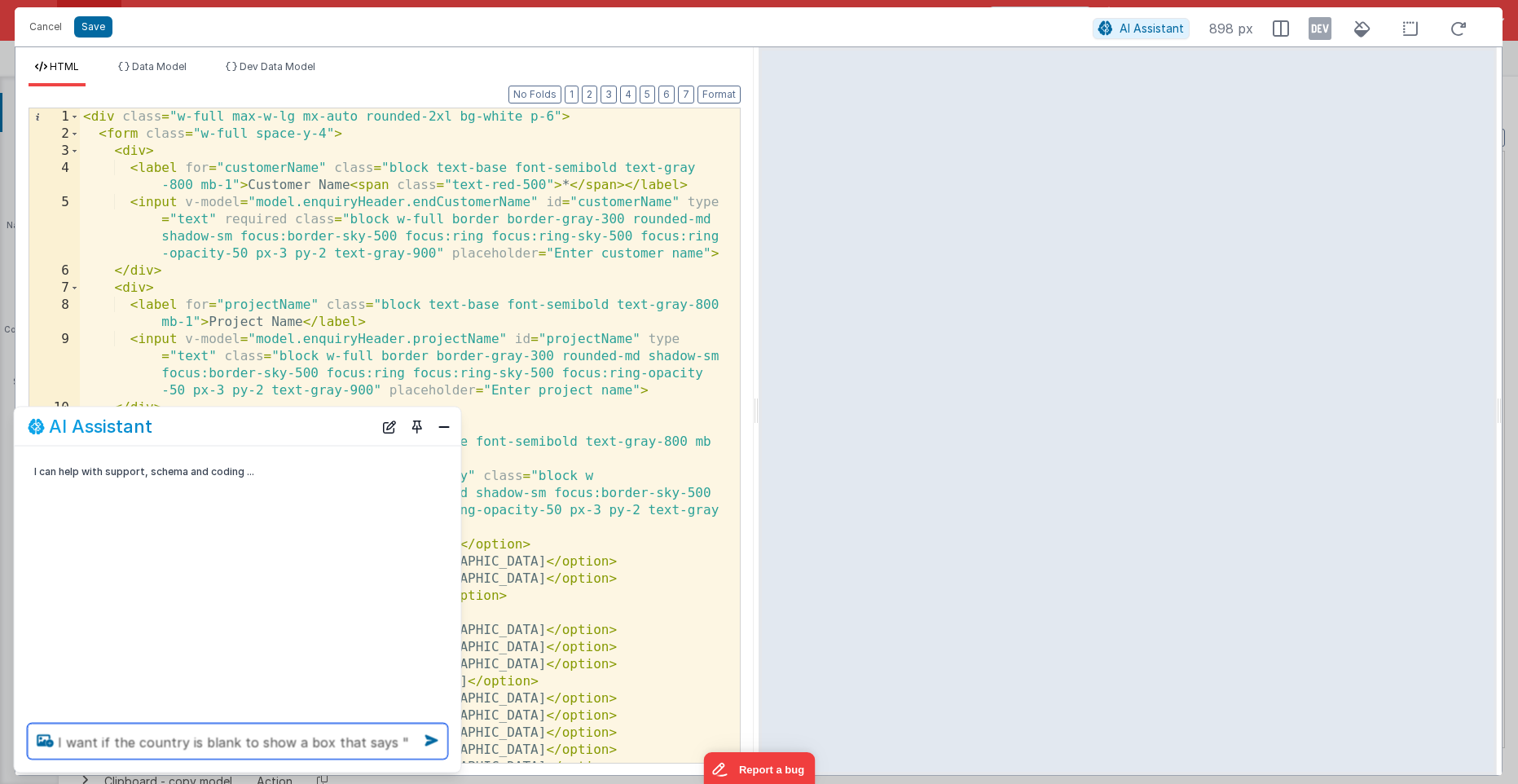
paste textarea "select country first"
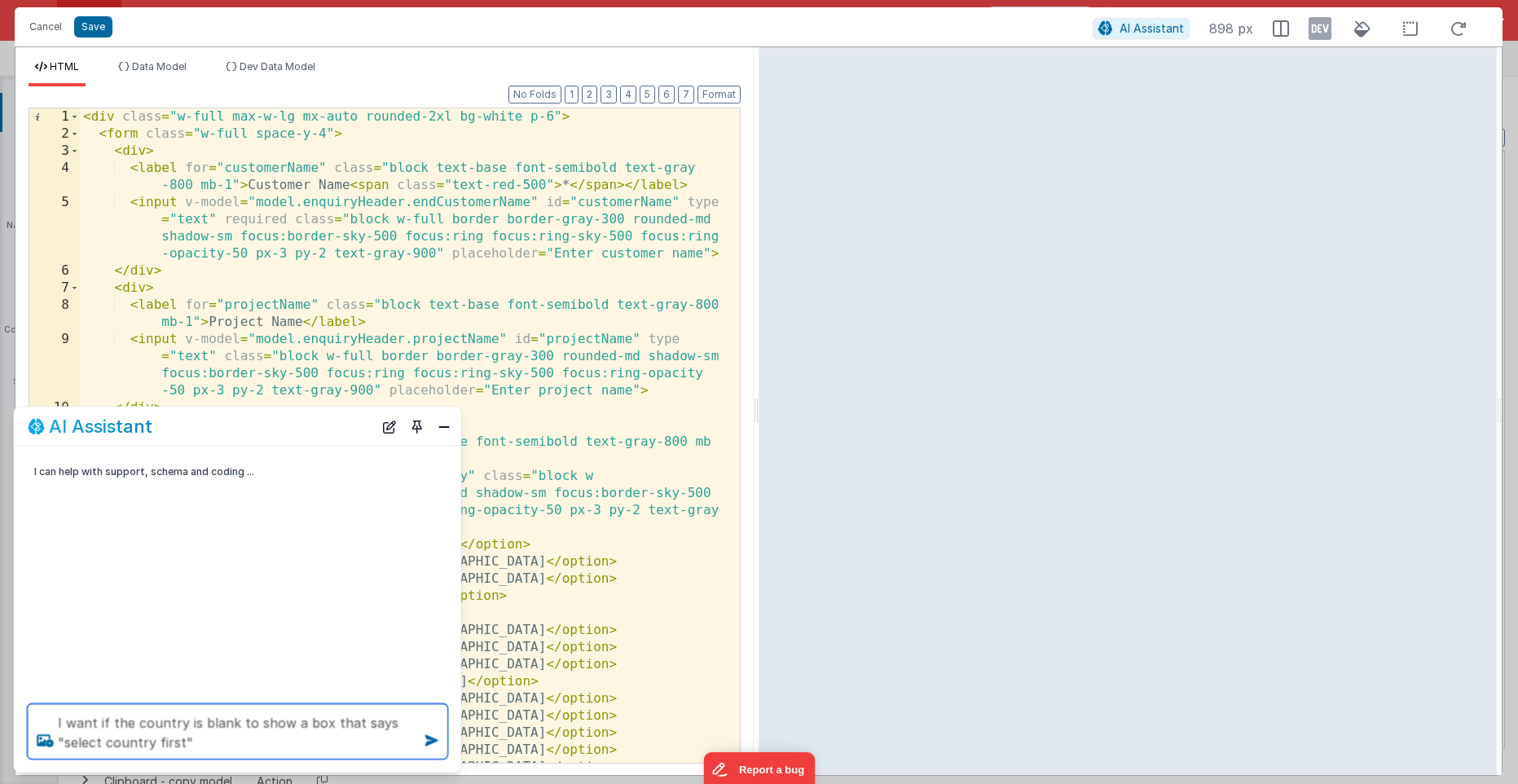
type textarea "I want if the country is blank to show a box that says "select country first""
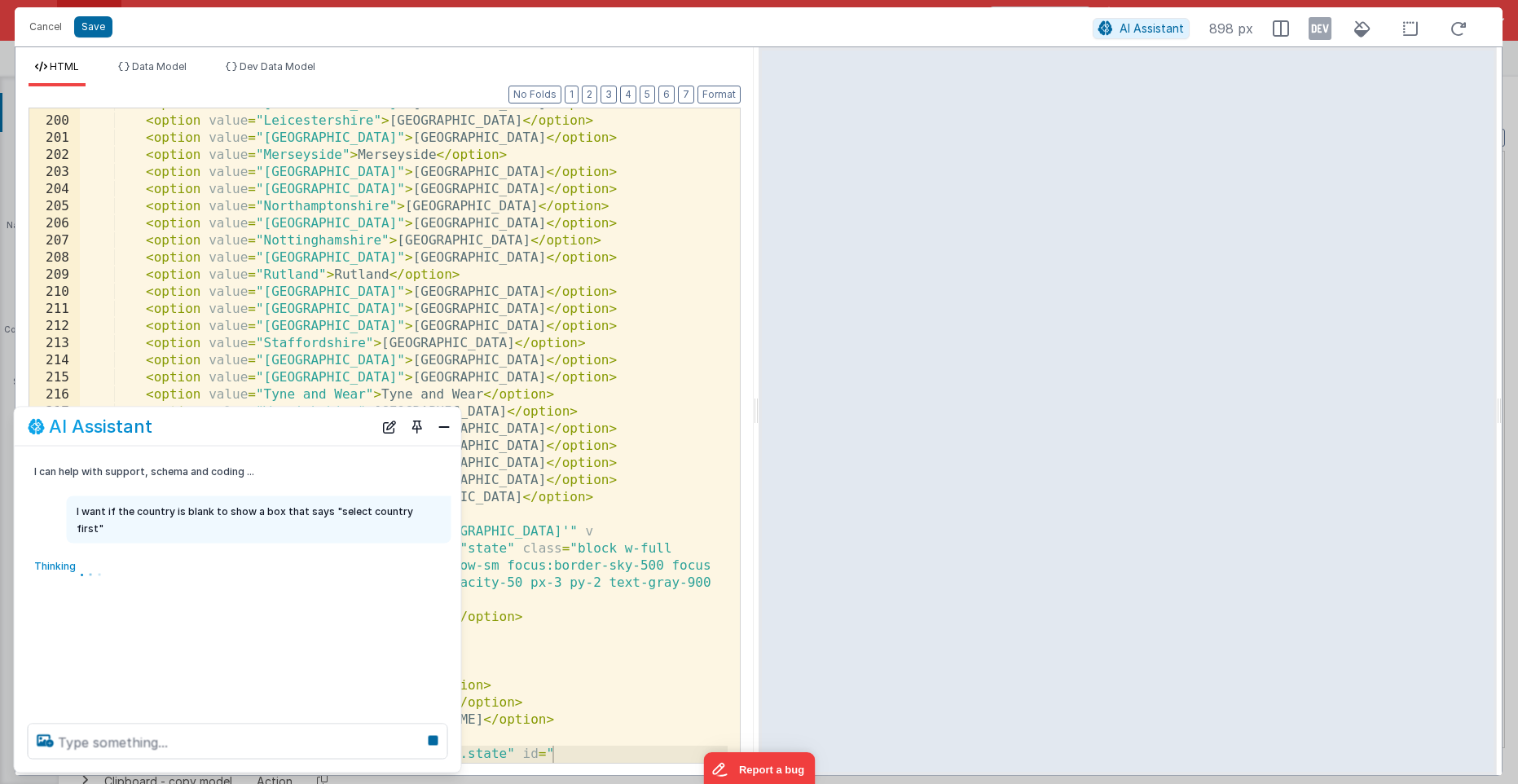
scroll to position [3777, 0]
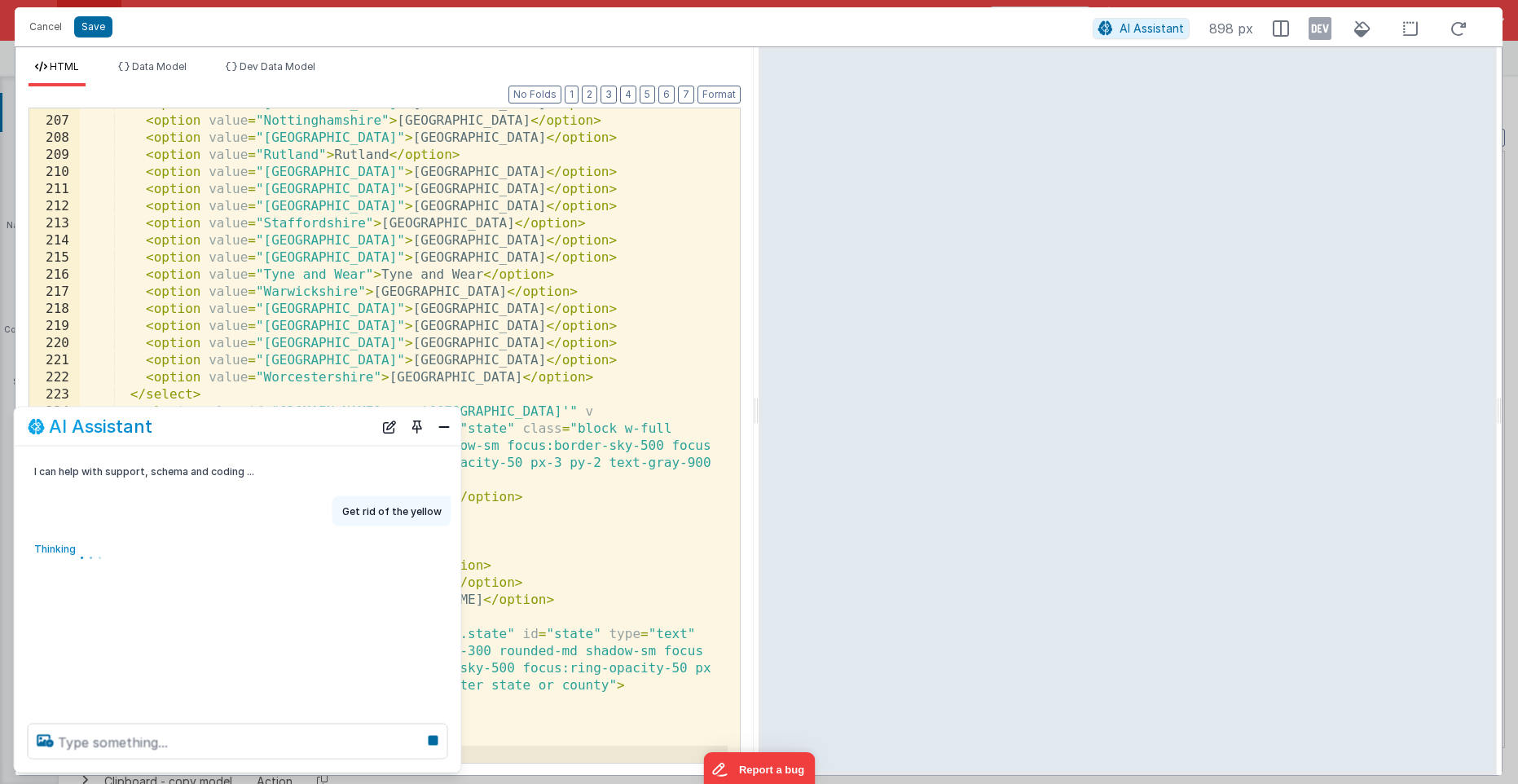
scroll to position [3880, 0]
click at [445, 427] on button "Close" at bounding box center [443, 426] width 21 height 22
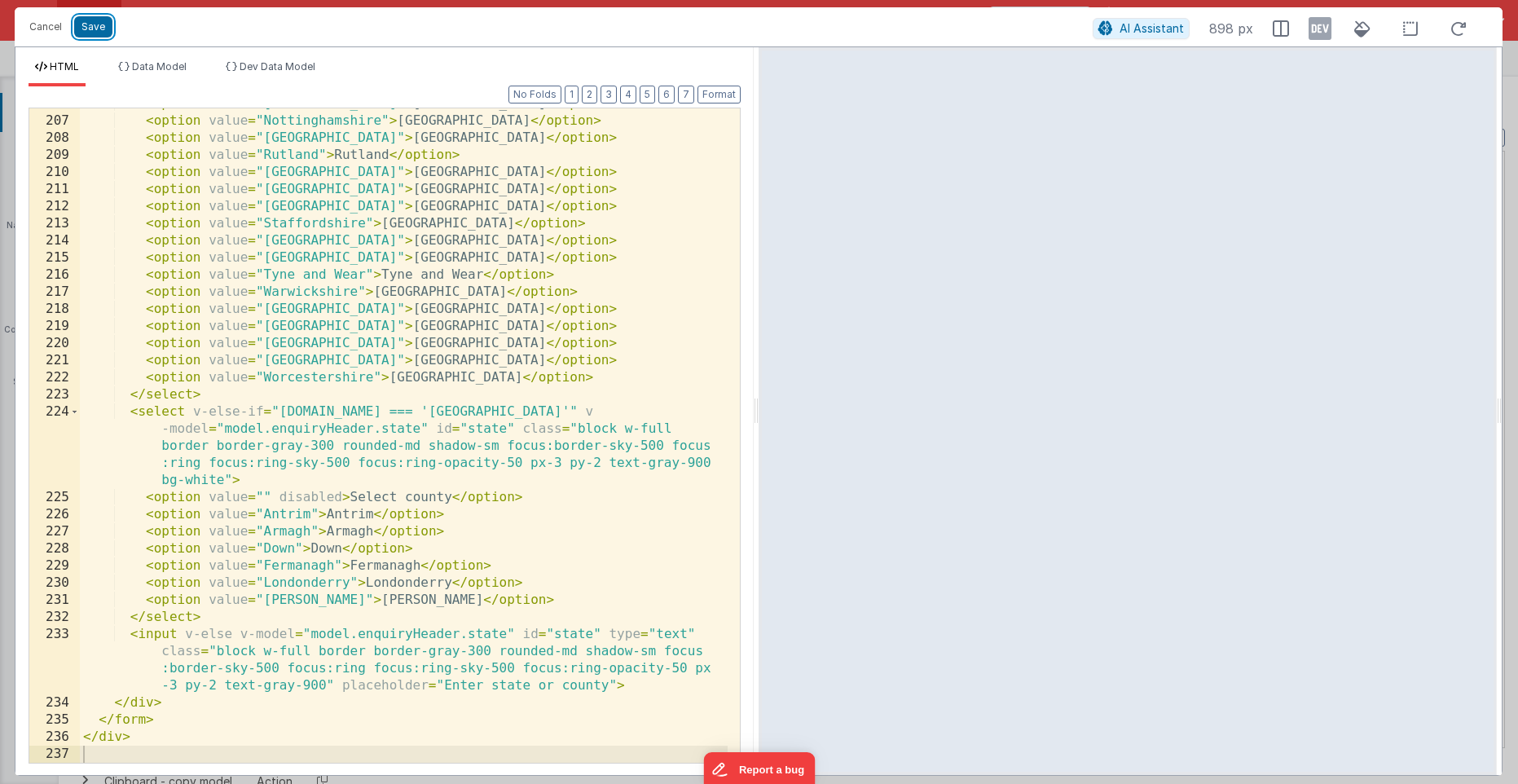
drag, startPoint x: 93, startPoint y: 19, endPoint x: 107, endPoint y: 60, distance: 43.3
click at [93, 18] on button "Save" at bounding box center [92, 26] width 38 height 21
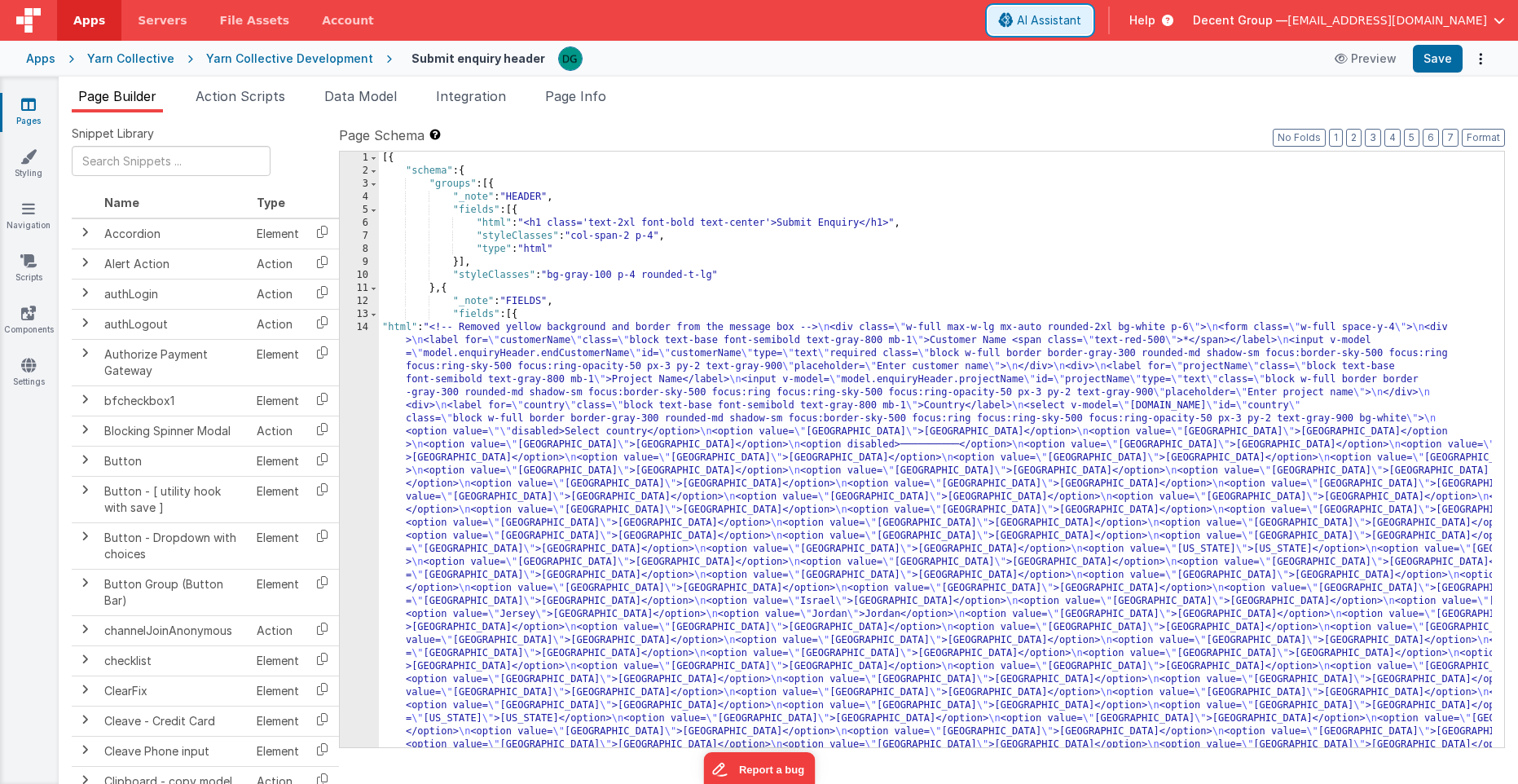
click at [1081, 21] on span "AI Assistant" at bounding box center [1048, 20] width 64 height 16
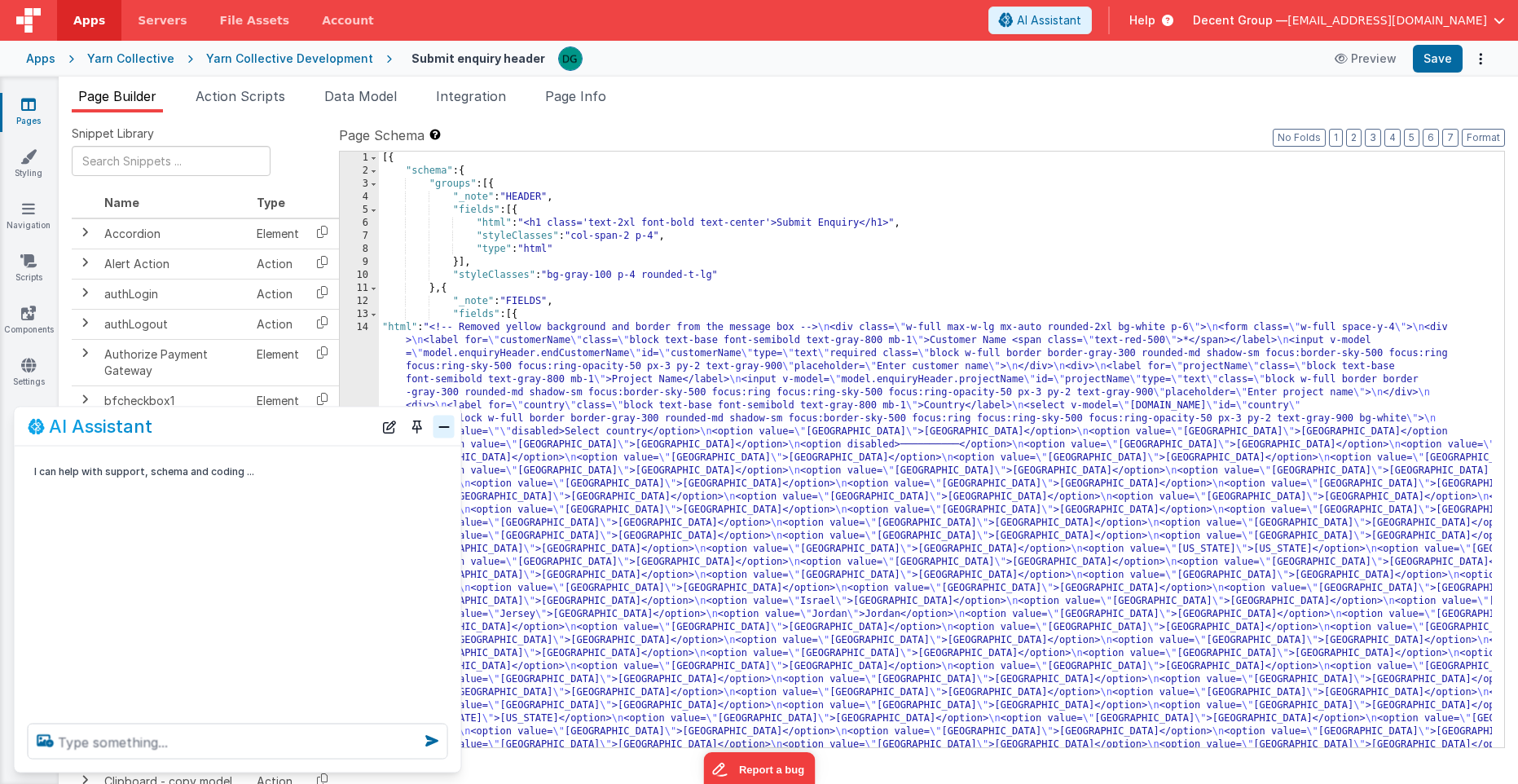
click at [443, 433] on button "Close" at bounding box center [443, 426] width 21 height 22
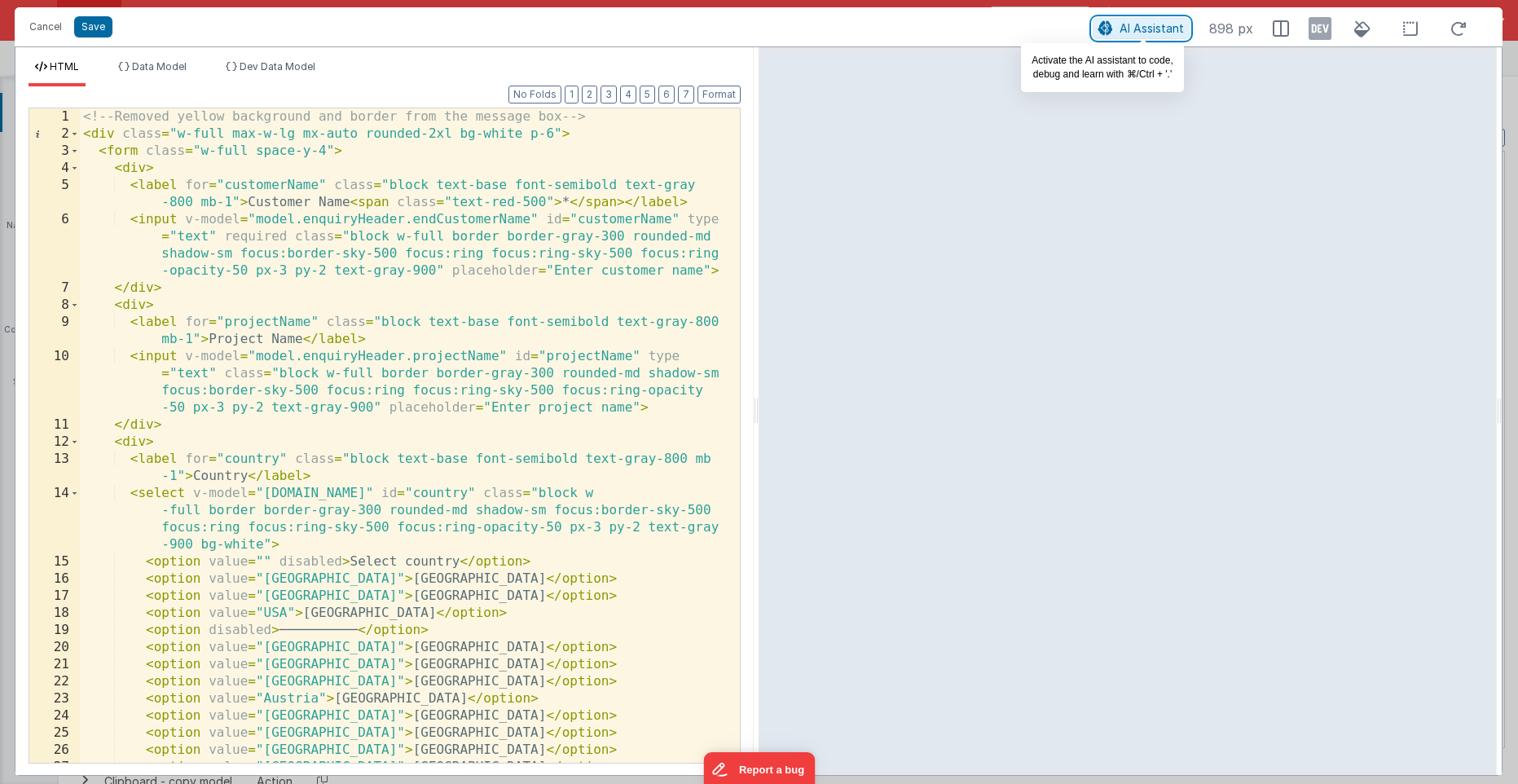
click at [1131, 26] on span "AI Assistant" at bounding box center [1151, 28] width 64 height 14
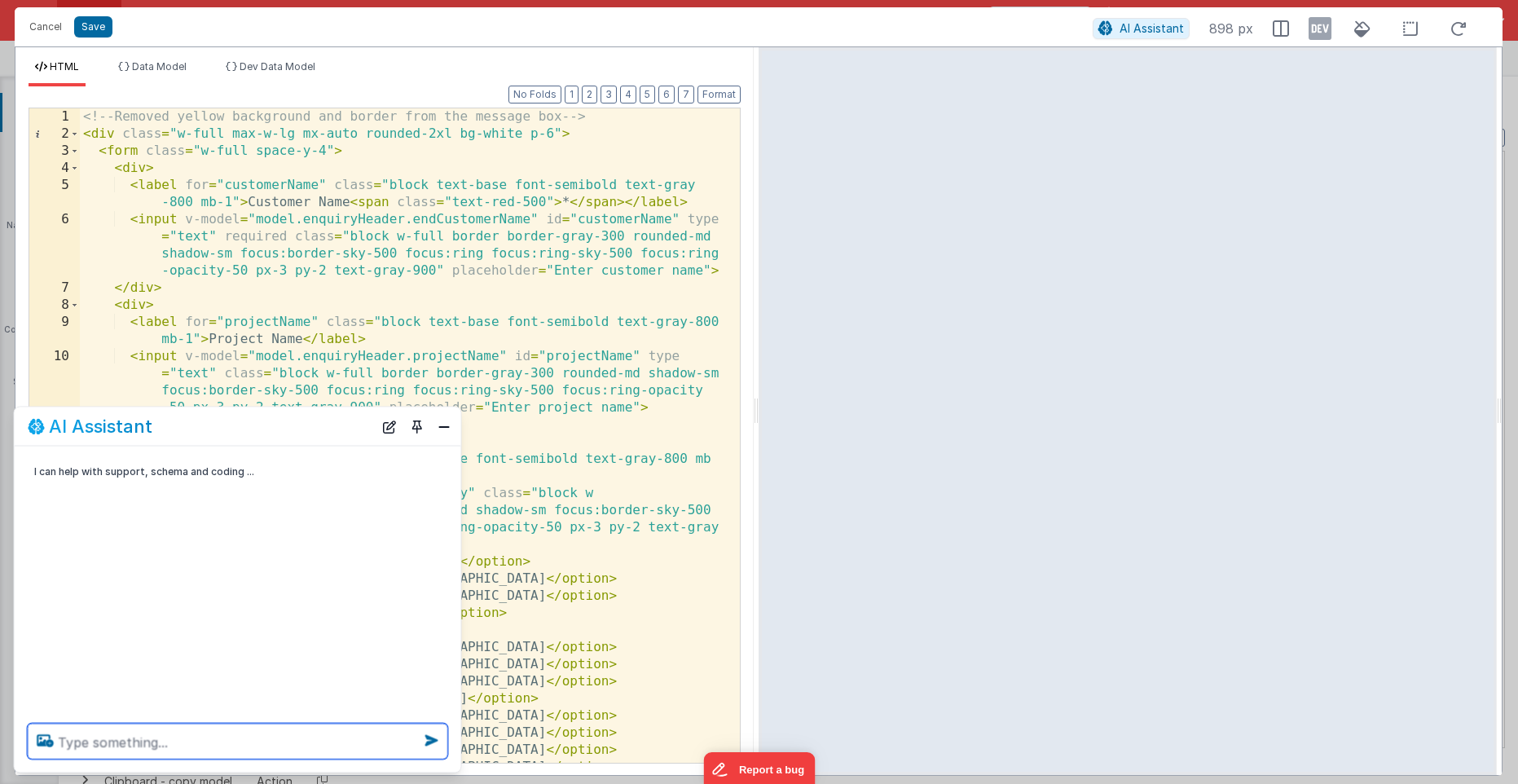
paste textarea "Select country first"
type textarea "Select country first"
paste textarea "Select country first"
type textarea "Make the "Select country first" box the same style as the other fields"
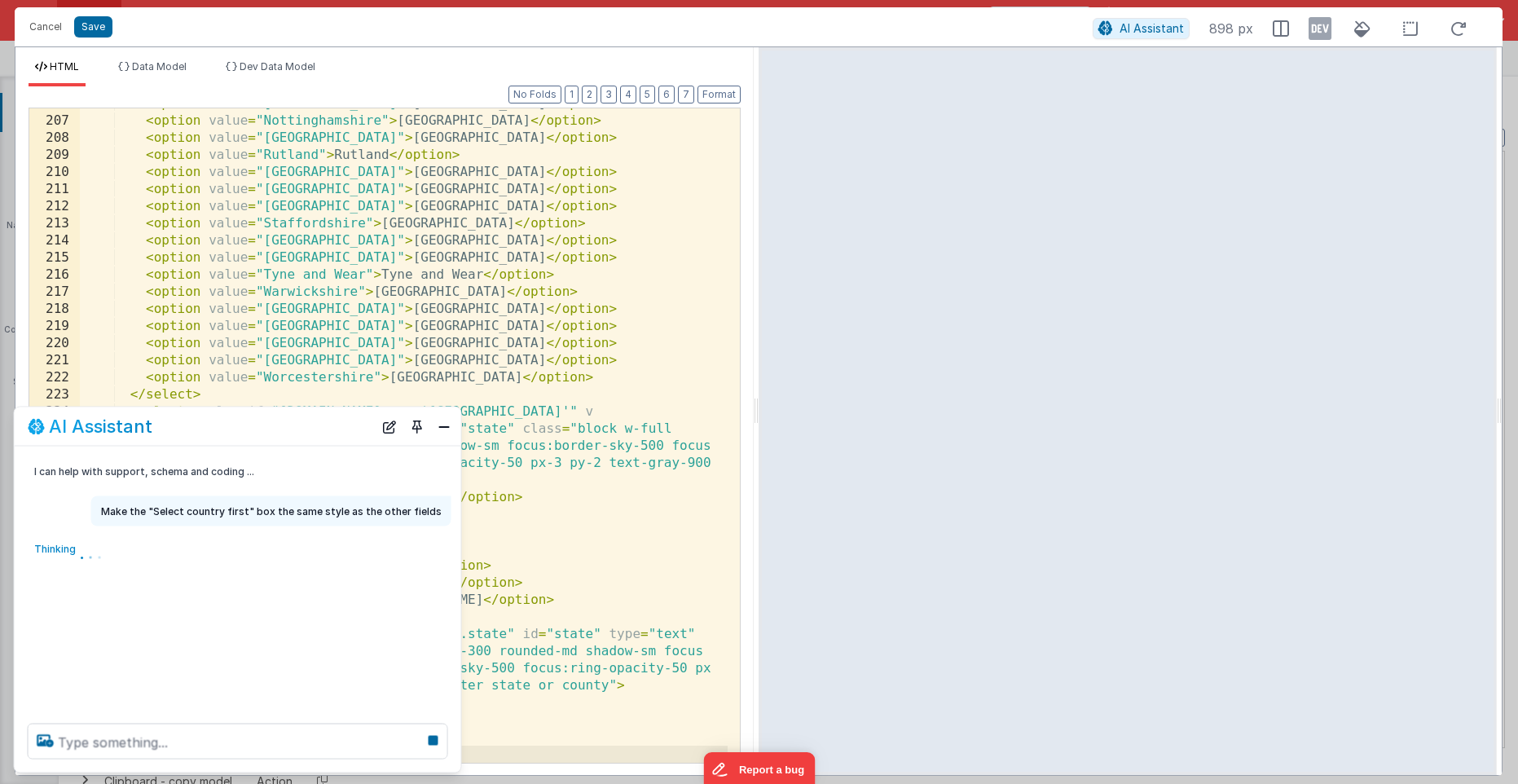
scroll to position [3897, 0]
drag, startPoint x: 446, startPoint y: 428, endPoint x: 334, endPoint y: 211, distance: 244.2
click at [446, 428] on button "Close" at bounding box center [443, 426] width 21 height 22
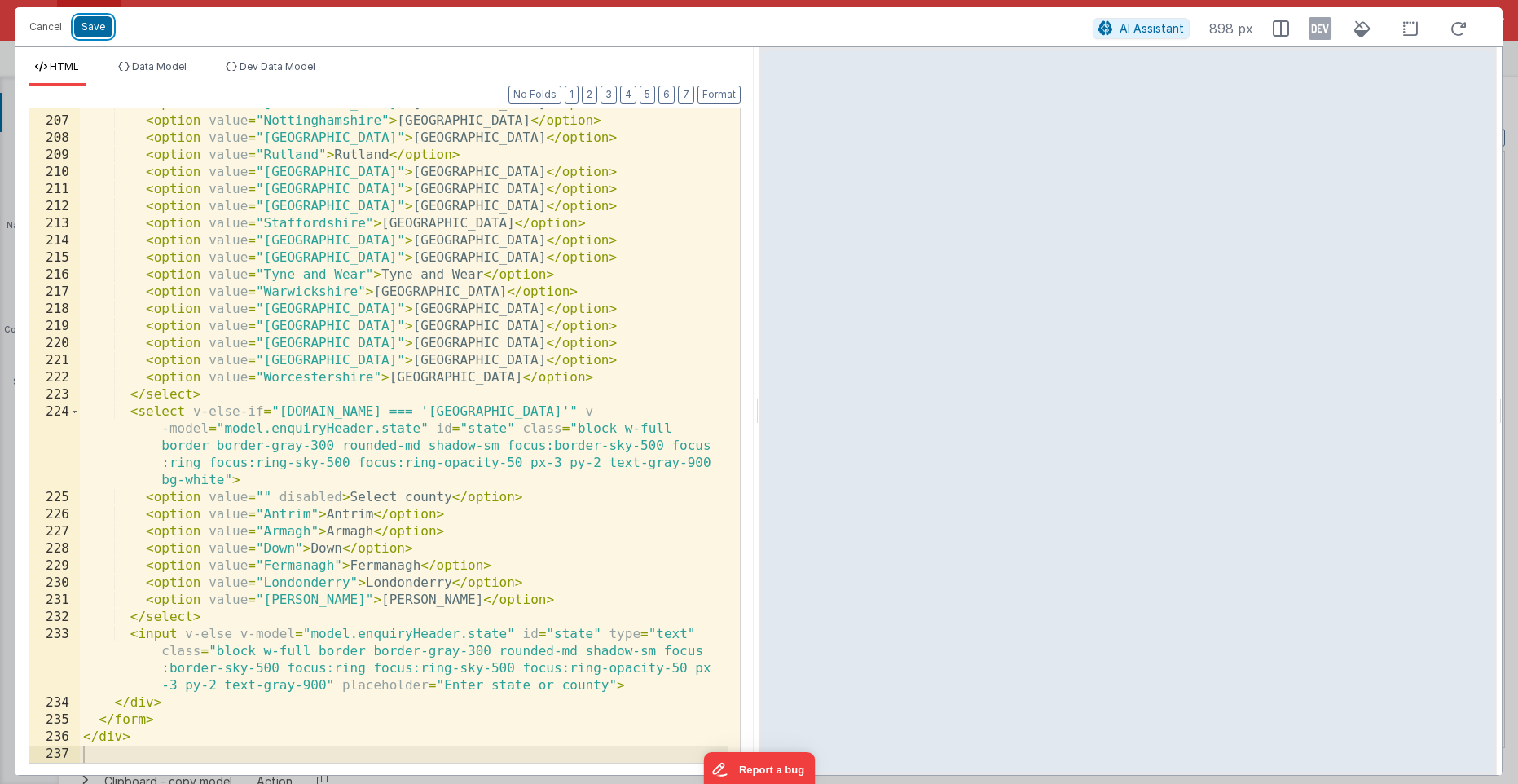
click at [94, 23] on button "Save" at bounding box center [92, 26] width 38 height 21
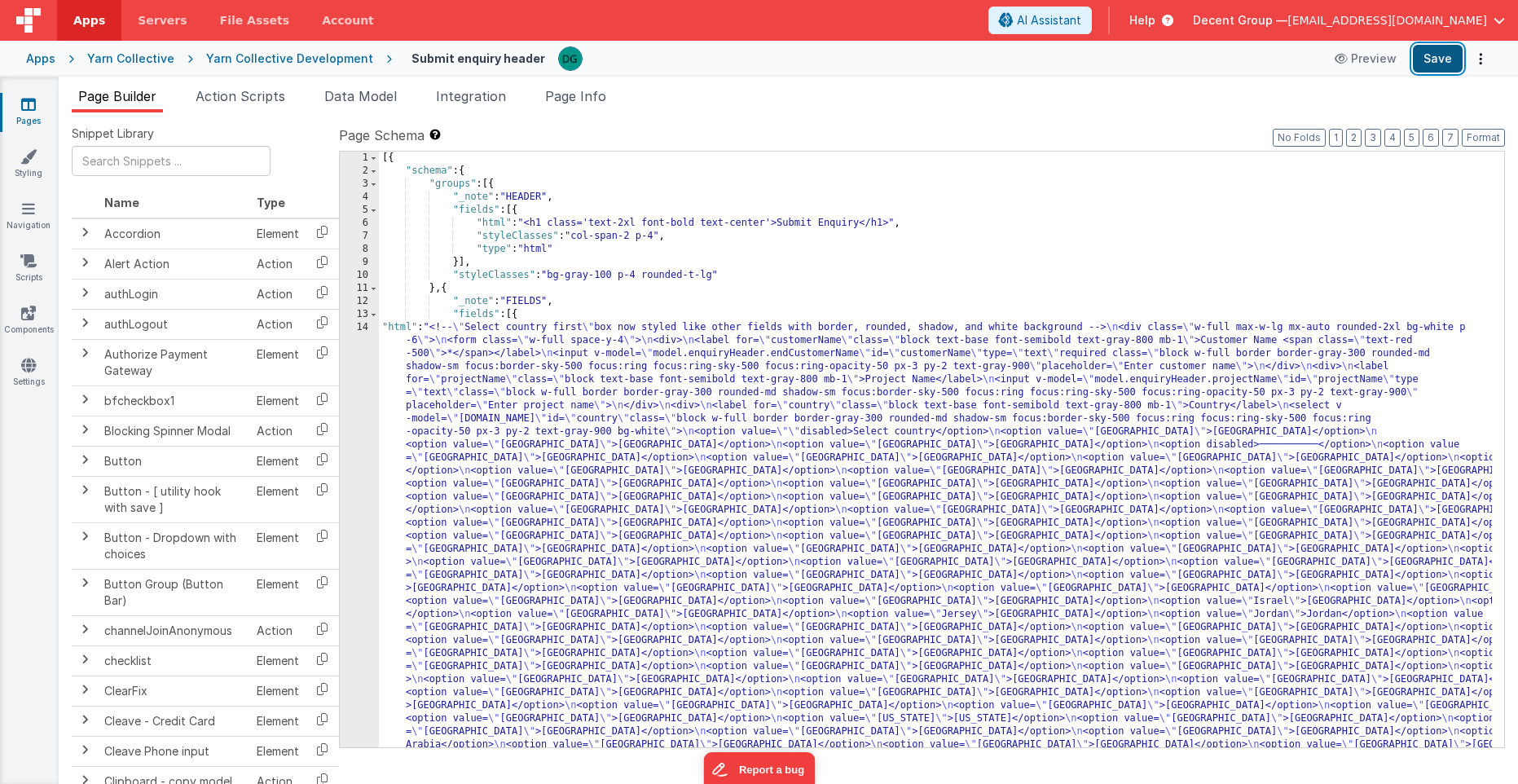
click at [1447, 64] on button "Save" at bounding box center [1438, 59] width 49 height 28
click at [142, 64] on div "Yarn Collective" at bounding box center [130, 58] width 87 height 16
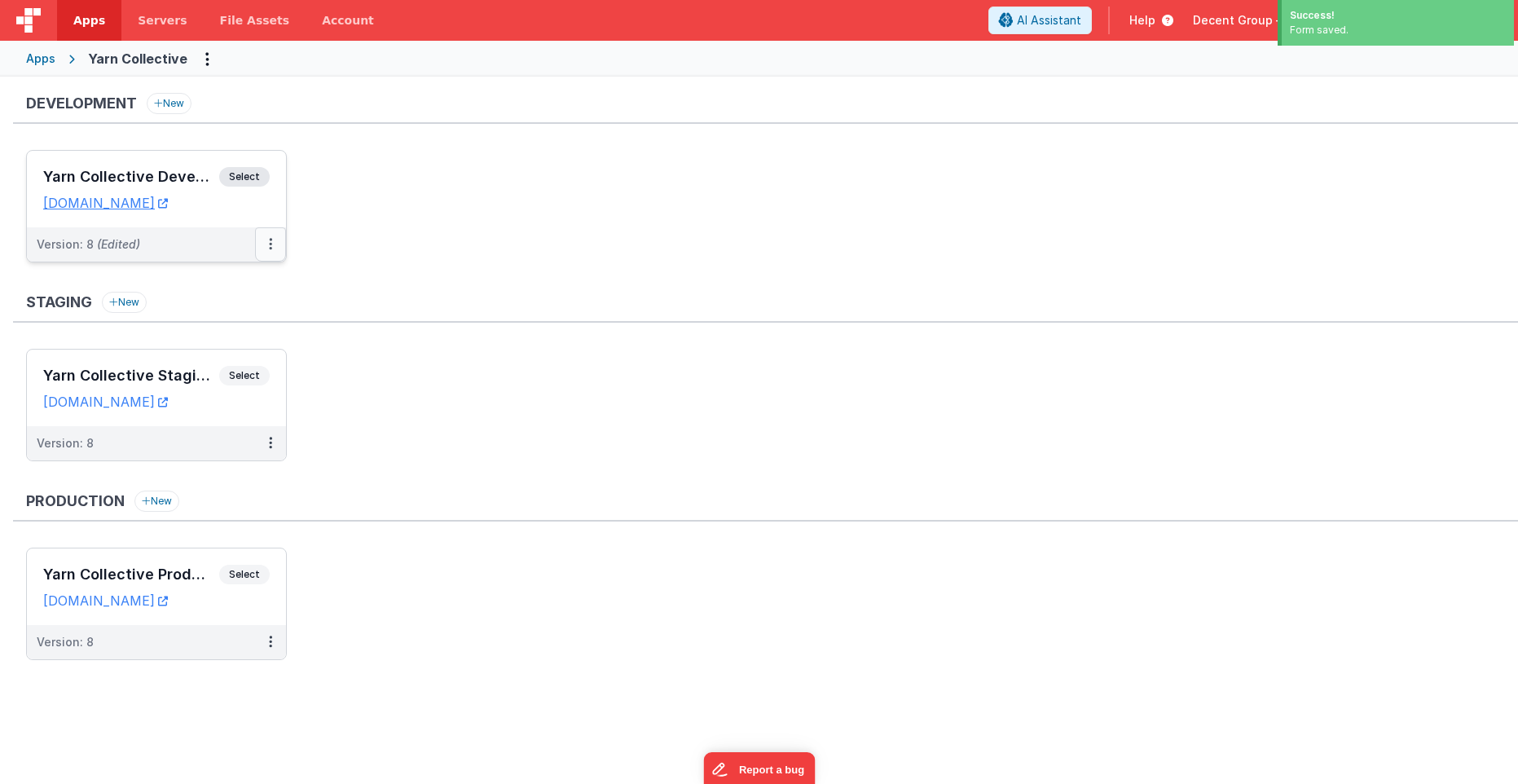
click at [271, 245] on icon at bounding box center [270, 244] width 3 height 1
drag, startPoint x: 458, startPoint y: 279, endPoint x: 357, endPoint y: 274, distance: 101.1
click at [457, 279] on div at bounding box center [759, 392] width 1518 height 784
click at [273, 244] on button at bounding box center [270, 245] width 31 height 35
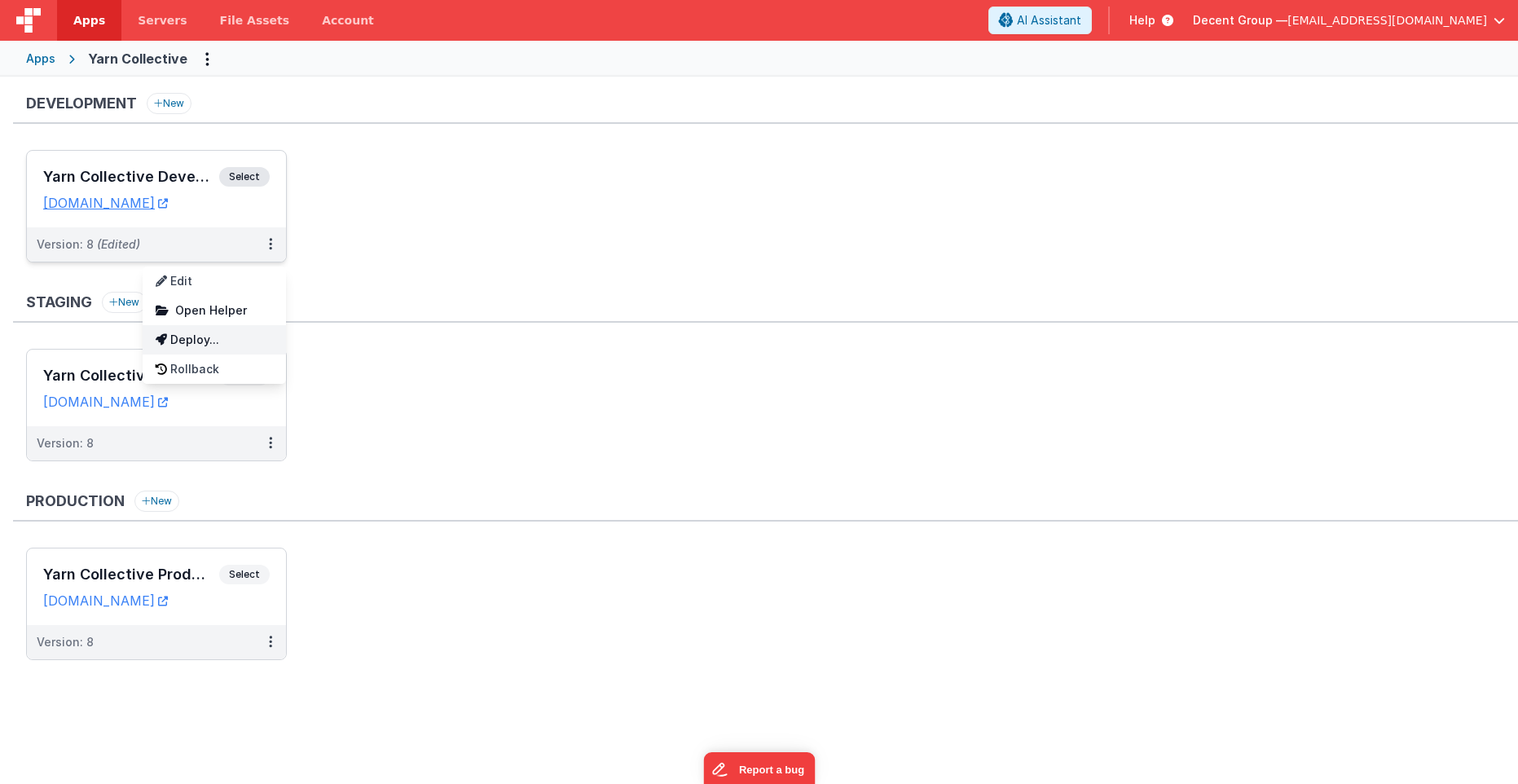
click at [233, 329] on link "Deploy..." at bounding box center [215, 339] width 144 height 29
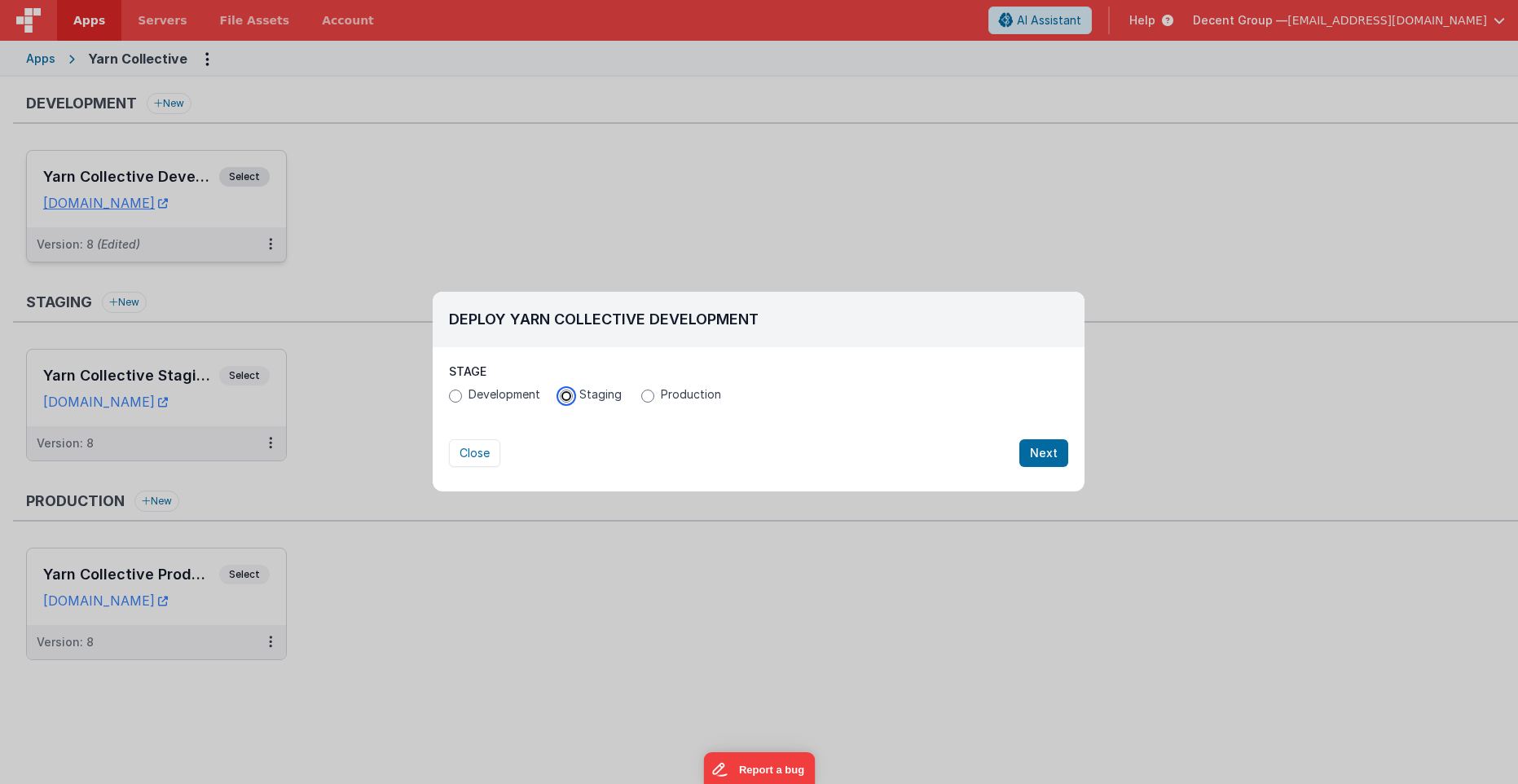
click at [569, 394] on input "Staging" at bounding box center [567, 396] width 13 height 13
radio input "true"
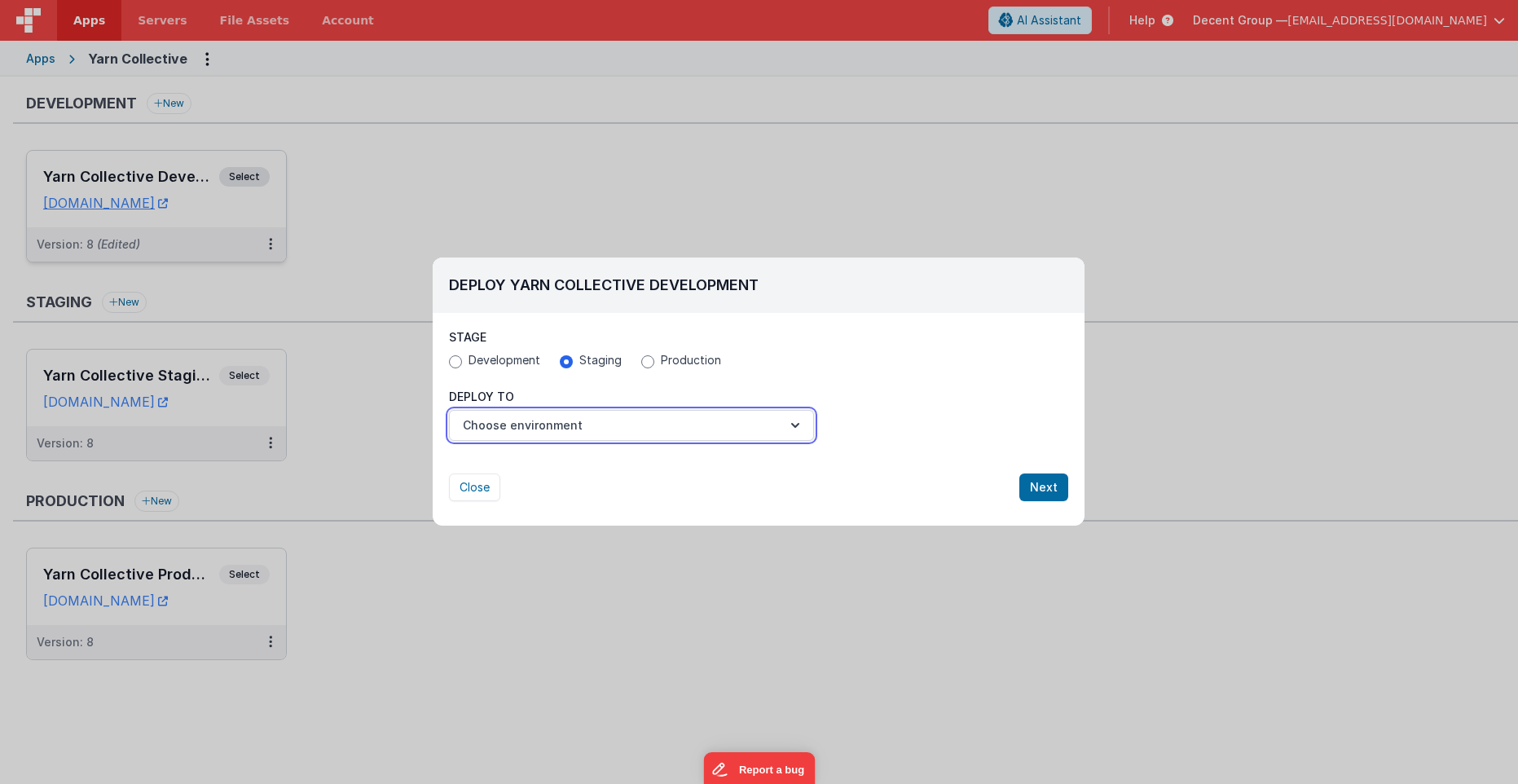
click at [586, 433] on button "Choose environment" at bounding box center [631, 425] width 365 height 31
click at [588, 463] on link "Yarn Collective Staging" at bounding box center [631, 465] width 365 height 29
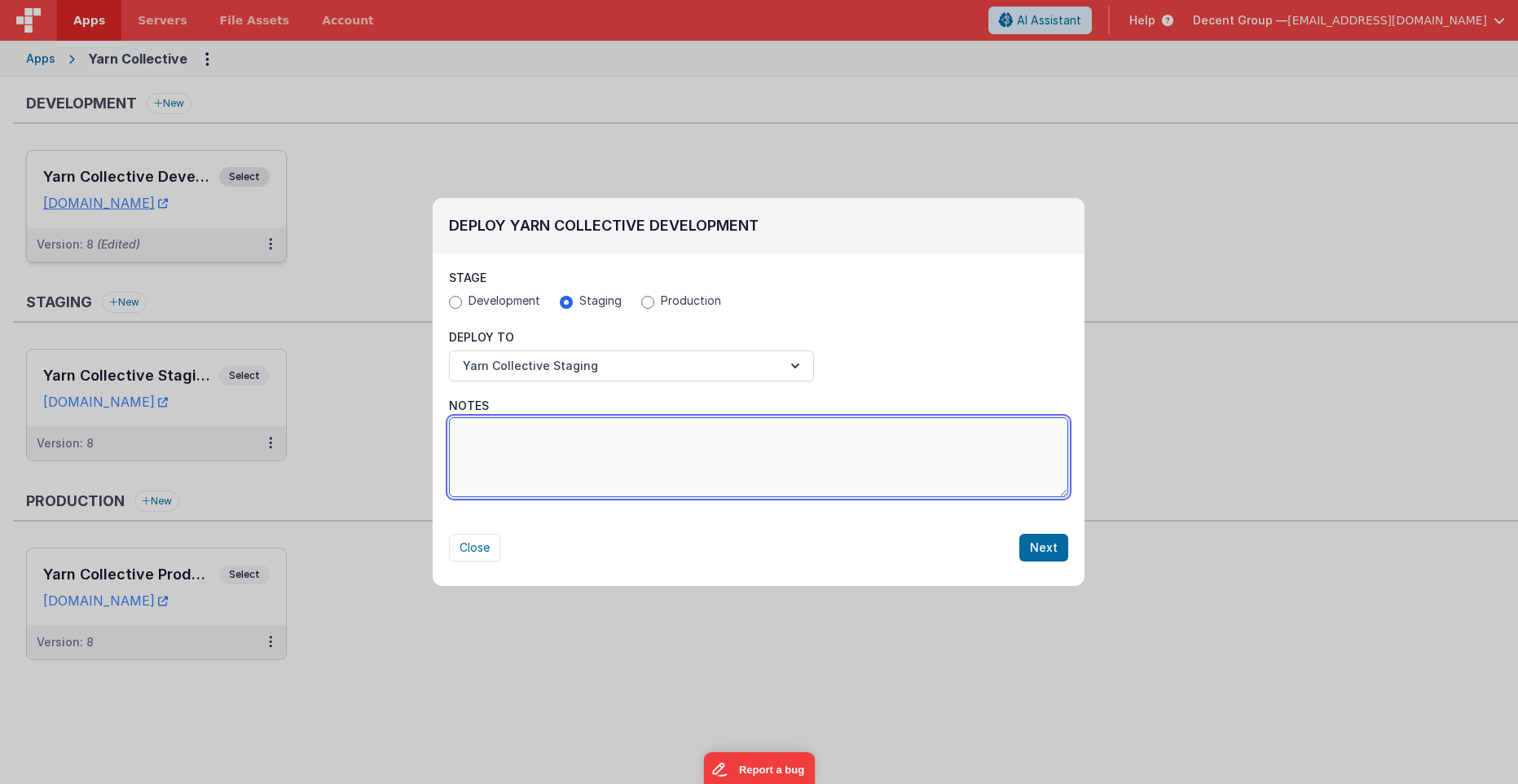
click at [560, 469] on textarea "Notes" at bounding box center [758, 457] width 619 height 80
paste textarea "• fix (a) so that the correct VL shows, but make FOUR versions of the field not…"
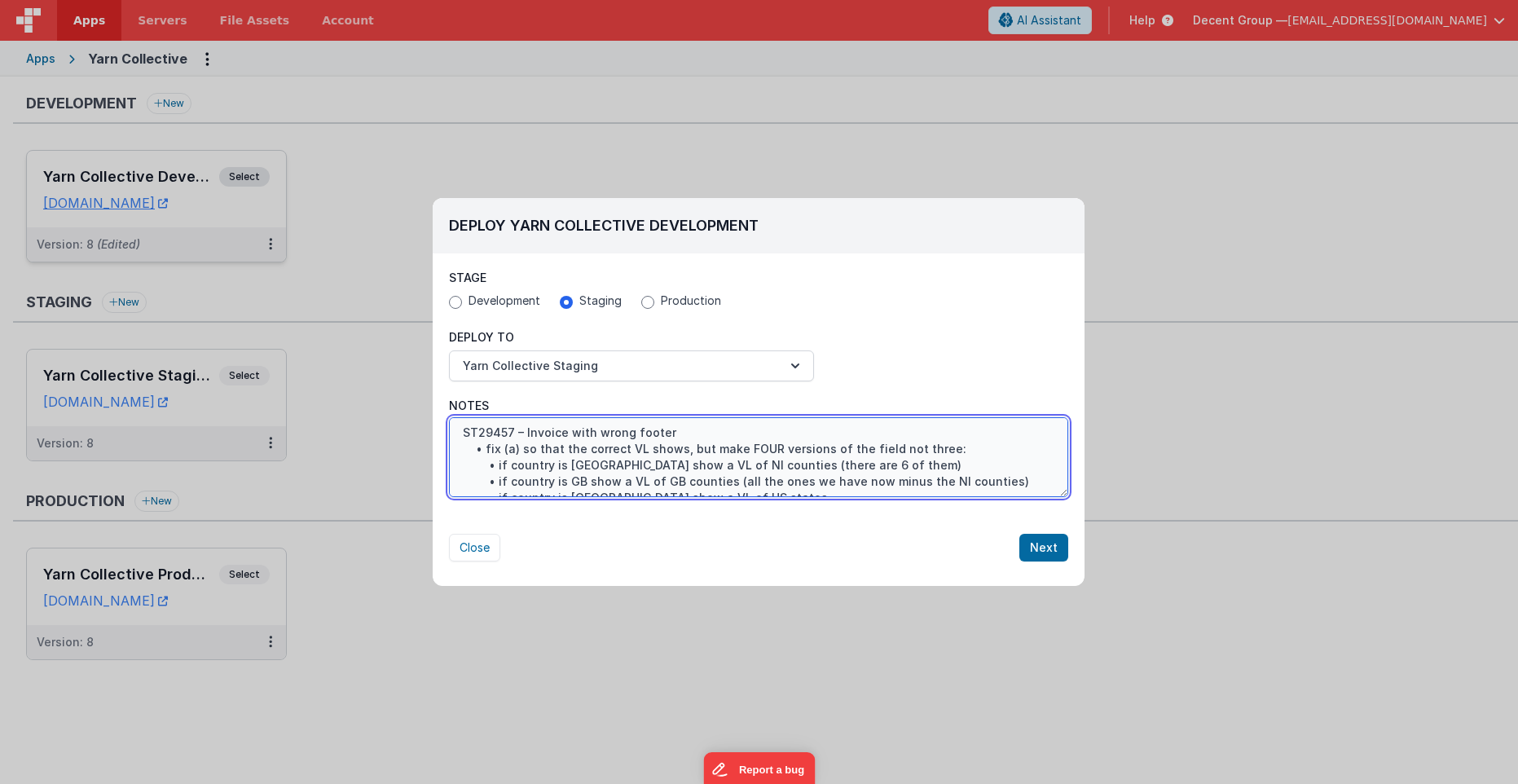
click at [487, 449] on textarea "ST29457 – Invoice with wrong footer • fix (a) so that the correct VL shows, but…" at bounding box center [758, 457] width 619 height 80
click at [484, 449] on textarea "ST29457 – Invoice with wrong footer • fix (a) so that the correct VL shows, but…" at bounding box center [758, 457] width 619 height 80
drag, startPoint x: 503, startPoint y: 451, endPoint x: 484, endPoint y: 451, distance: 19.0
click at [484, 451] on textarea "ST29457 – Invoice with wrong footer Fix (a) so that the correct VL shows, but m…" at bounding box center [758, 457] width 619 height 80
drag, startPoint x: 506, startPoint y: 445, endPoint x: 526, endPoint y: 448, distance: 20.2
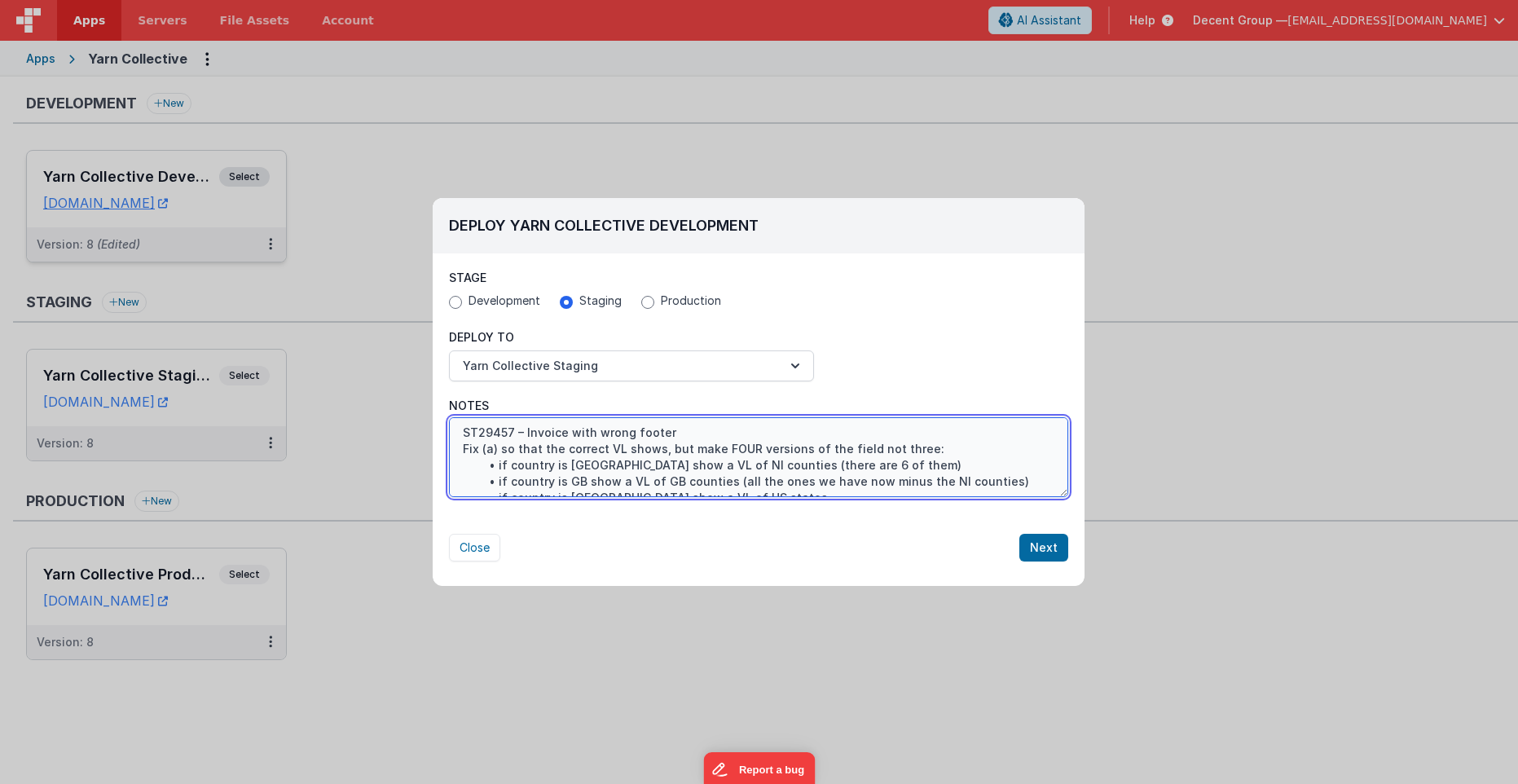
click at [507, 445] on textarea "ST29457 – Invoice with wrong footer Fix (a) so that the correct VL shows, but m…" at bounding box center [758, 457] width 619 height 80
drag, startPoint x: 542, startPoint y: 448, endPoint x: 464, endPoint y: 450, distance: 78.0
click at [464, 450] on textarea "ST29457 – Invoice with wrong footer Fix (a) so that the correct VL shows, but m…" at bounding box center [758, 457] width 619 height 80
drag, startPoint x: 527, startPoint y: 450, endPoint x: 490, endPoint y: 446, distance: 37.2
click at [522, 450] on textarea "ST29457 – Invoice with wrong footer Fix (a) so that the correct VL shows, but m…" at bounding box center [758, 457] width 619 height 80
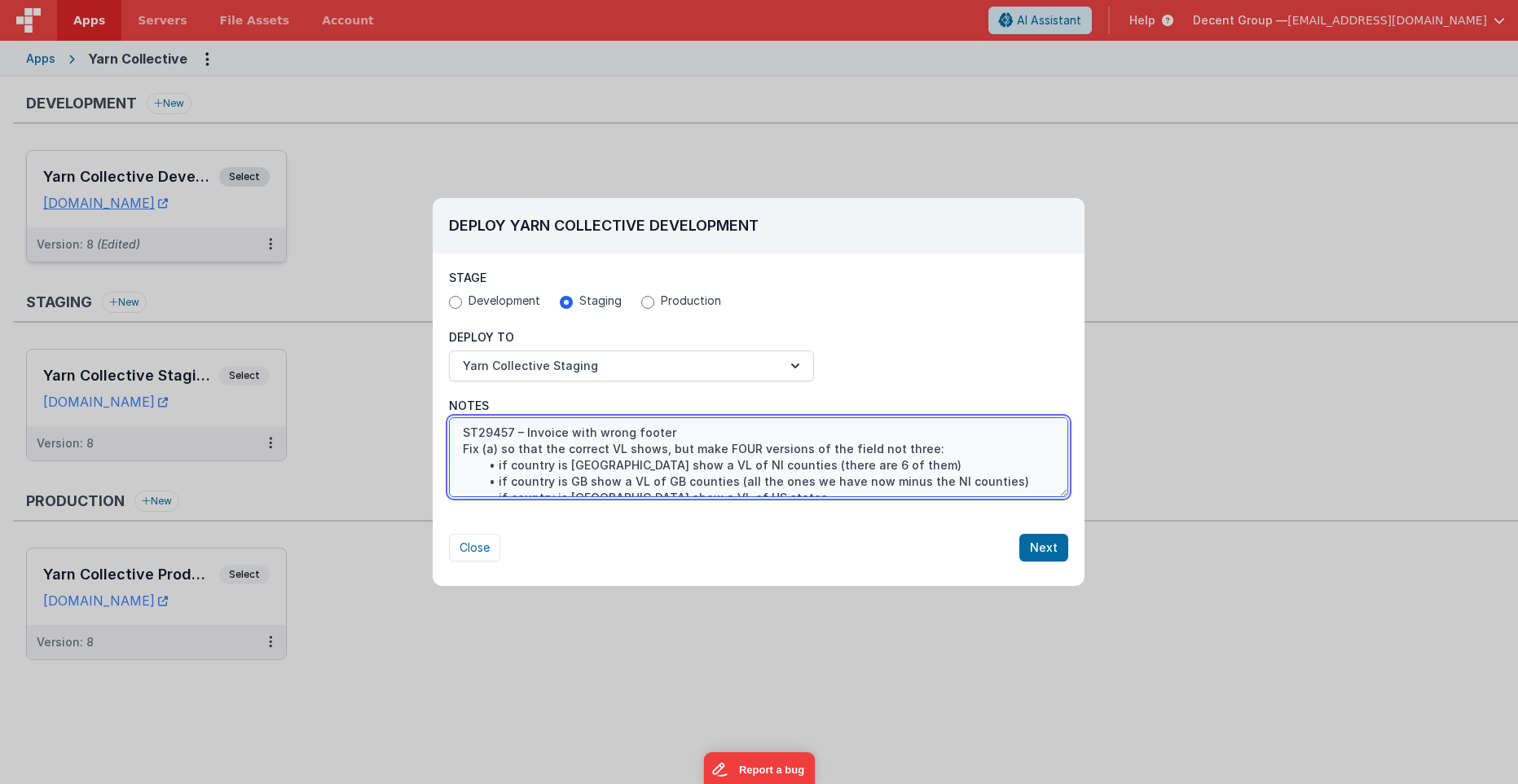
drag, startPoint x: 500, startPoint y: 449, endPoint x: 483, endPoint y: 451, distance: 17.1
click at [483, 451] on textarea "ST29457 – Invoice with wrong footer Fix (a) so that the correct VL shows, but m…" at bounding box center [758, 457] width 619 height 80
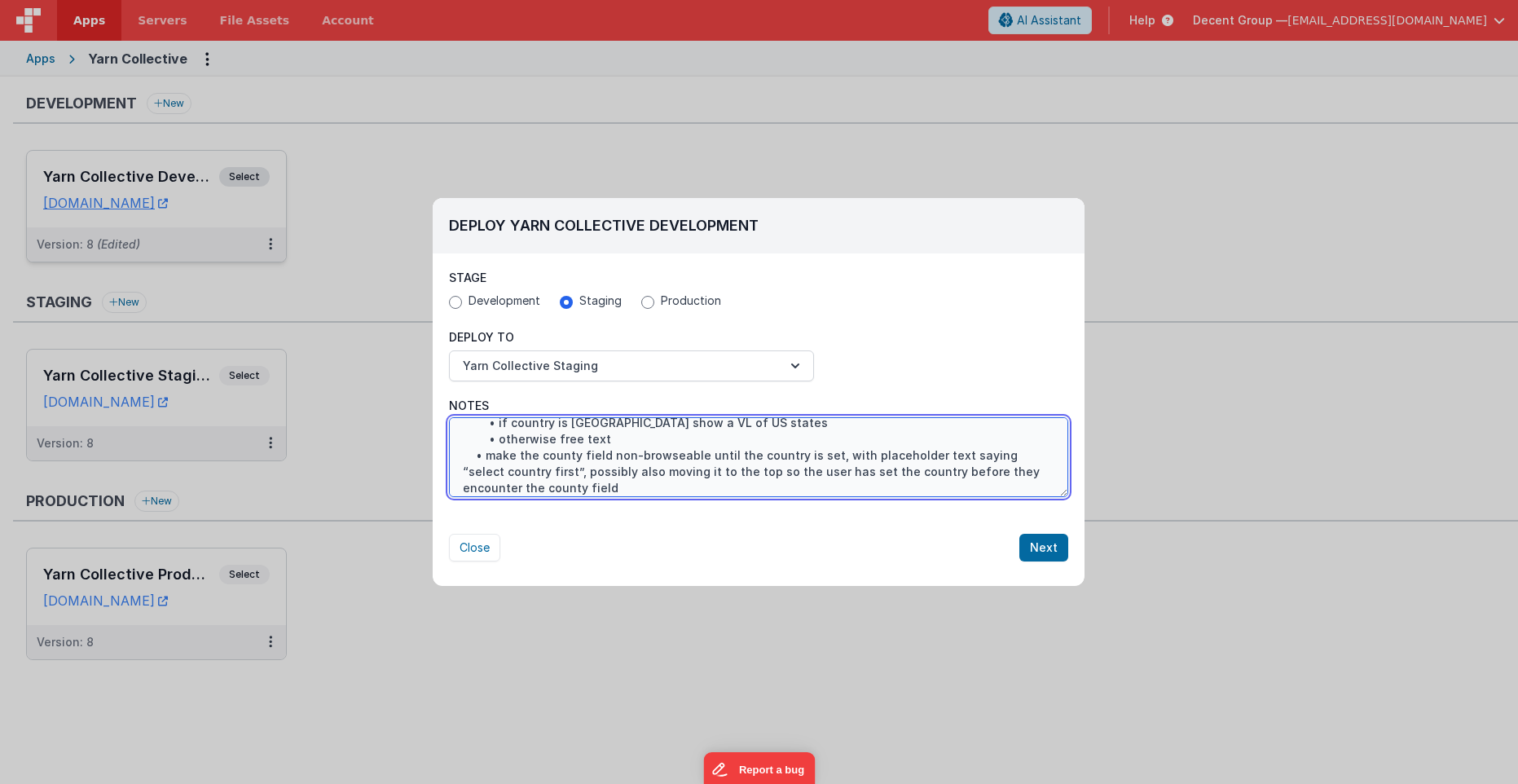
scroll to position [81, 0]
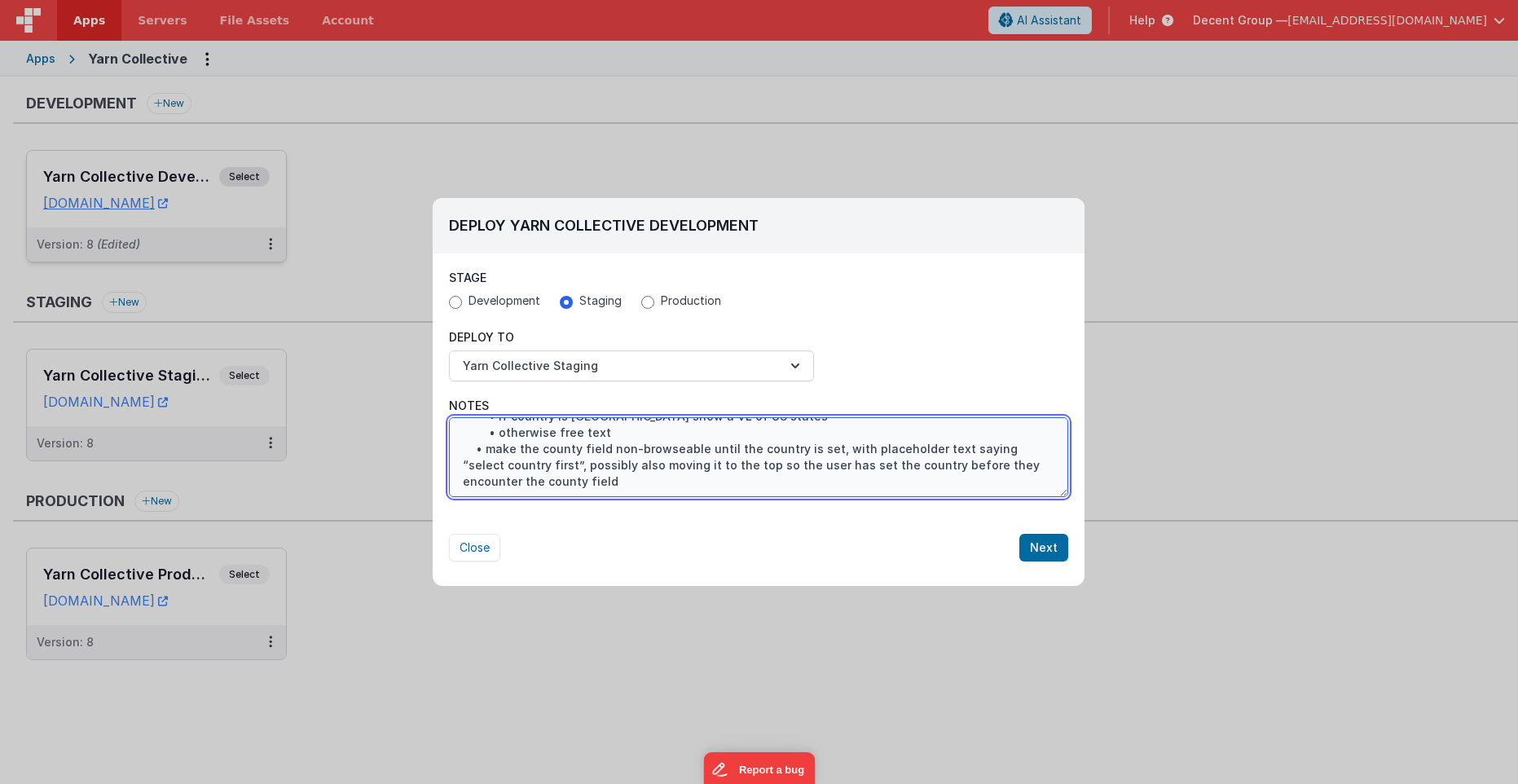
click at [487, 451] on textarea "ST29457 – Invoice with wrong footer Fix so that the correct VL shows, but make …" at bounding box center [758, 457] width 619 height 80
click at [471, 450] on textarea "ST29457 – Invoice with wrong footer Fix so that the correct VL shows, but make …" at bounding box center [758, 457] width 619 height 80
type textarea "ST29457 – Invoice with wrong footer Fix so that the correct VL shows, but make …"
click at [478, 451] on textarea "ST29457 – Invoice with wrong footer Fix so that the correct VL shows, but make …" at bounding box center [758, 457] width 619 height 80
drag, startPoint x: 496, startPoint y: 435, endPoint x: 439, endPoint y: 434, distance: 57.0
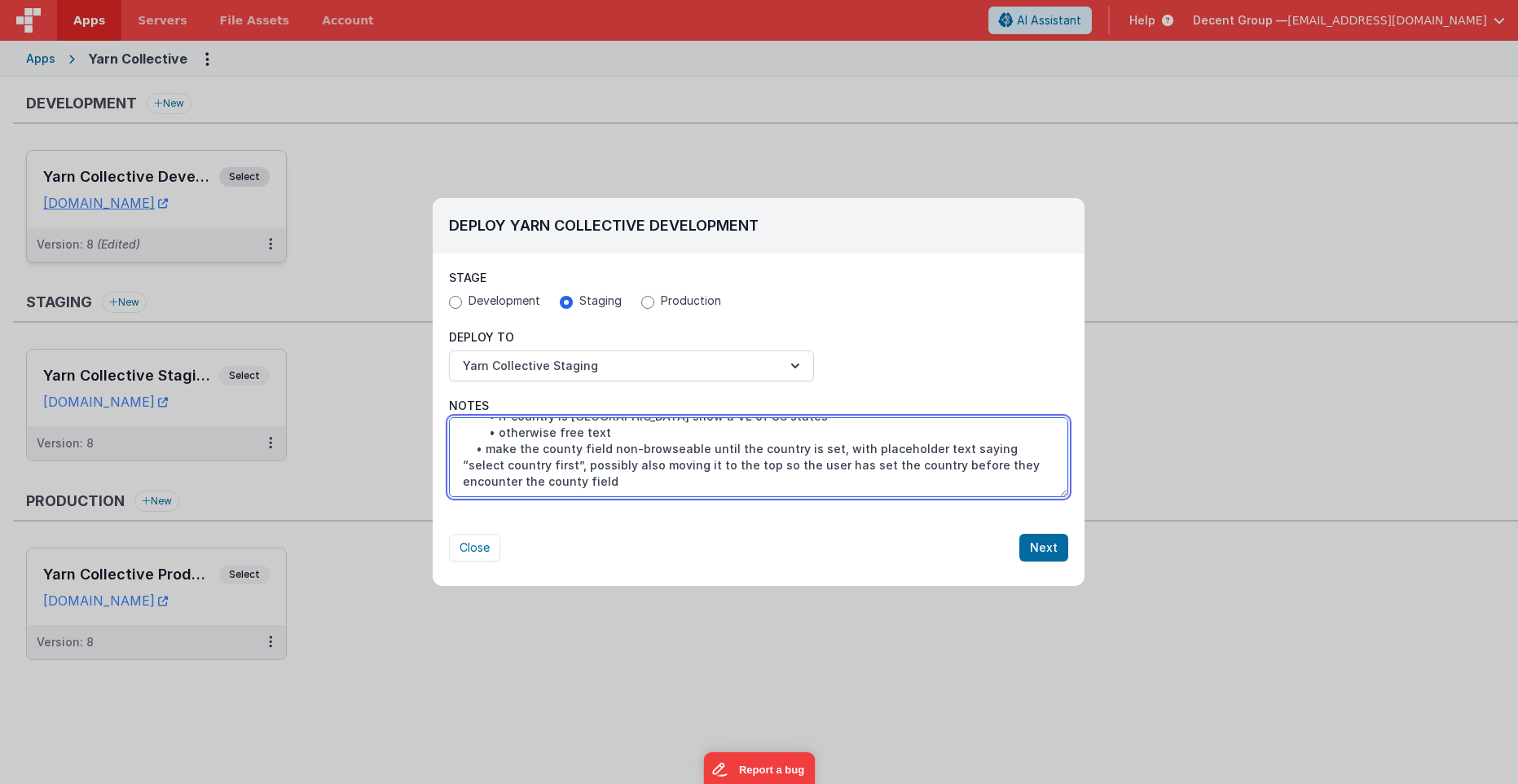
click at [431, 435] on div "Deploy Yarn Collective Development Stage Development Staging Production Deploy …" at bounding box center [759, 392] width 1518 height 784
drag, startPoint x: 474, startPoint y: 452, endPoint x: 415, endPoint y: 453, distance: 59.0
click at [414, 453] on div "Deploy Yarn Collective Development Stage Development Staging Production Deploy …" at bounding box center [759, 392] width 1518 height 784
paste textarea
click at [629, 455] on textarea "ST29457 – Invoice with wrong footer Fix so that the correct VL shows, but make …" at bounding box center [758, 457] width 619 height 80
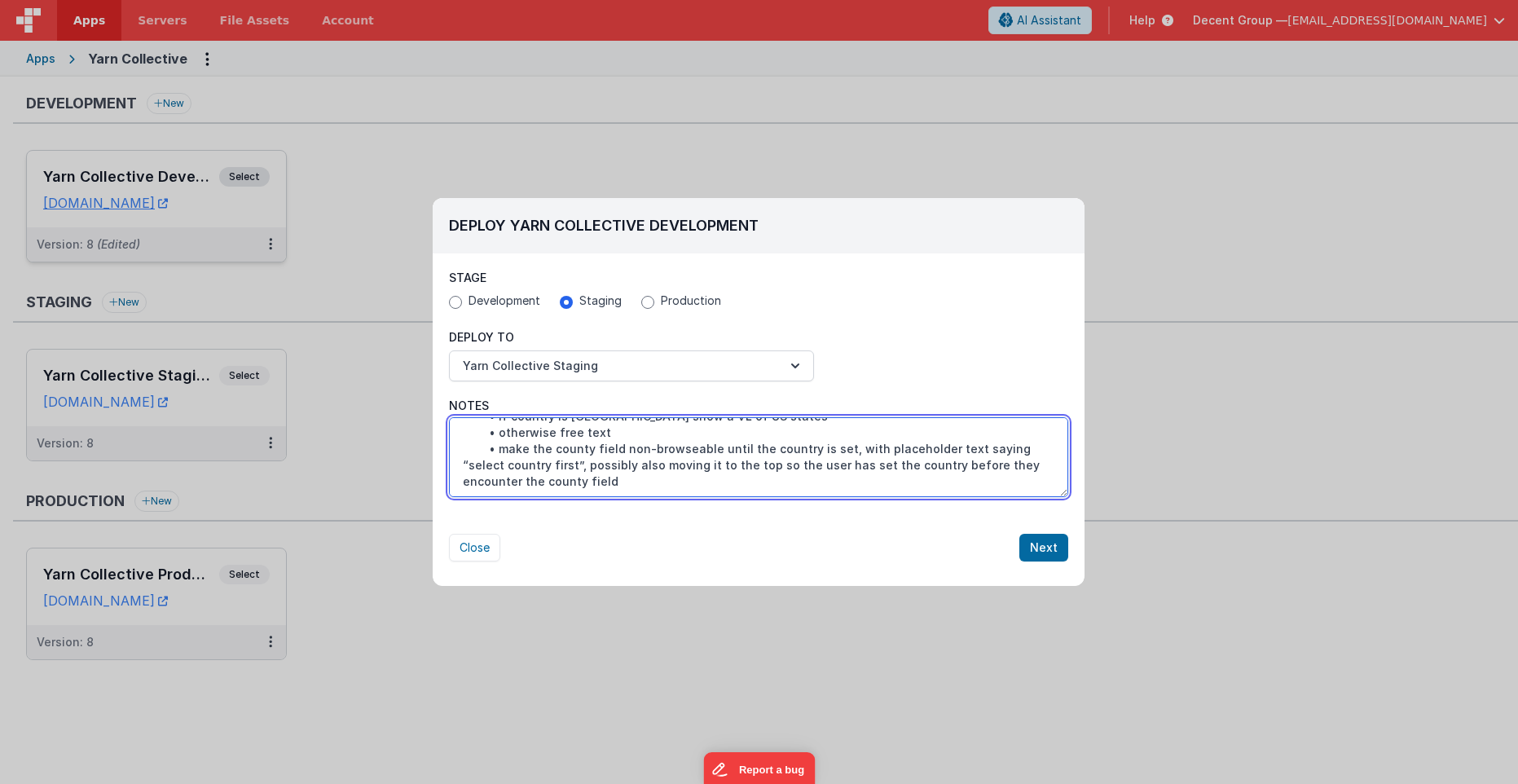
scroll to position [0, 0]
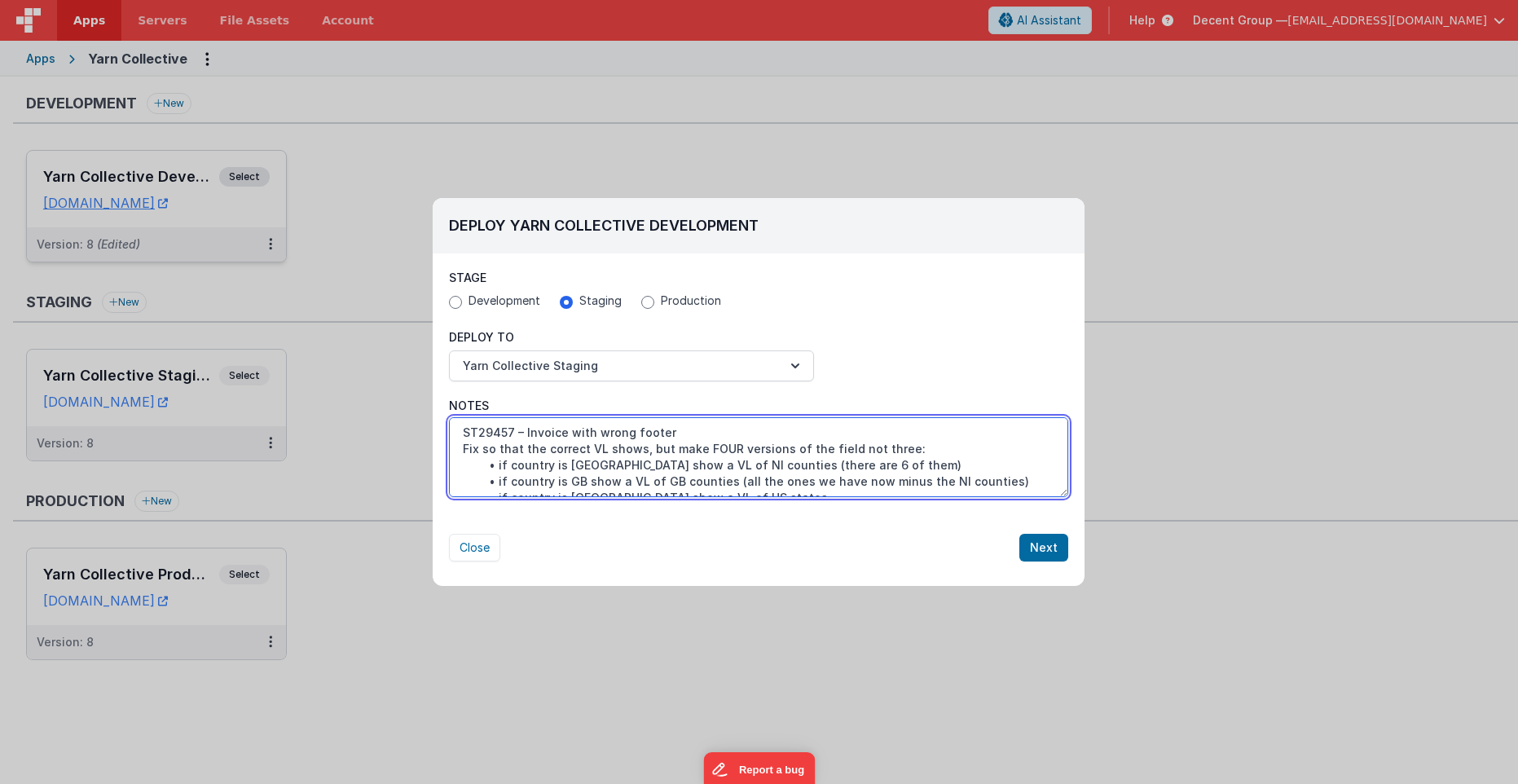
drag, startPoint x: 569, startPoint y: 495, endPoint x: 278, endPoint y: 279, distance: 362.4
click at [278, 279] on div "Deploy Yarn Collective Development Stage Development Staging Production Deploy …" at bounding box center [759, 392] width 1518 height 784
type textarea "ST29457 – Invoice with wrong footer Fix so that the correct VL shows, but make …"
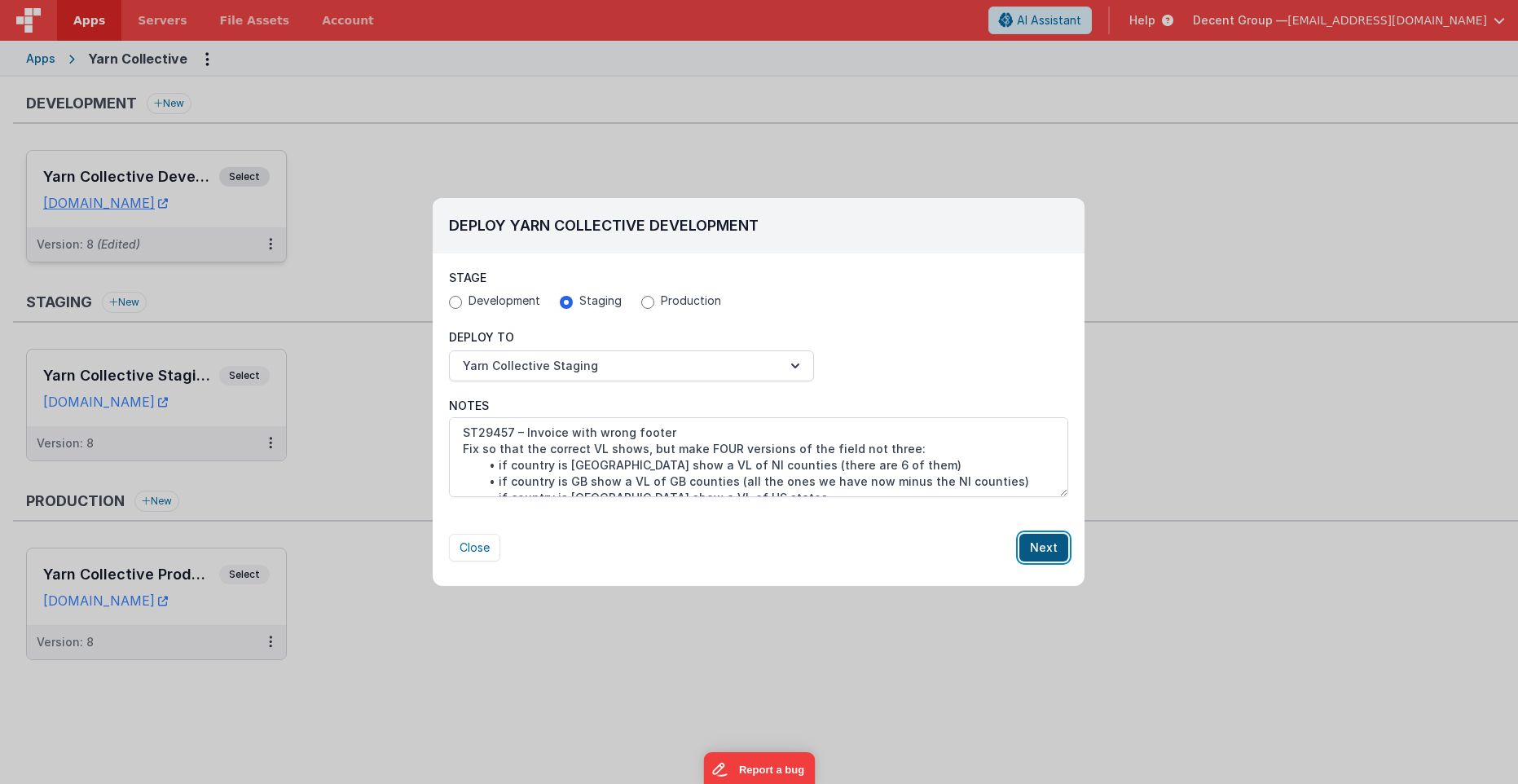
click at [1039, 547] on button "Next" at bounding box center [1044, 548] width 49 height 28
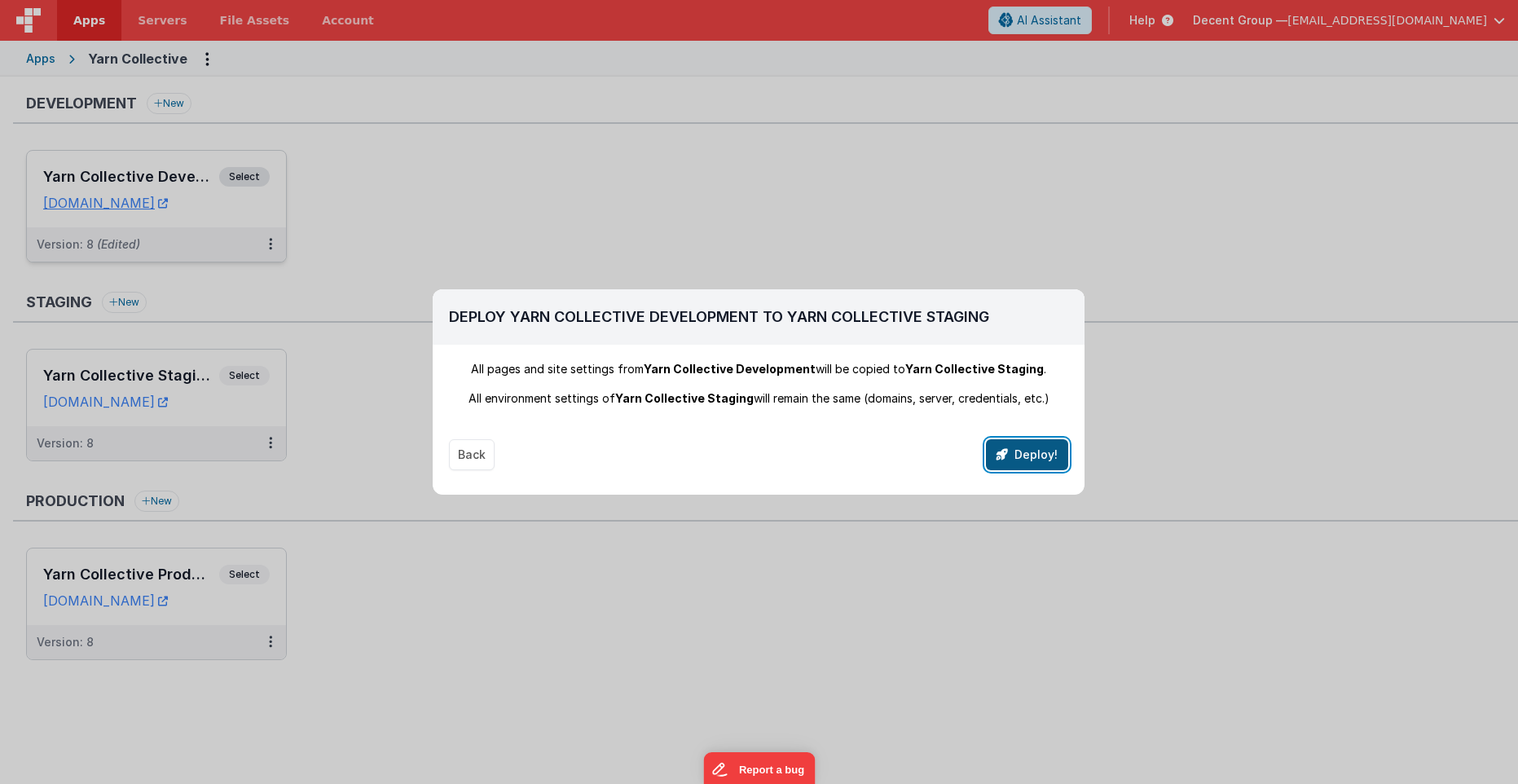
click at [1045, 449] on button "Deploy!" at bounding box center [1027, 454] width 82 height 31
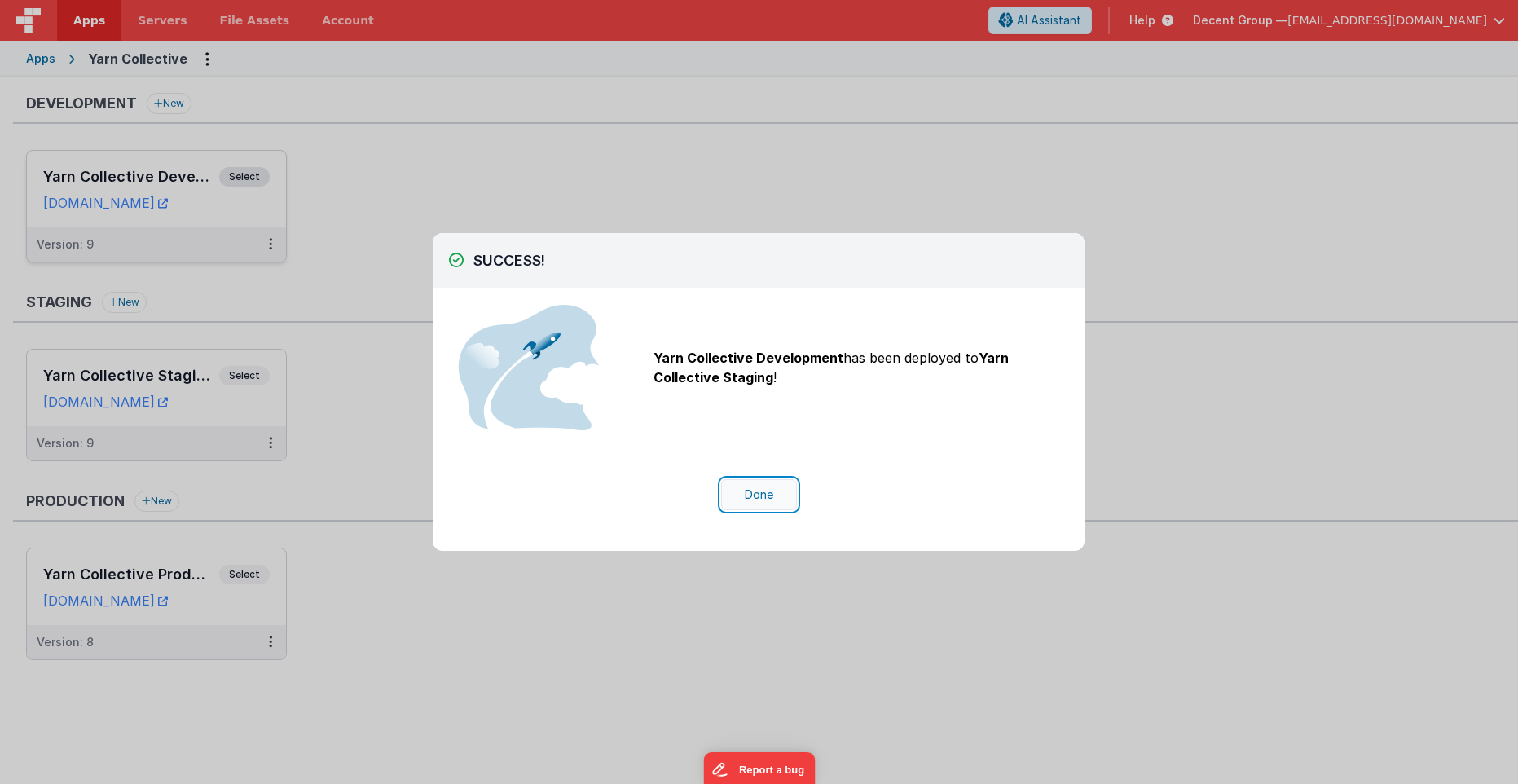
click at [789, 493] on button "Done" at bounding box center [759, 494] width 76 height 31
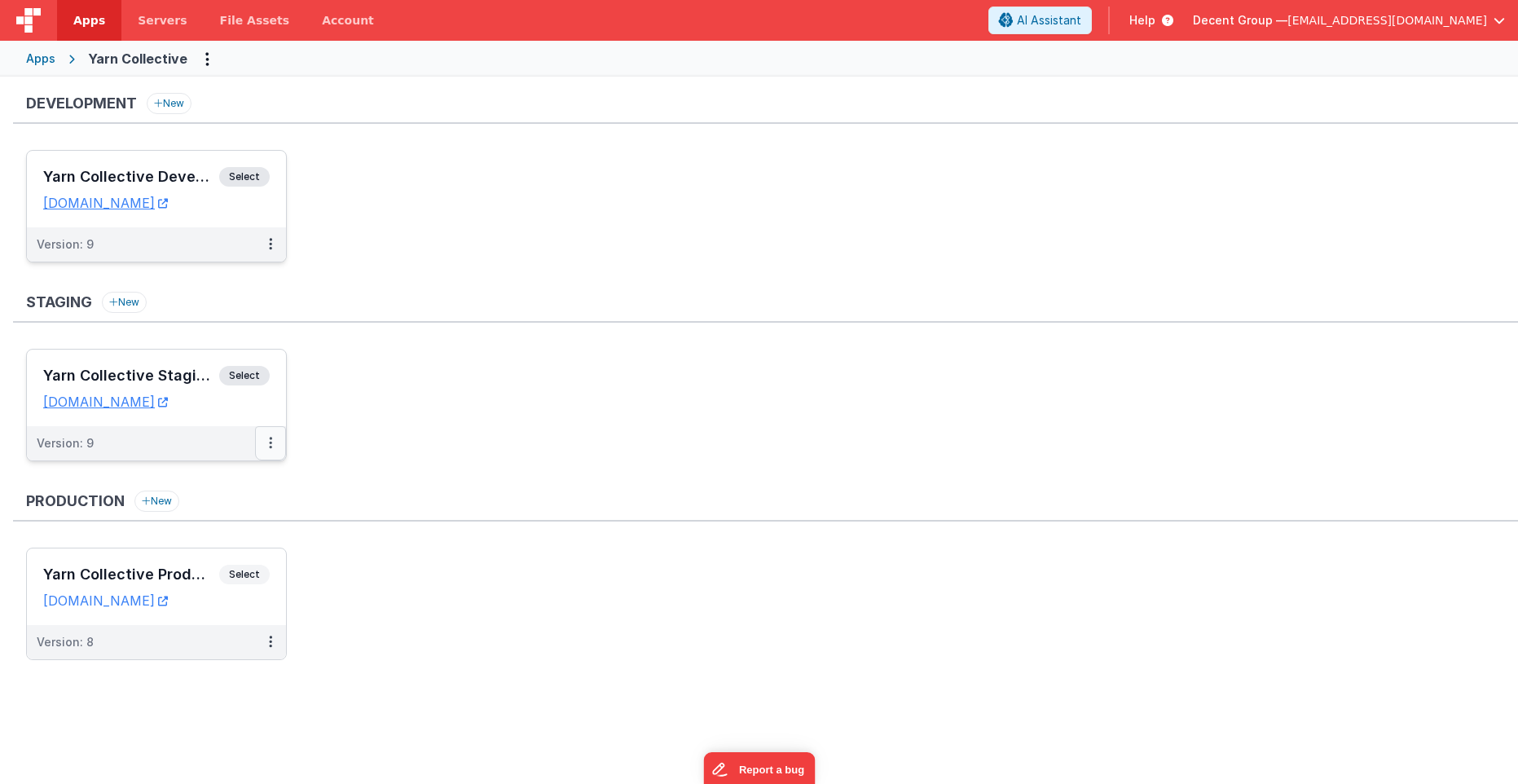
click at [275, 447] on button at bounding box center [270, 443] width 31 height 35
click at [210, 510] on link "Deploy..." at bounding box center [215, 509] width 144 height 29
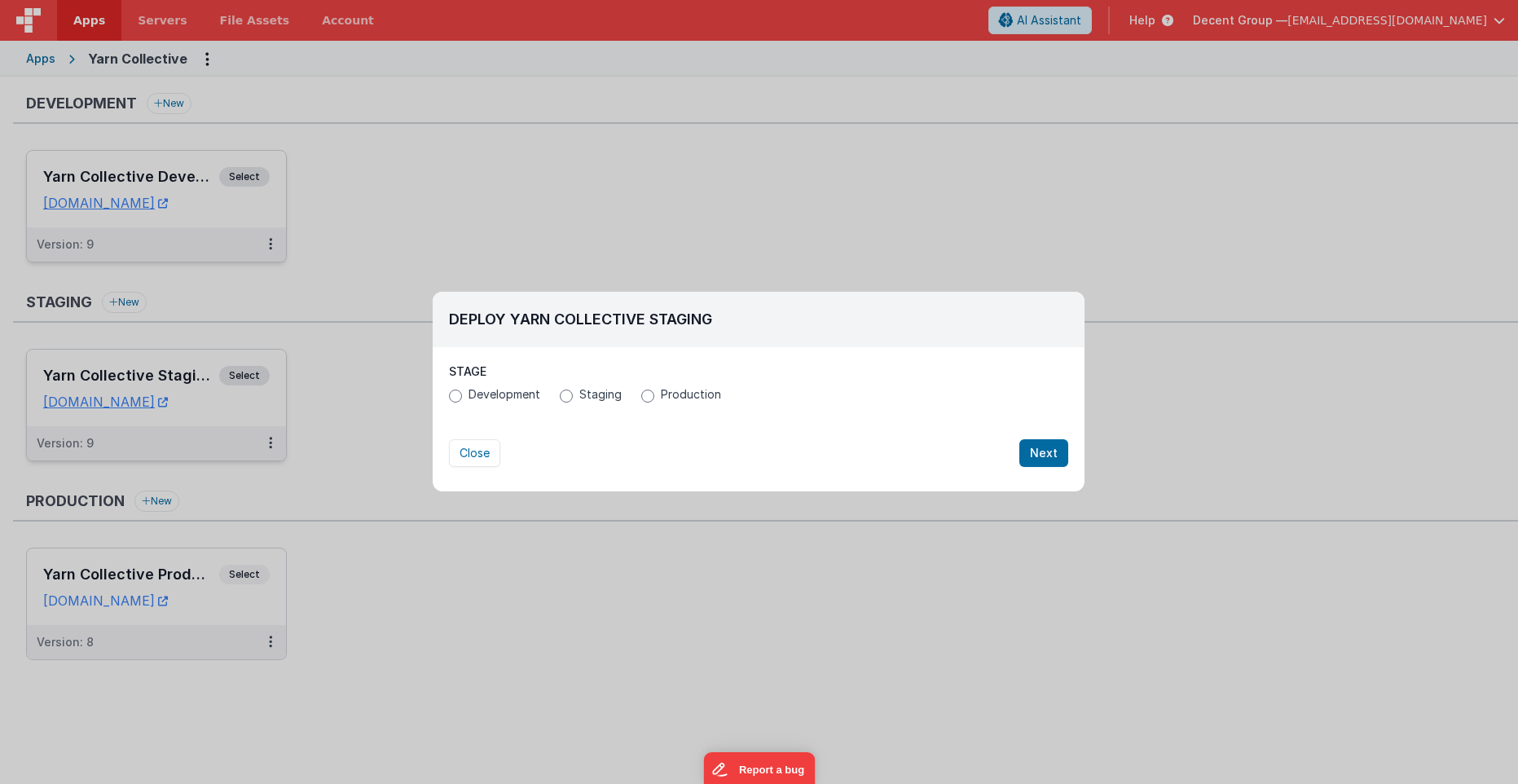
click at [657, 392] on label "Production" at bounding box center [682, 394] width 80 height 16
click at [654, 392] on input "Production" at bounding box center [648, 396] width 13 height 13
radio input "true"
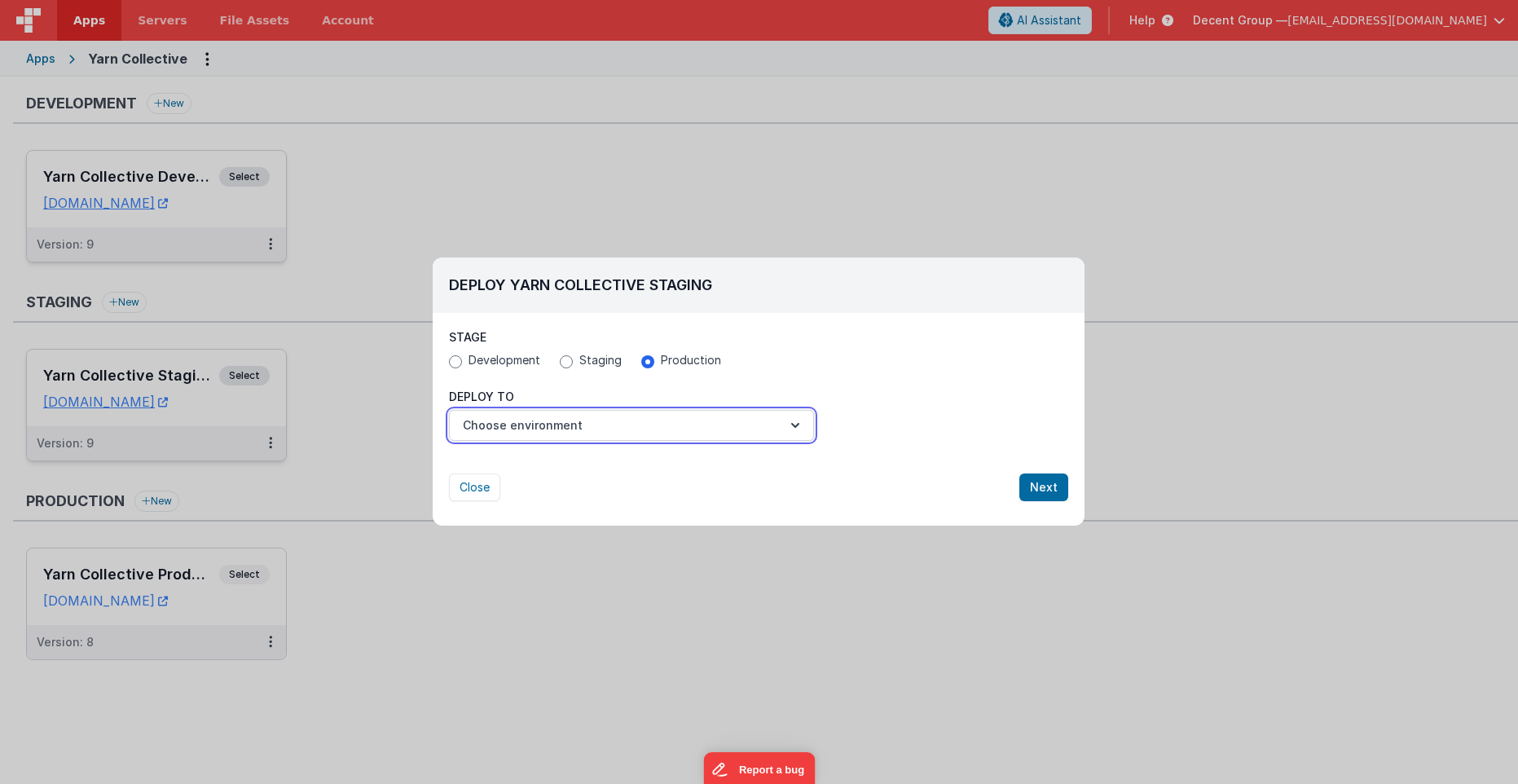
drag, startPoint x: 555, startPoint y: 432, endPoint x: 559, endPoint y: 441, distance: 9.8
click at [555, 433] on button "Choose environment" at bounding box center [631, 425] width 365 height 31
click at [568, 454] on link "Yarn Collective Production" at bounding box center [631, 465] width 365 height 29
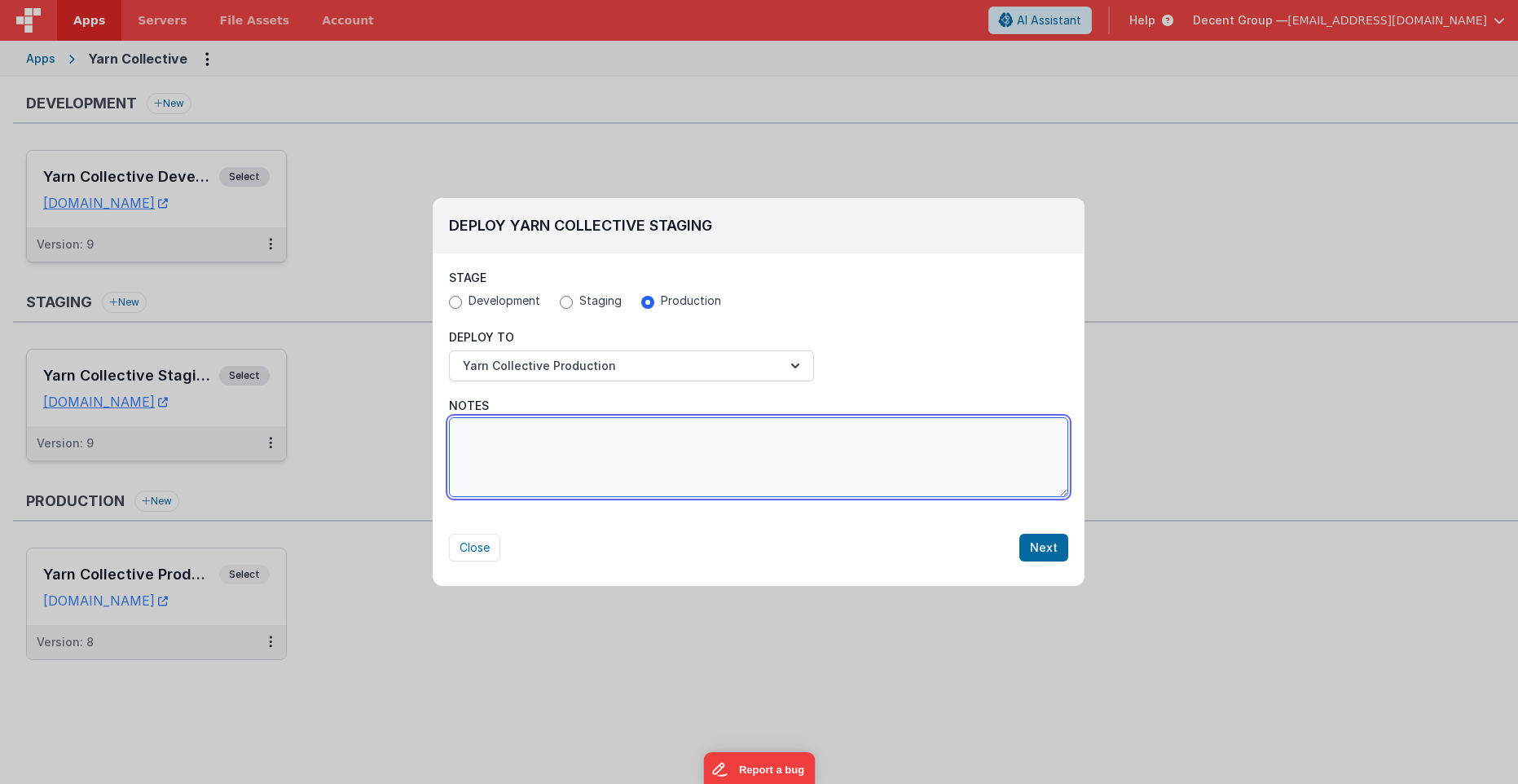
click at [616, 479] on textarea "Notes" at bounding box center [758, 457] width 619 height 80
paste textarea "ST29457 – Invoice with wrong footer Fix so that the correct VL shows, but make …"
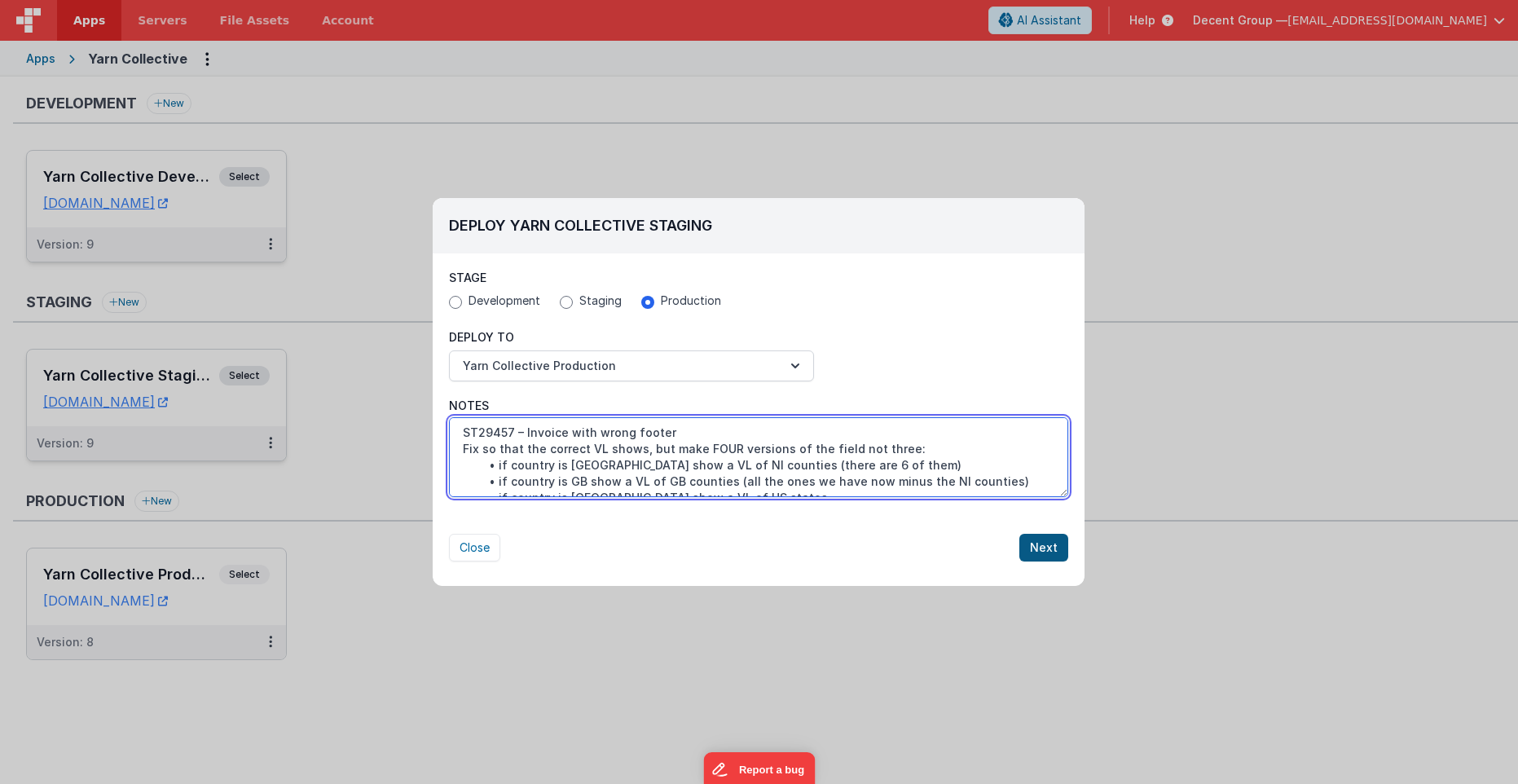
type textarea "ST29457 – Invoice with wrong footer Fix so that the correct VL shows, but make …"
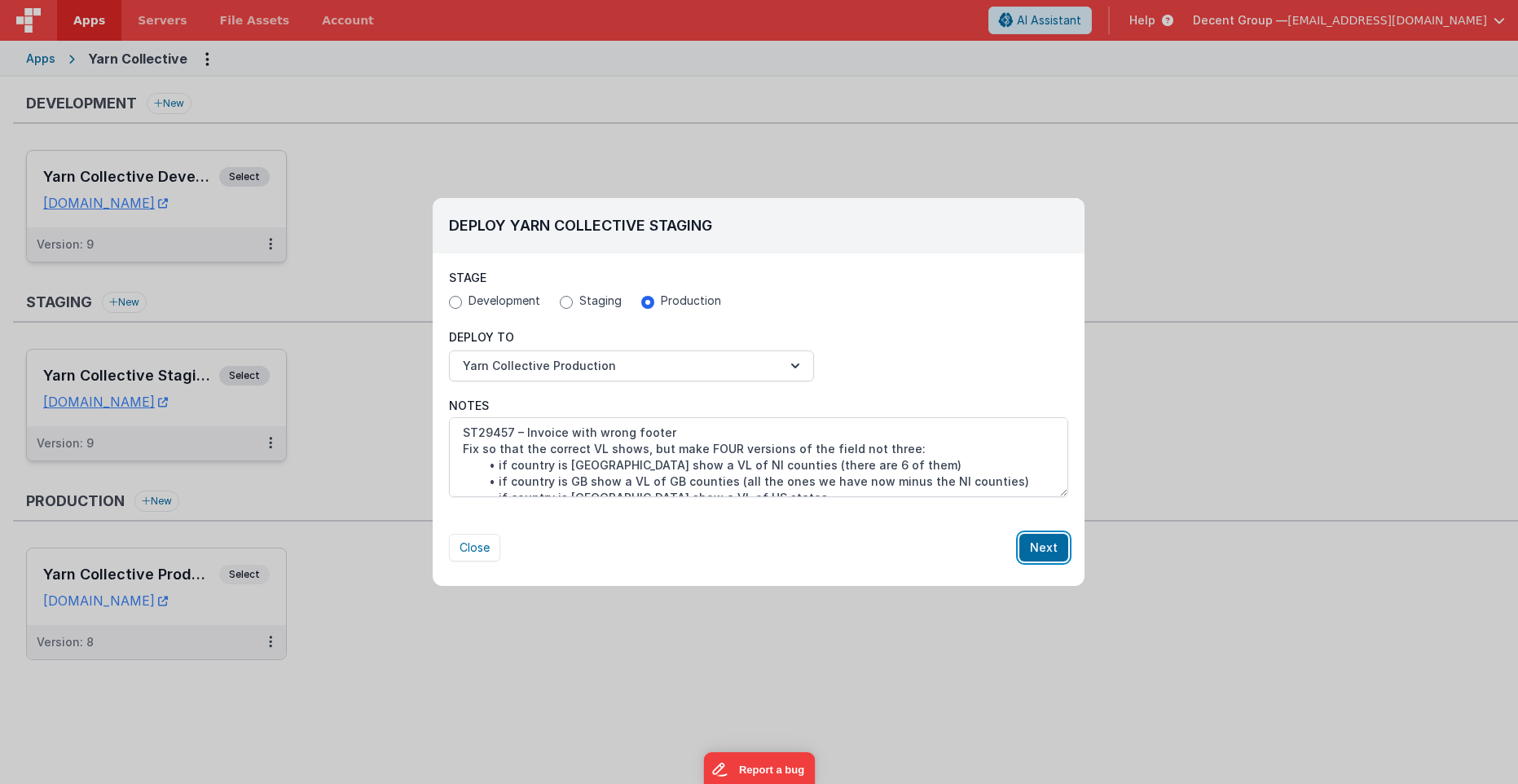
click at [1040, 543] on button "Next" at bounding box center [1044, 548] width 49 height 28
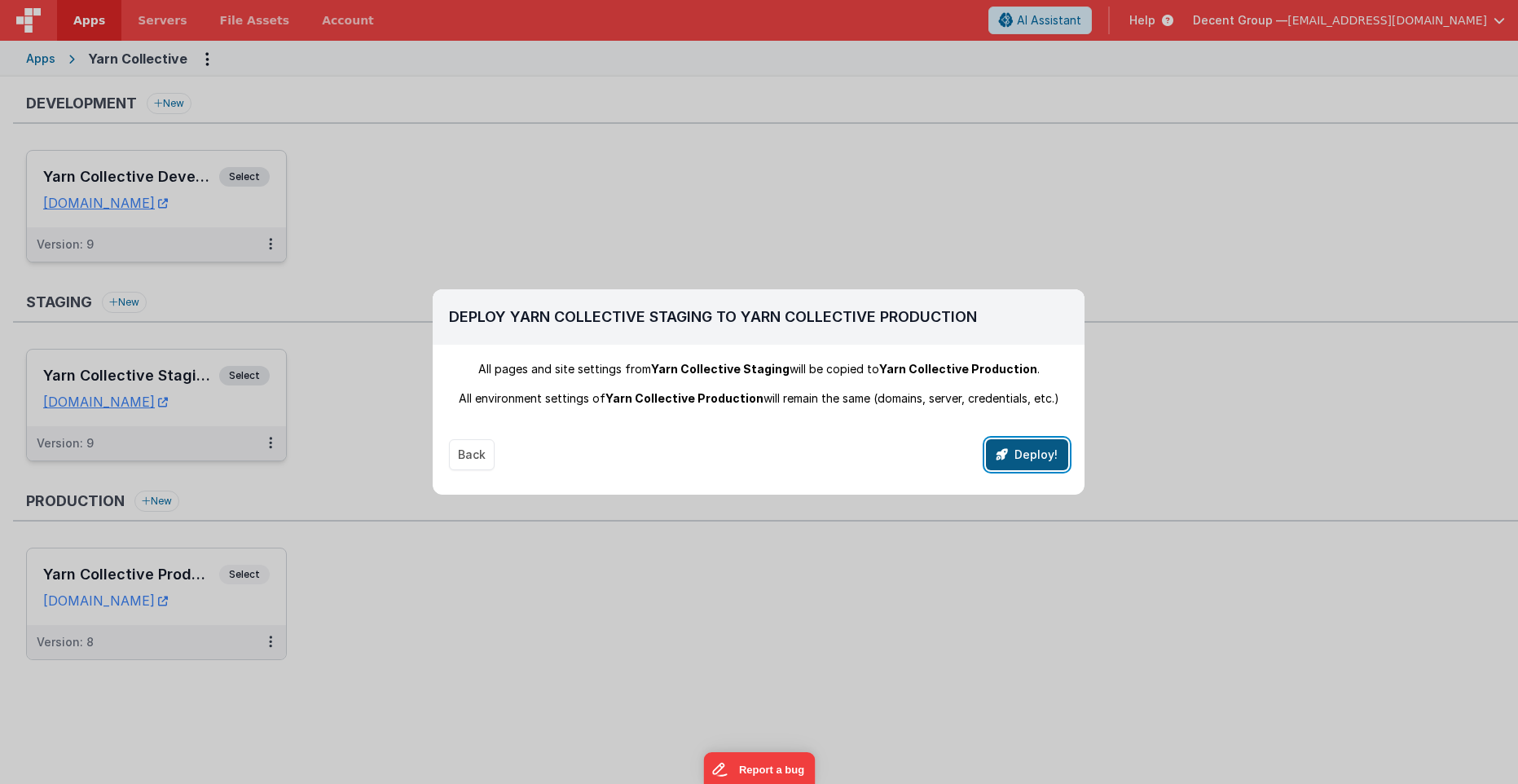
click at [1027, 455] on button "Deploy!" at bounding box center [1027, 454] width 82 height 31
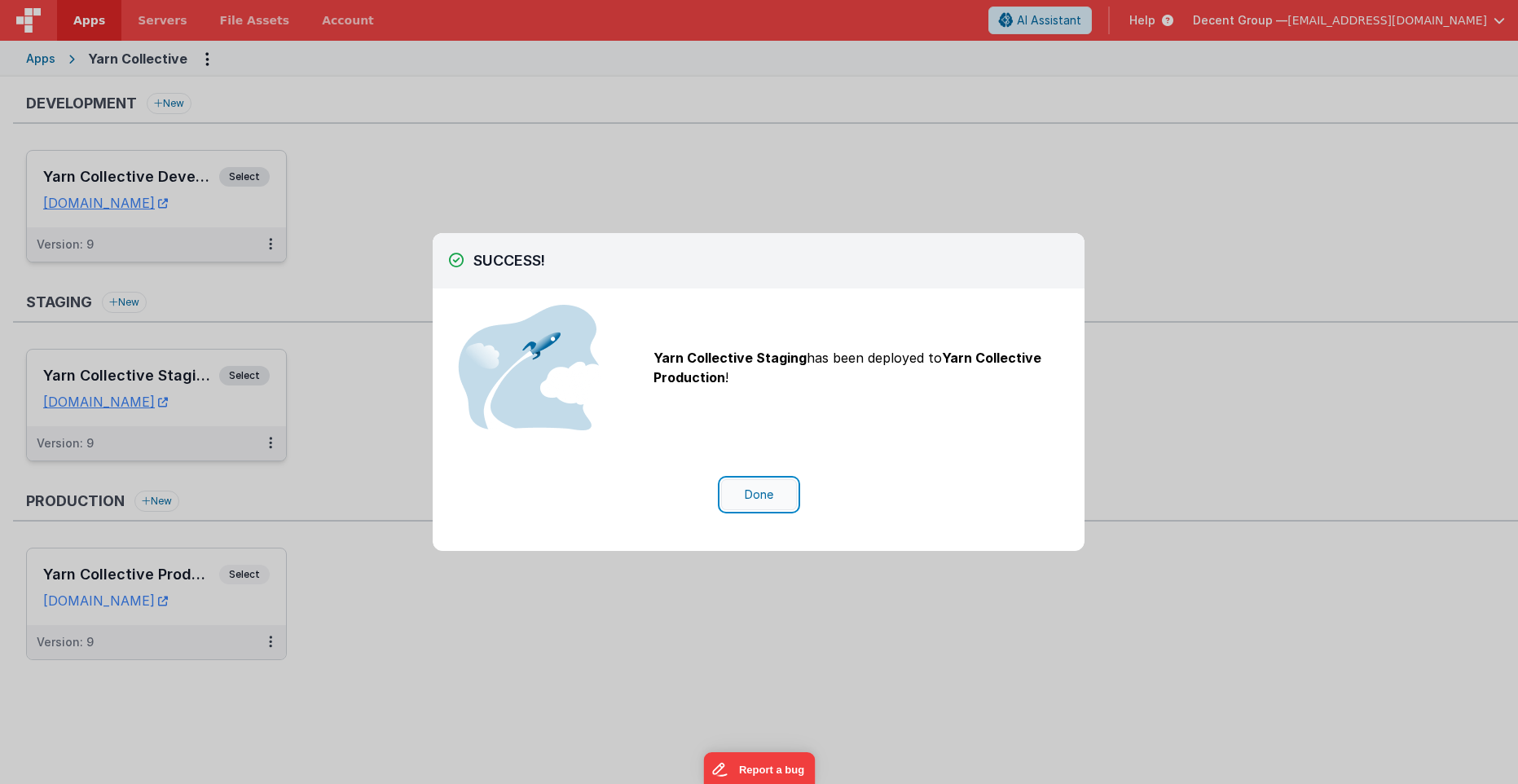
click at [794, 501] on button "Done" at bounding box center [759, 494] width 76 height 31
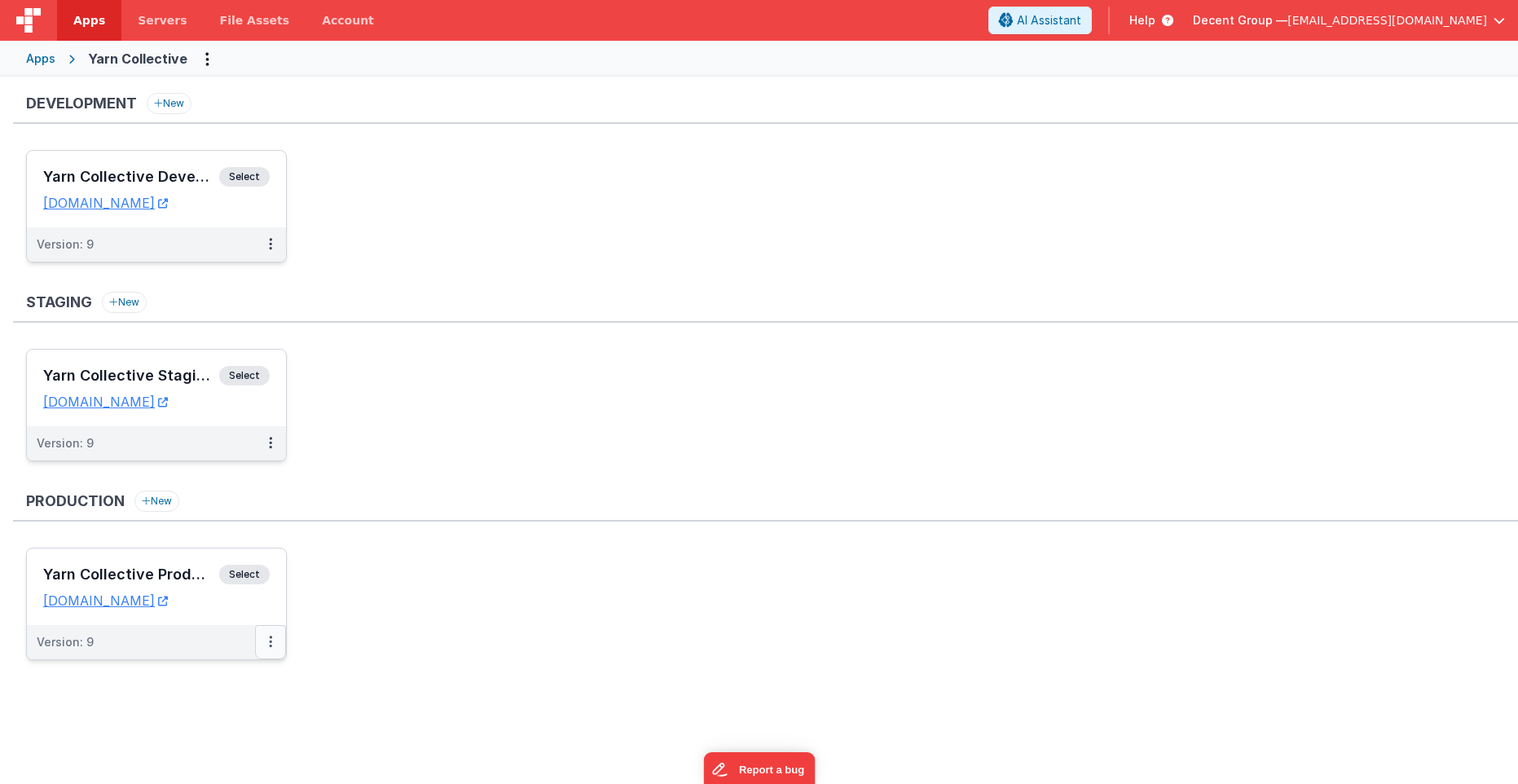
click at [270, 642] on icon at bounding box center [270, 641] width 3 height 1
click at [615, 555] on div at bounding box center [759, 392] width 1518 height 784
drag, startPoint x: 617, startPoint y: 545, endPoint x: 612, endPoint y: 526, distance: 19.6
click at [617, 544] on div "Production New Yarn Collective Production Select URLs yarncollective.clientport…" at bounding box center [766, 582] width 1505 height 186
click at [196, 58] on button "Options" at bounding box center [207, 59] width 26 height 26
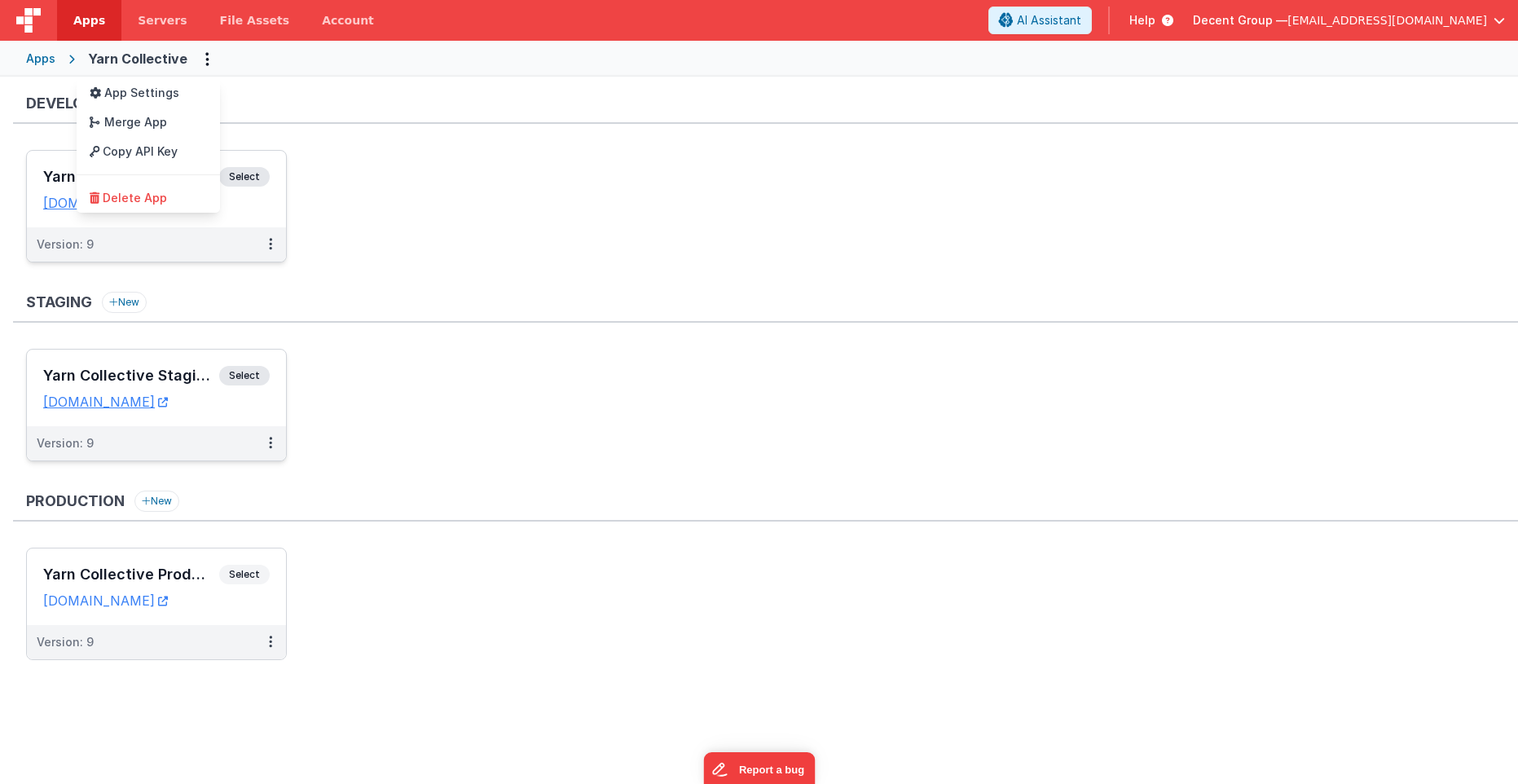
click at [384, 158] on button at bounding box center [759, 392] width 1518 height 784
click at [164, 604] on link "[DOMAIN_NAME]" at bounding box center [105, 600] width 125 height 16
click at [159, 554] on div "Yarn Collective Production Select URLs yarncollective.clientportal.cloud" at bounding box center [157, 586] width 260 height 77
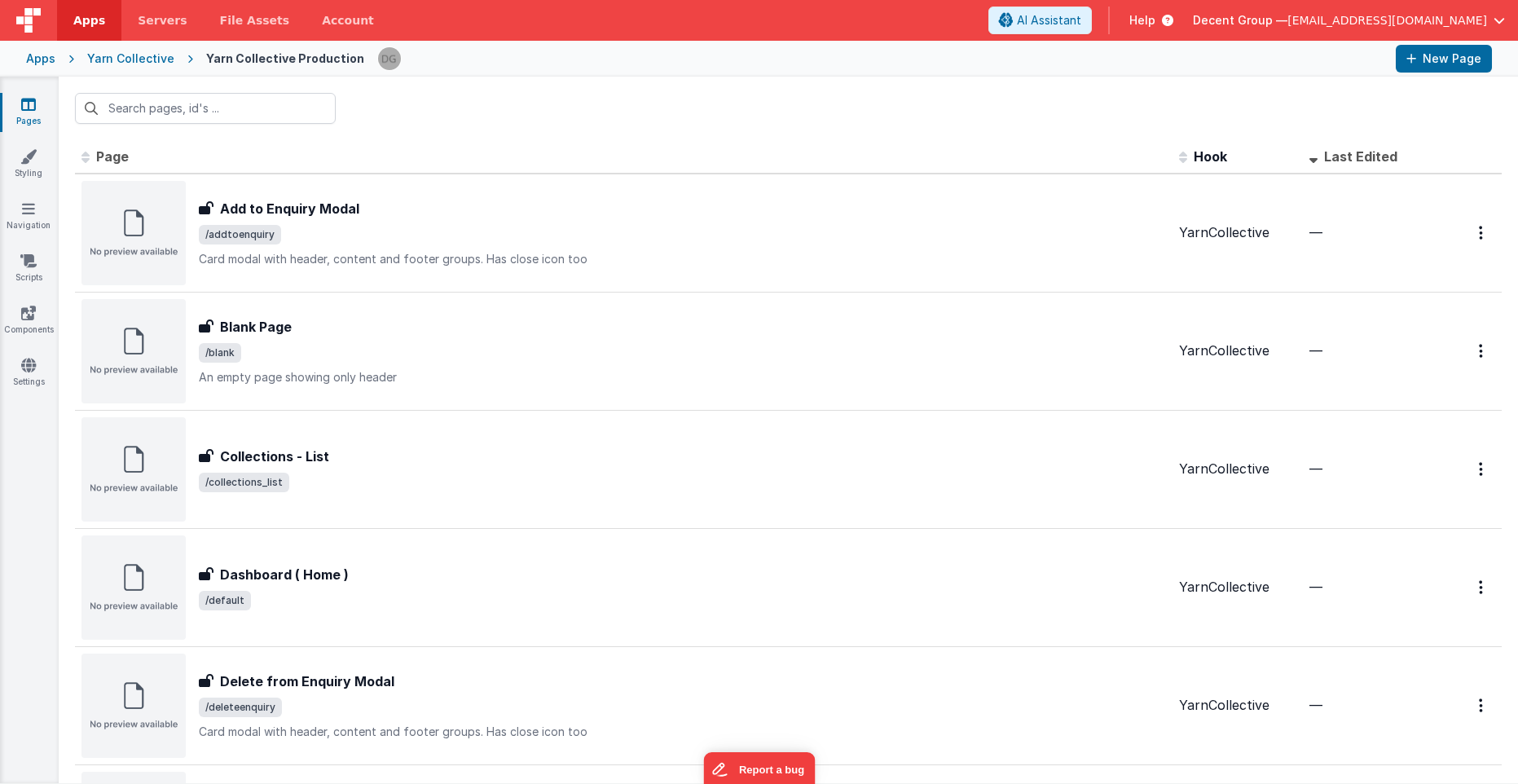
click at [114, 61] on div "Yarn Collective" at bounding box center [130, 58] width 87 height 16
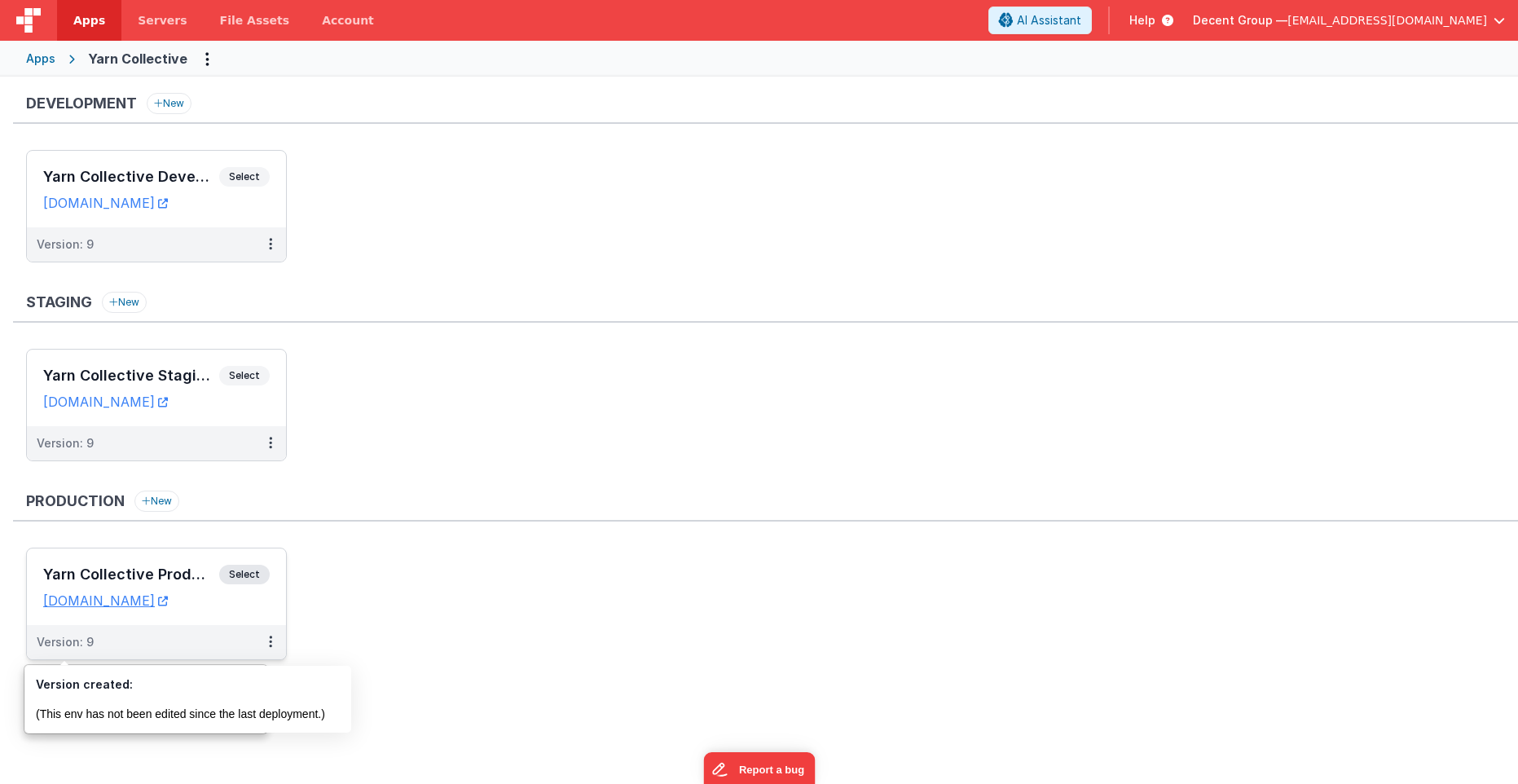
click at [66, 644] on div "Version: 9" at bounding box center [64, 641] width 57 height 16
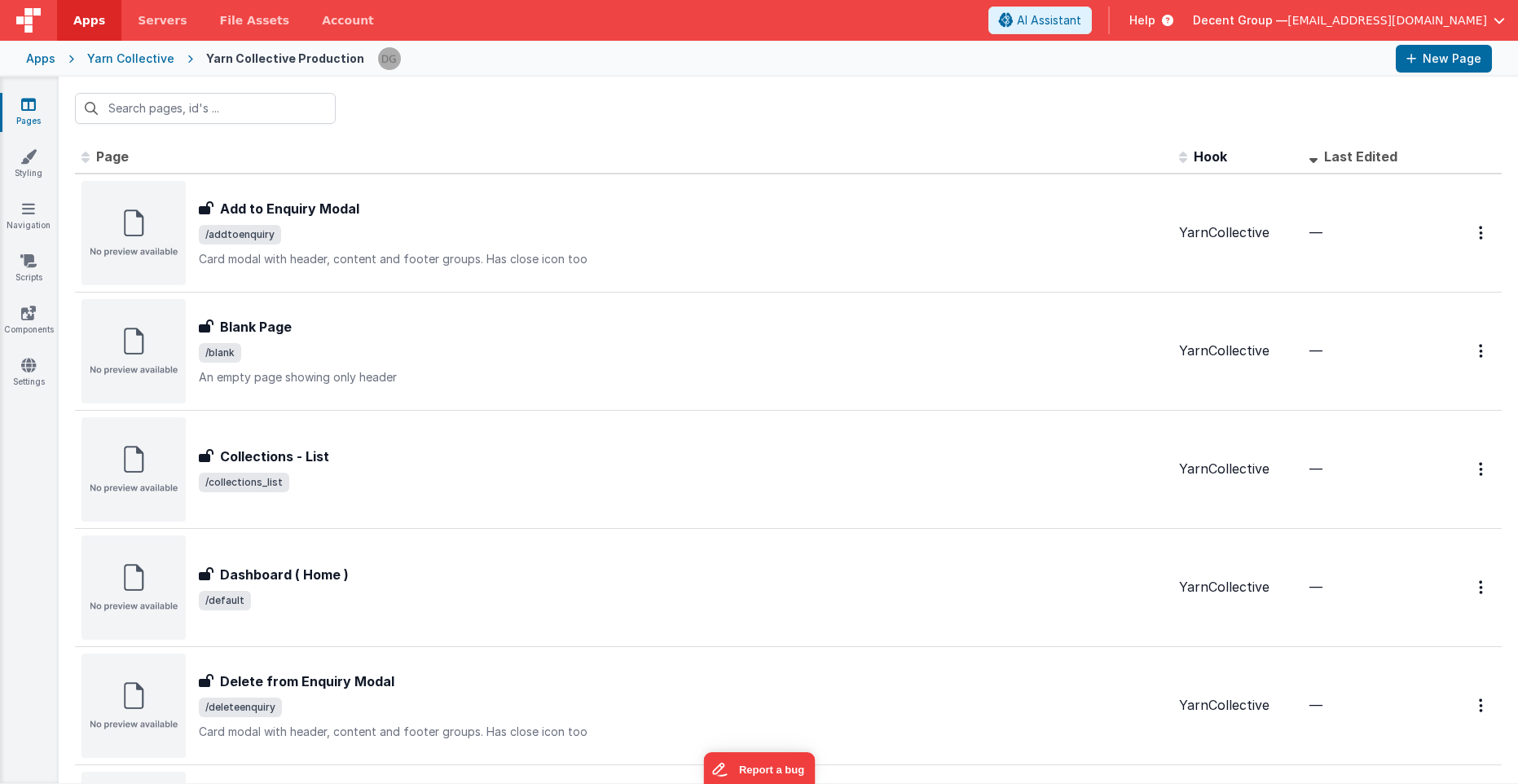
click at [88, 9] on link "Apps" at bounding box center [89, 21] width 64 height 41
